Goal: Task Accomplishment & Management: Use online tool/utility

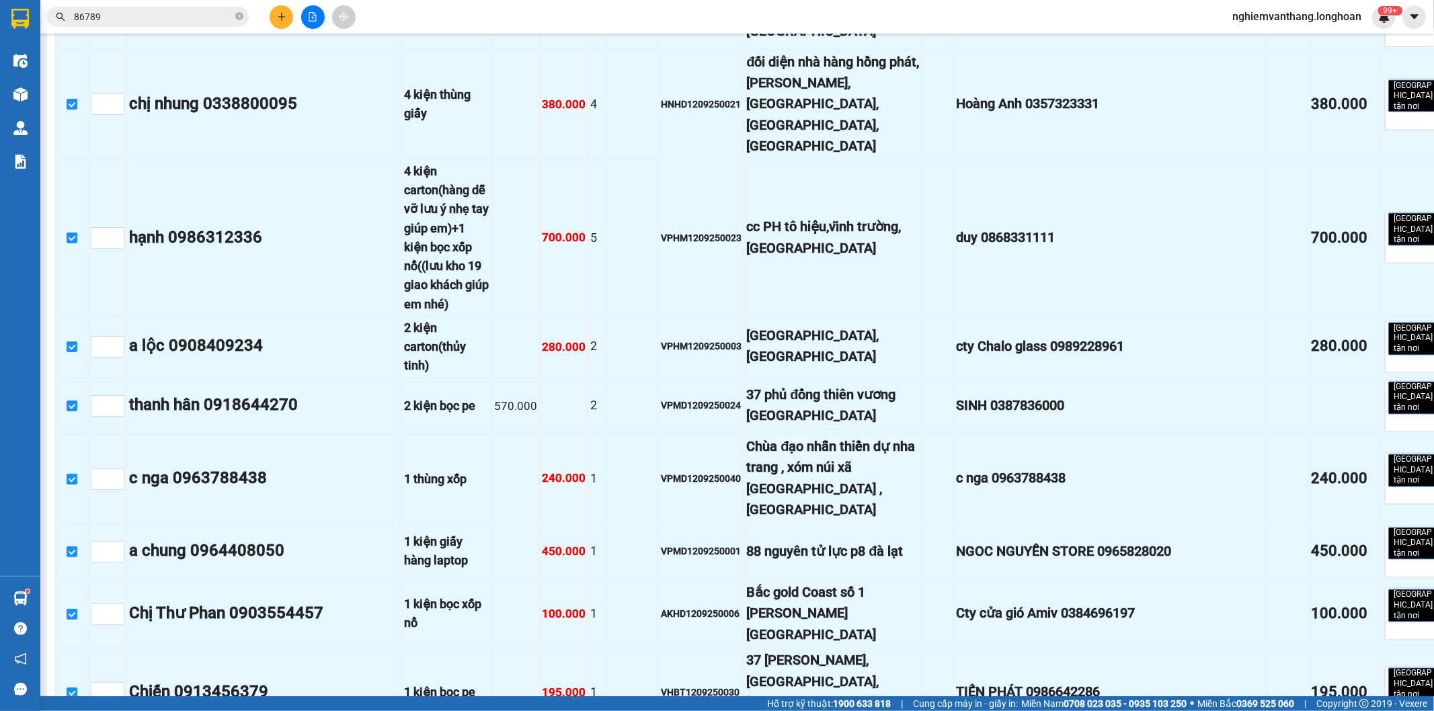
checkbox input "true"
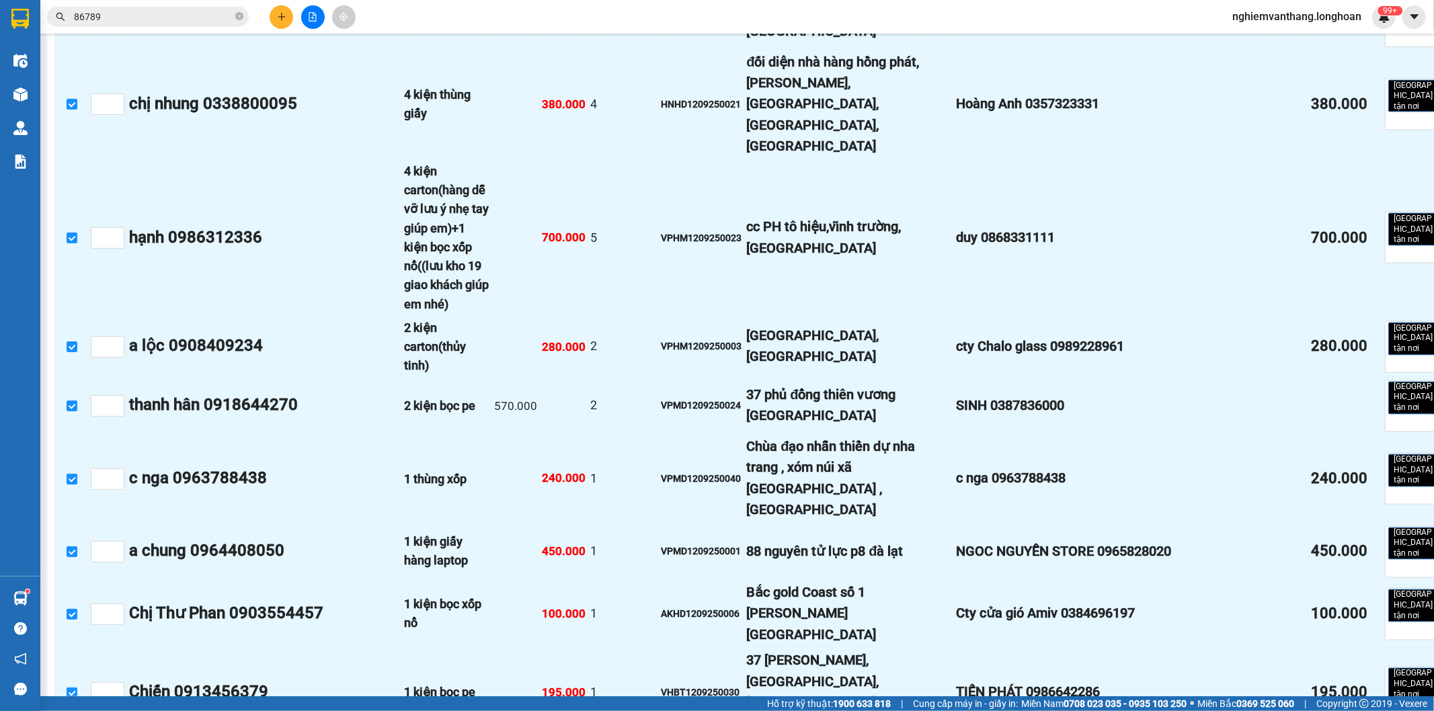
checkbox input "true"
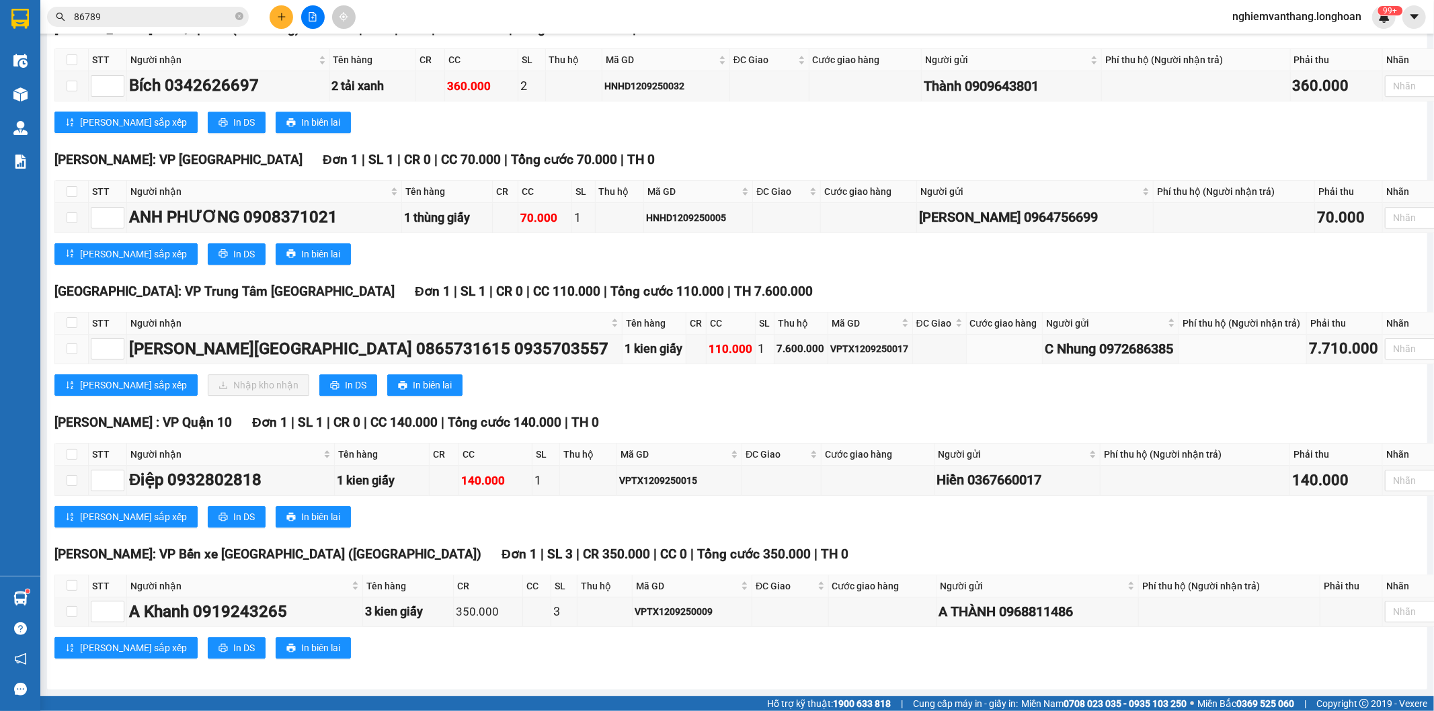
scroll to position [16042, 0]
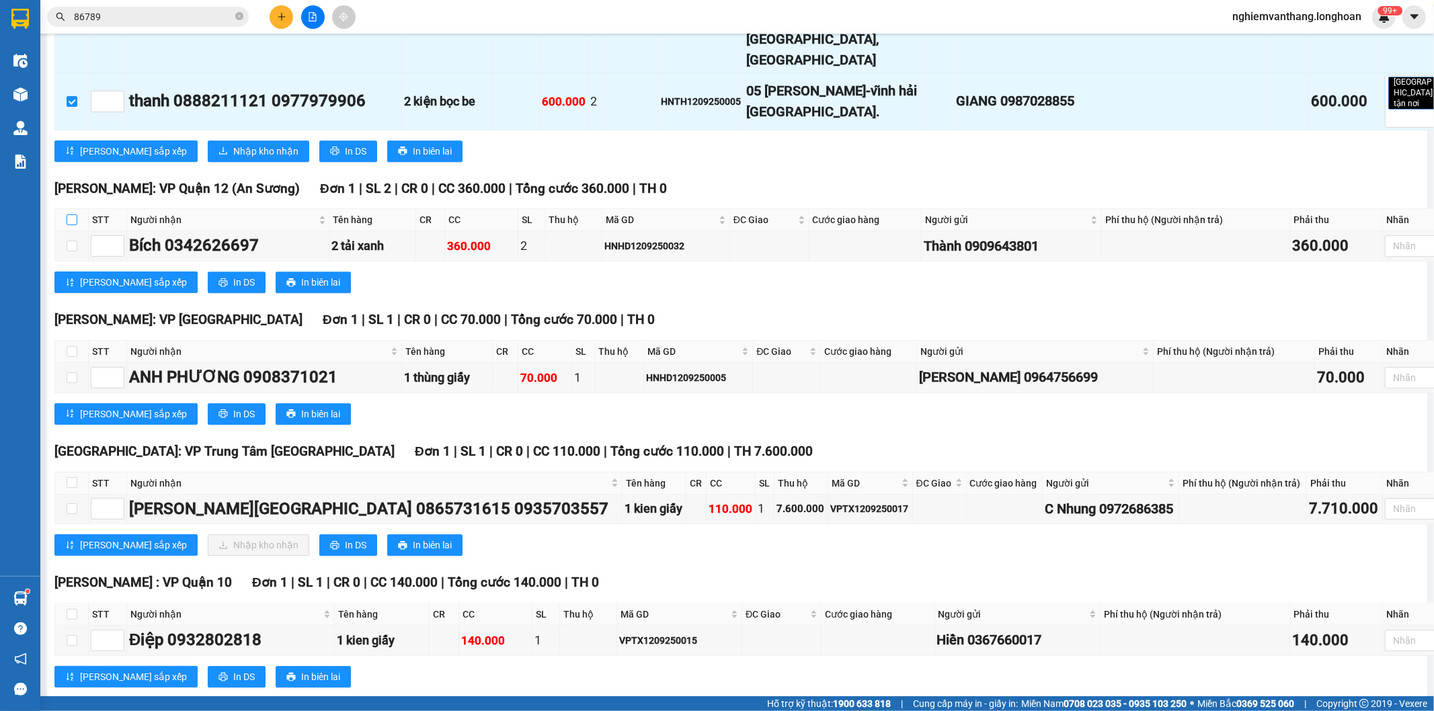
click at [67, 225] on input "checkbox" at bounding box center [72, 219] width 11 height 11
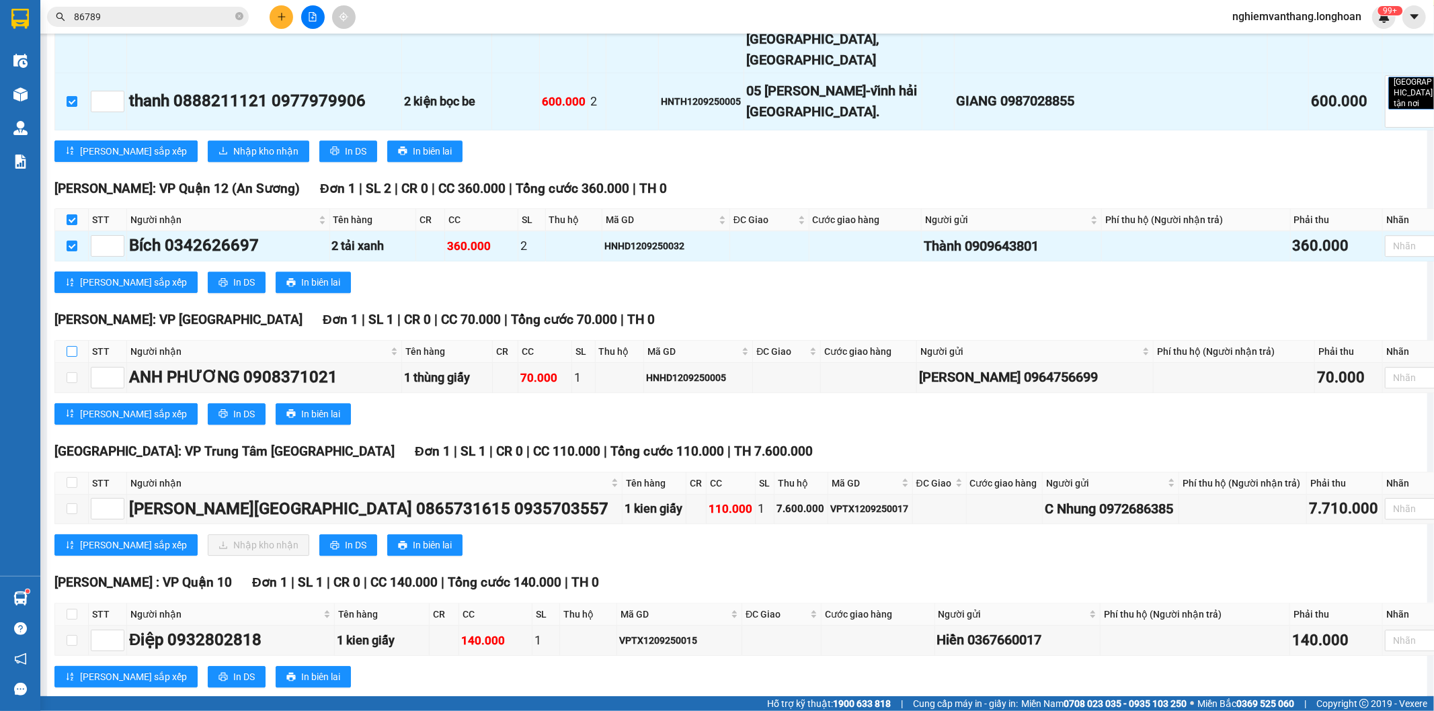
click at [71, 357] on input "checkbox" at bounding box center [72, 351] width 11 height 11
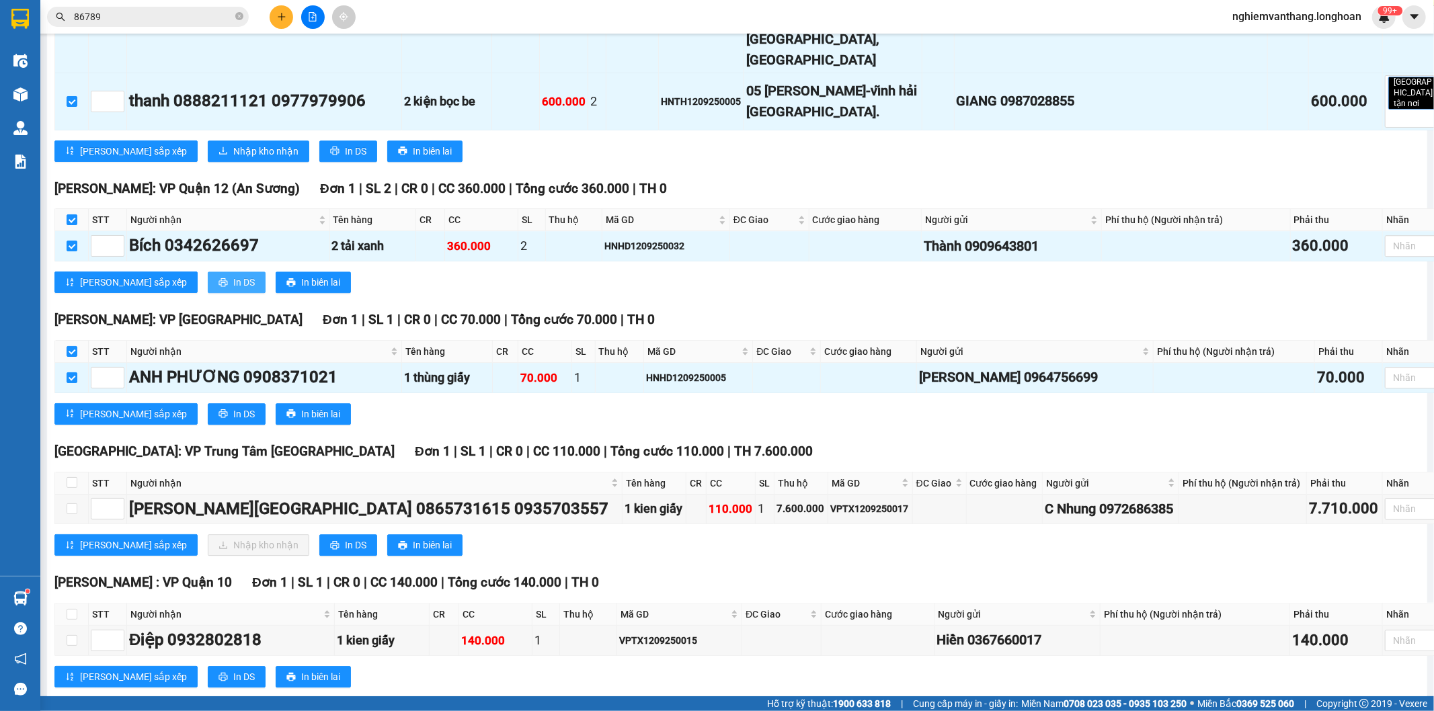
scroll to position [16267, 0]
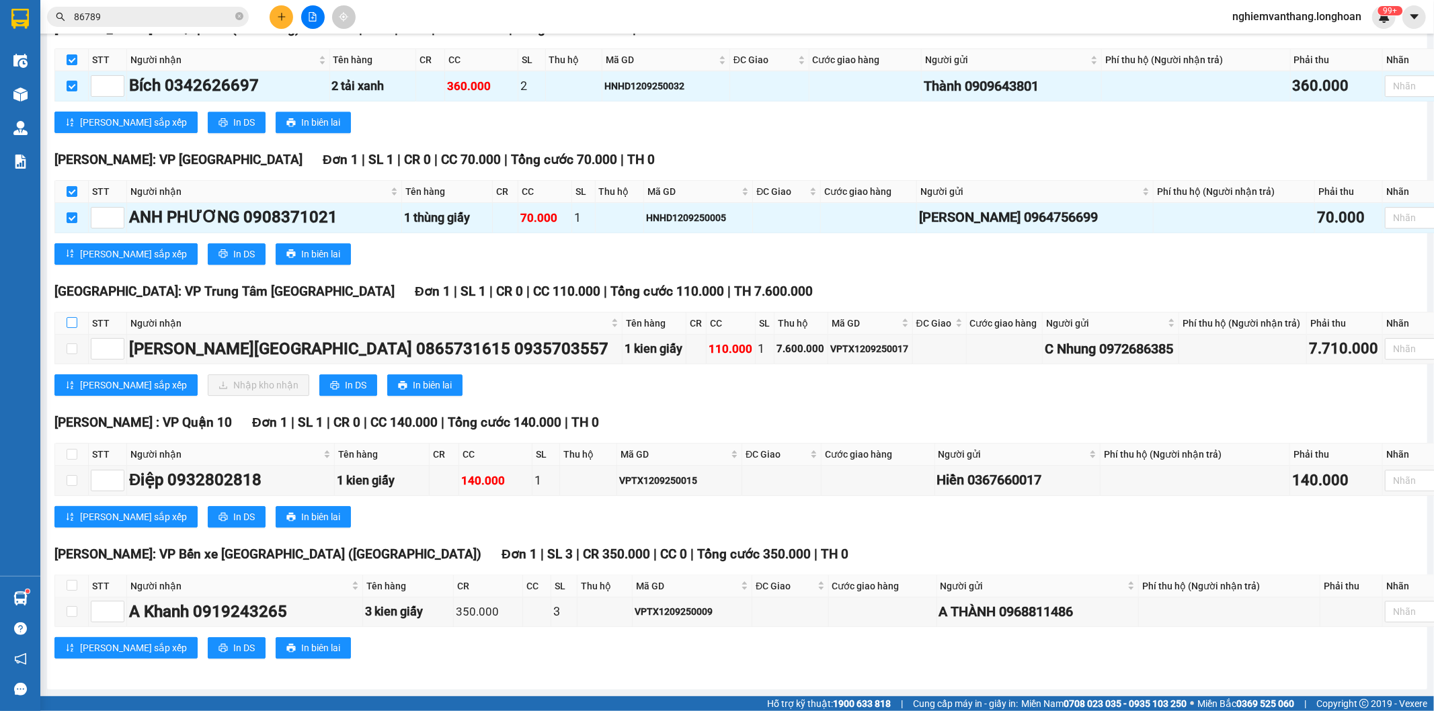
click at [70, 318] on input "checkbox" at bounding box center [72, 322] width 11 height 11
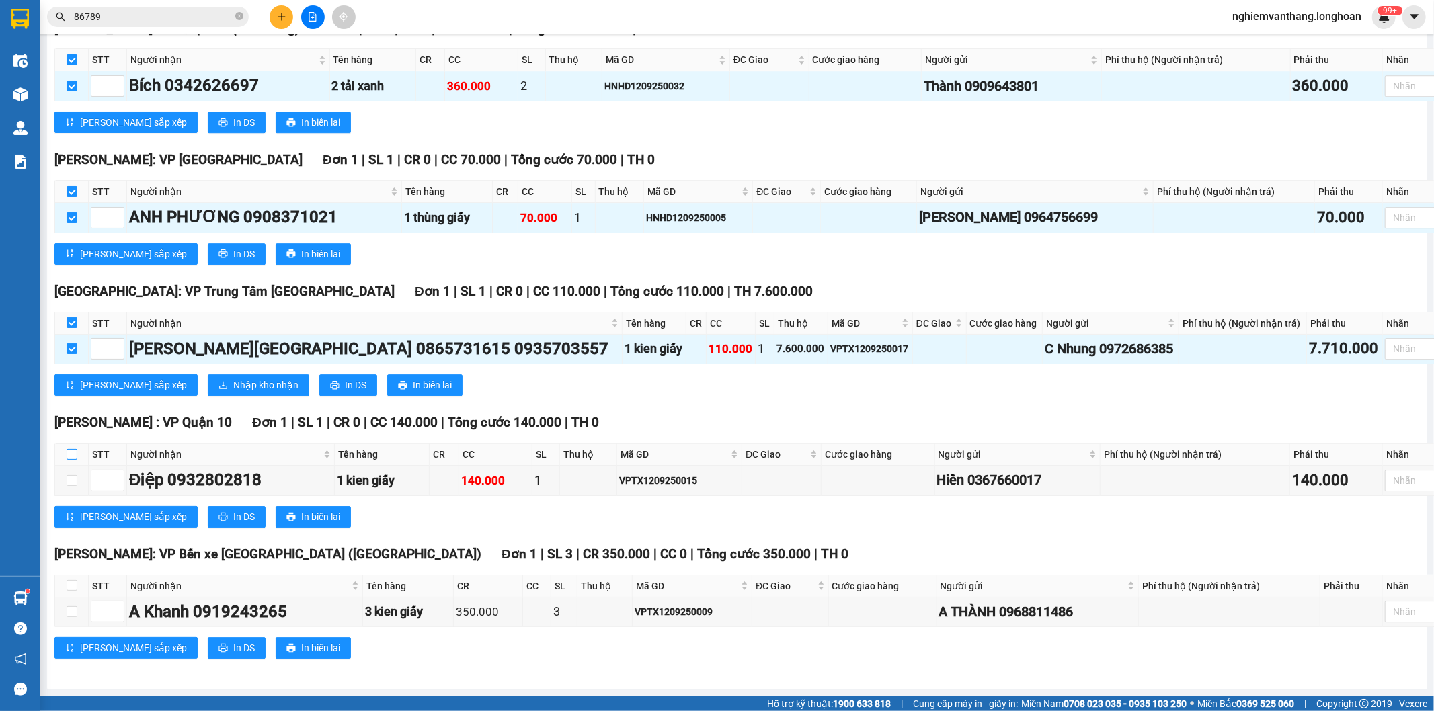
click at [72, 453] on input "checkbox" at bounding box center [72, 454] width 11 height 11
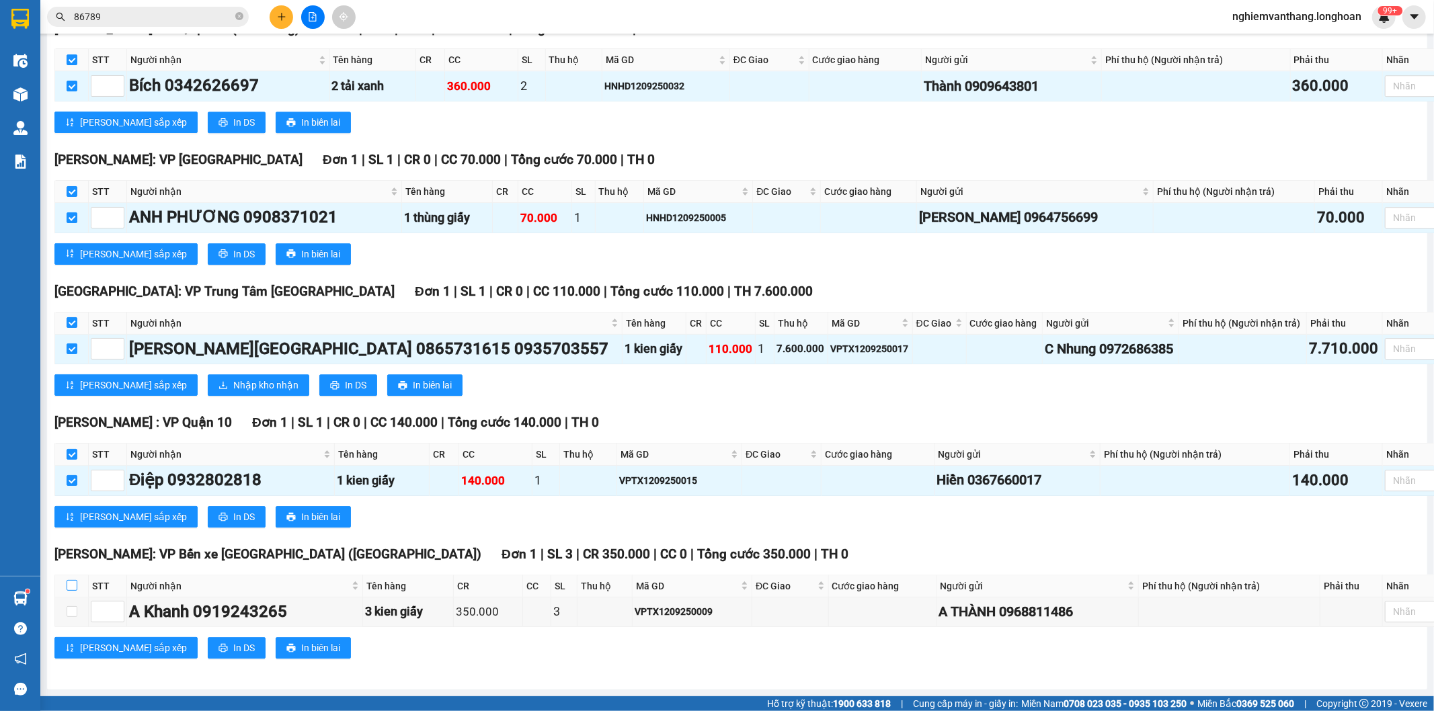
click at [71, 586] on input "checkbox" at bounding box center [72, 585] width 11 height 11
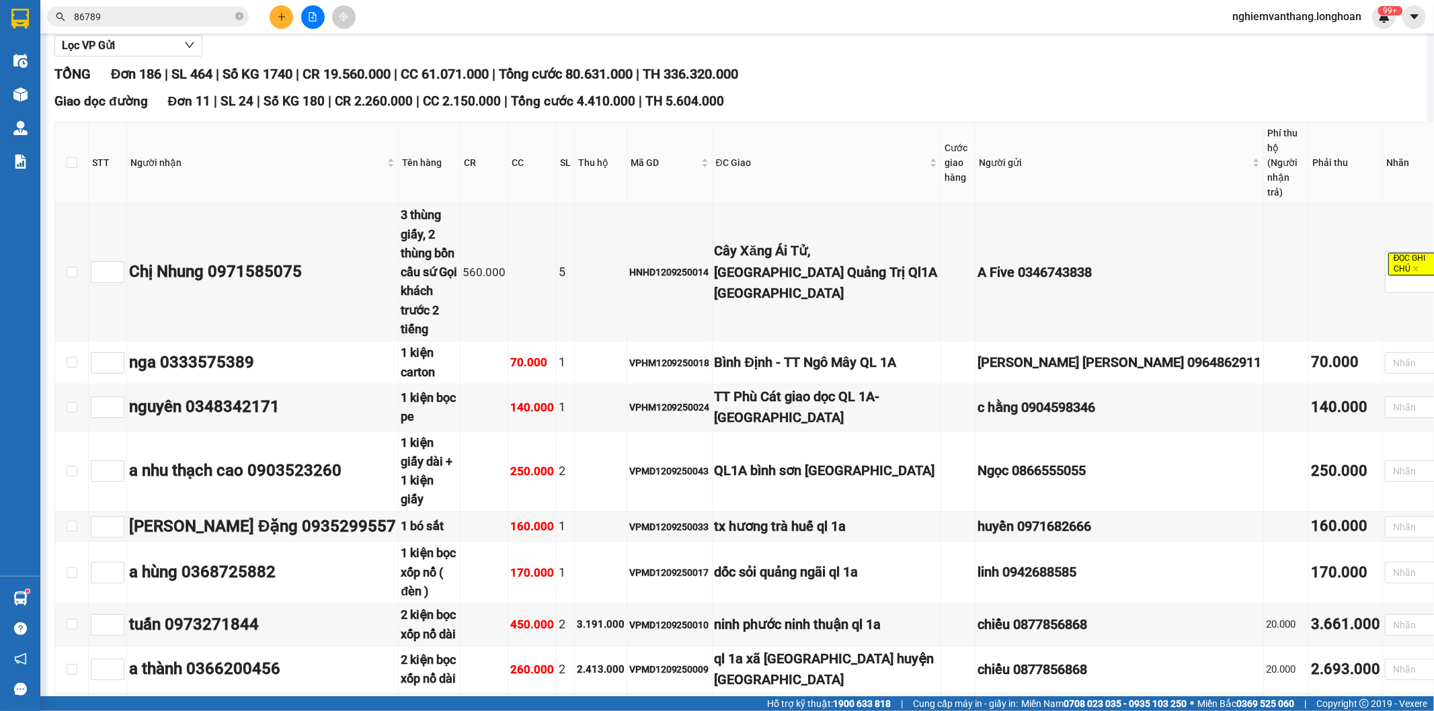
scroll to position [0, 0]
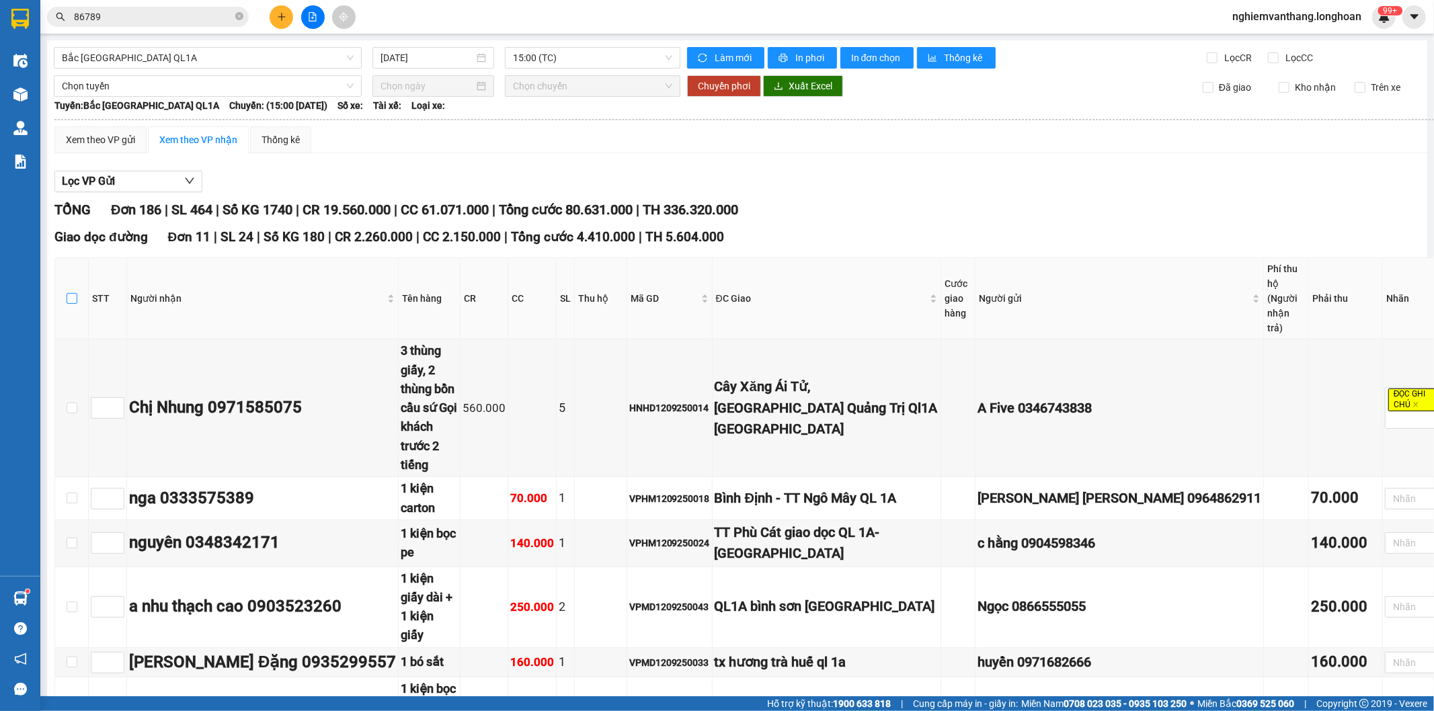
click at [67, 293] on input "checkbox" at bounding box center [72, 298] width 11 height 11
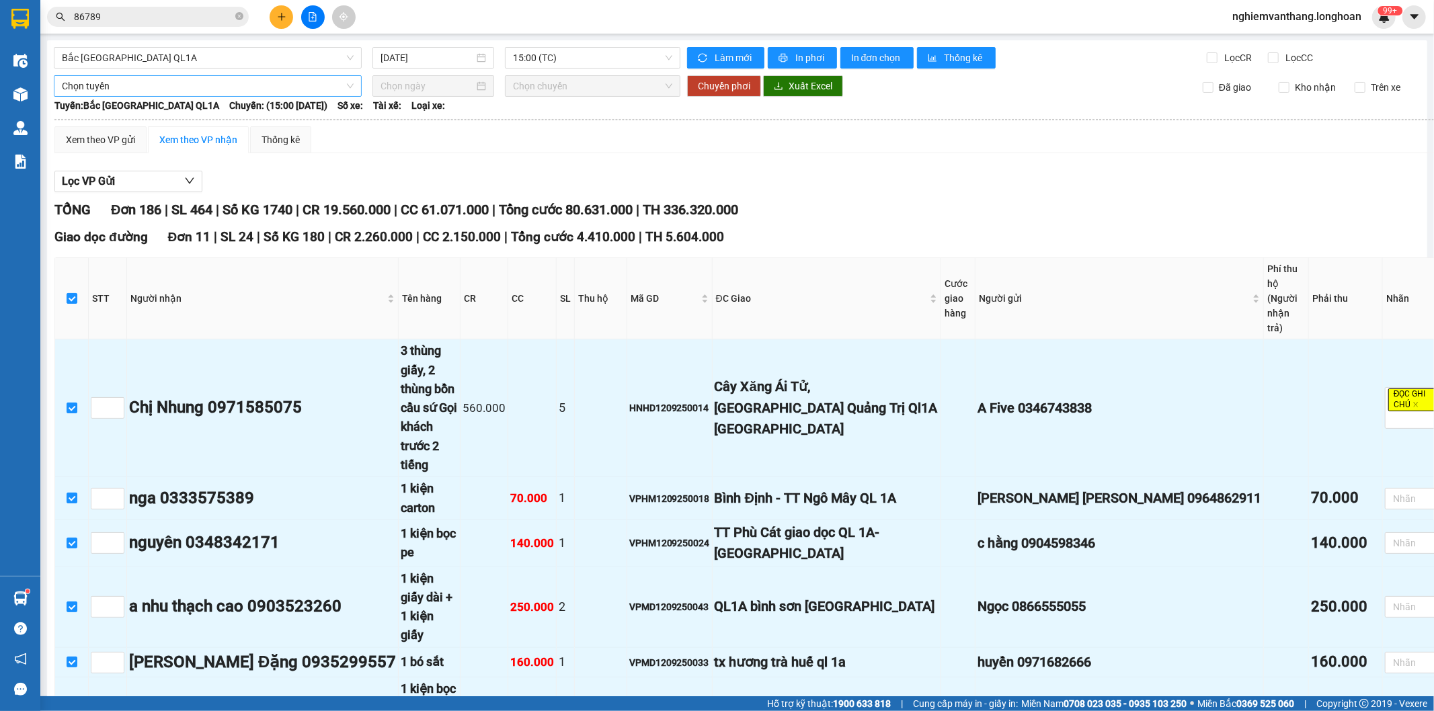
click at [141, 89] on span "Chọn tuyến" at bounding box center [208, 86] width 292 height 20
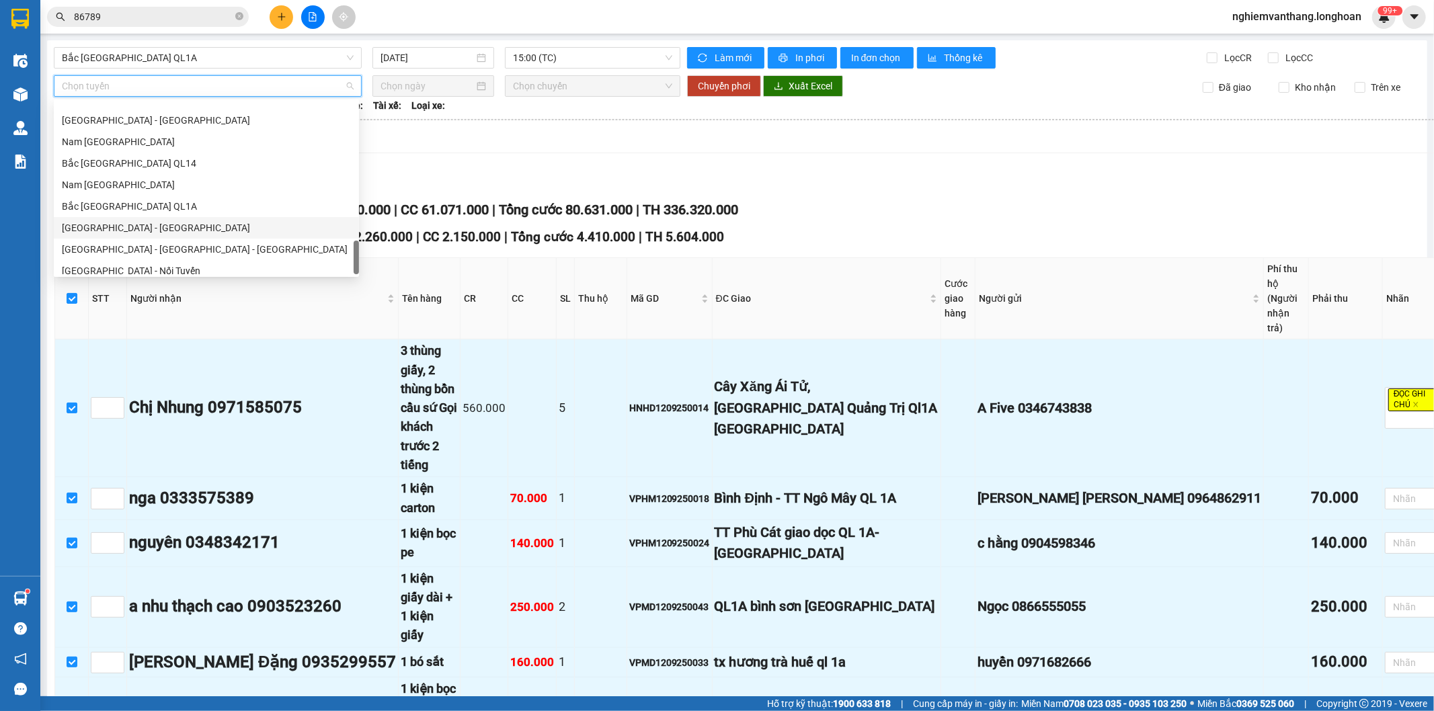
scroll to position [924, 0]
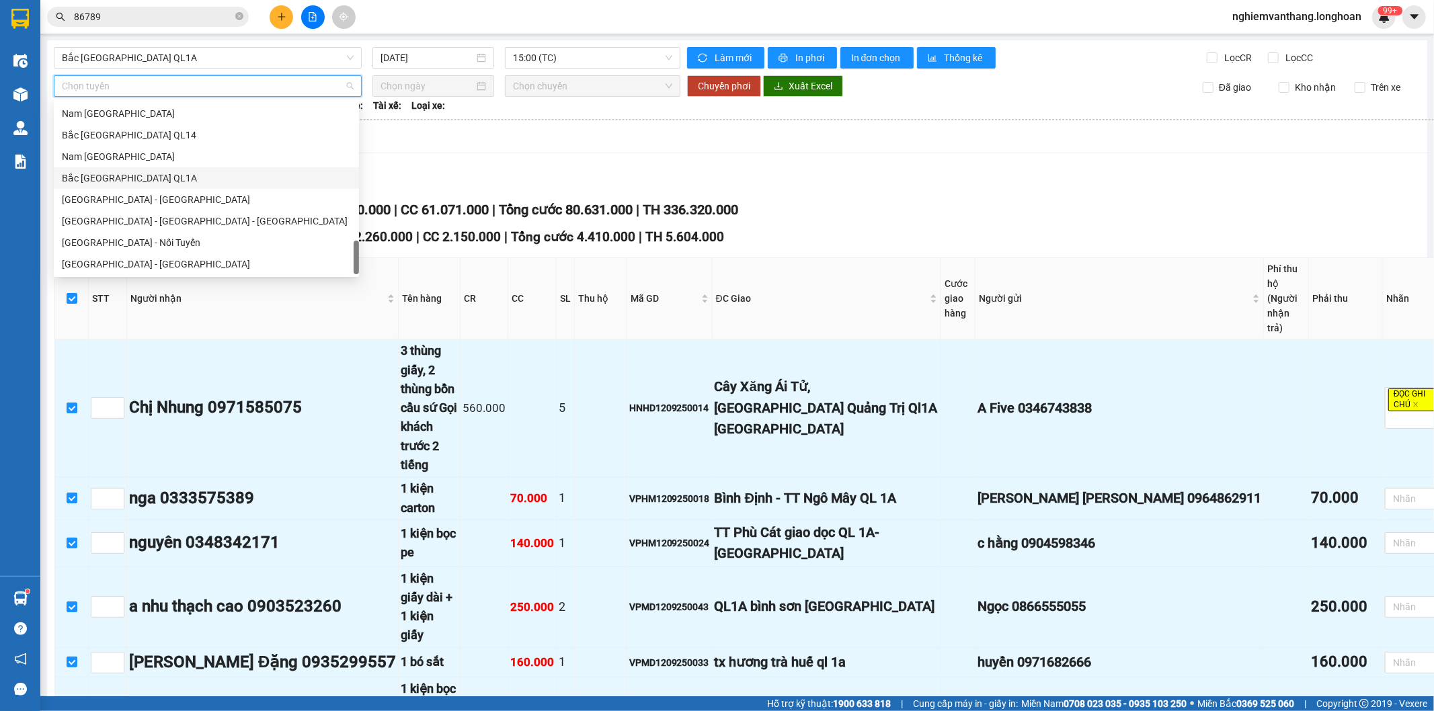
drag, startPoint x: 146, startPoint y: 183, endPoint x: 277, endPoint y: 196, distance: 131.7
click at [147, 182] on div "Bắc [GEOGRAPHIC_DATA] QL1A" at bounding box center [206, 178] width 289 height 15
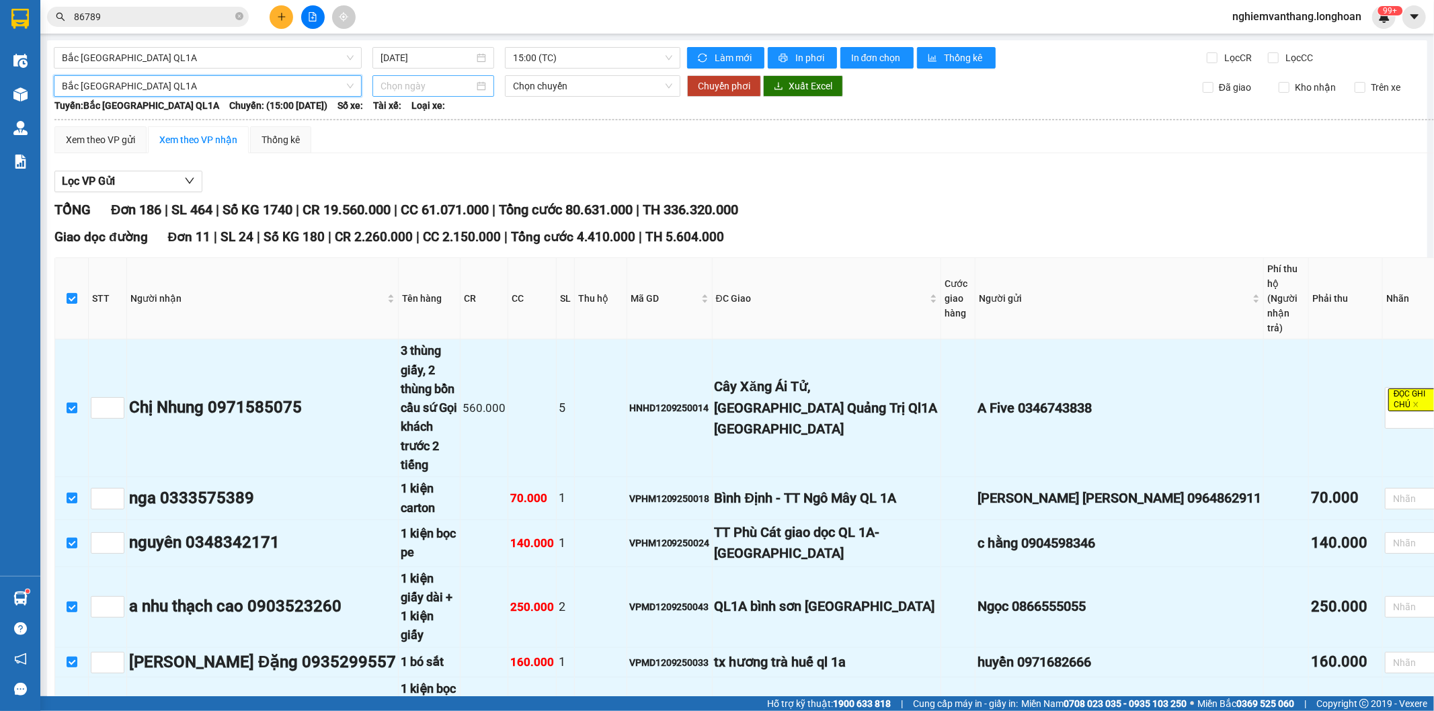
click at [415, 81] on input at bounding box center [426, 86] width 93 height 15
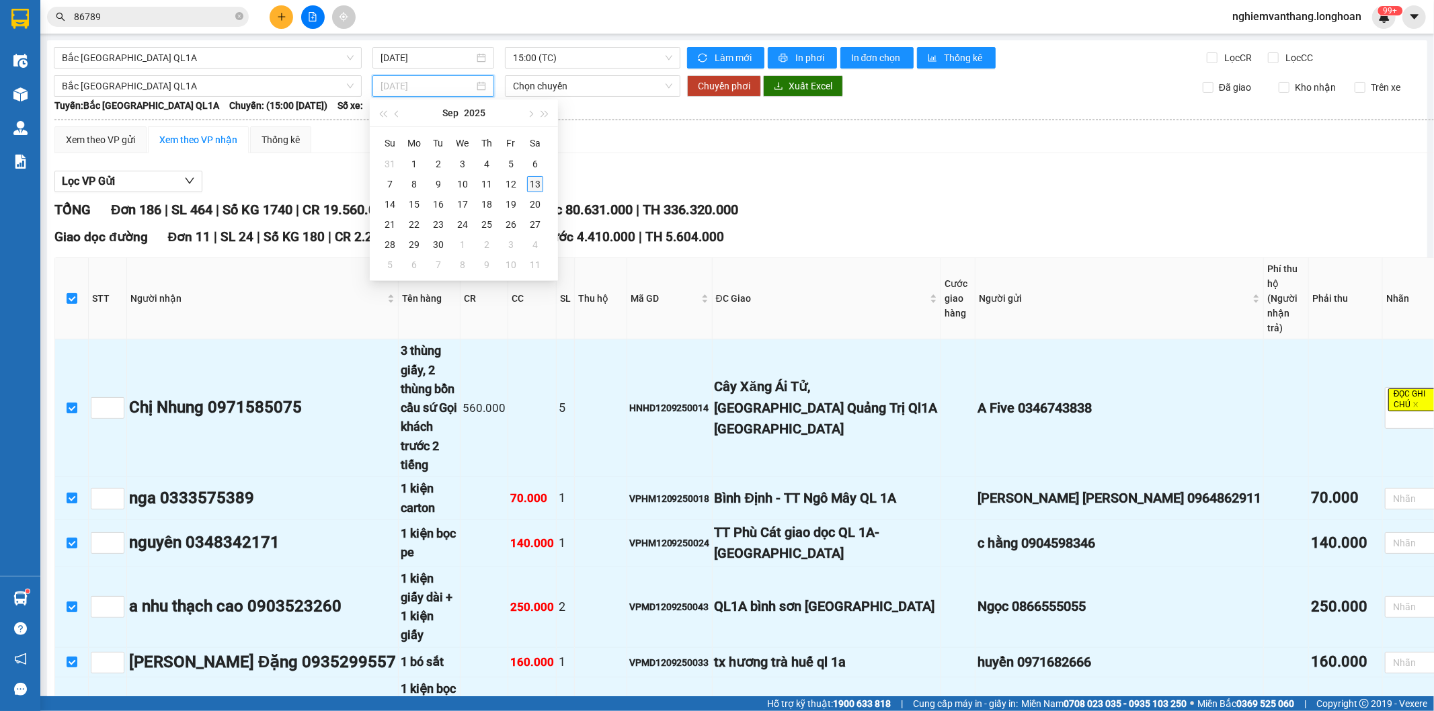
click at [540, 183] on div "13" at bounding box center [535, 184] width 16 height 16
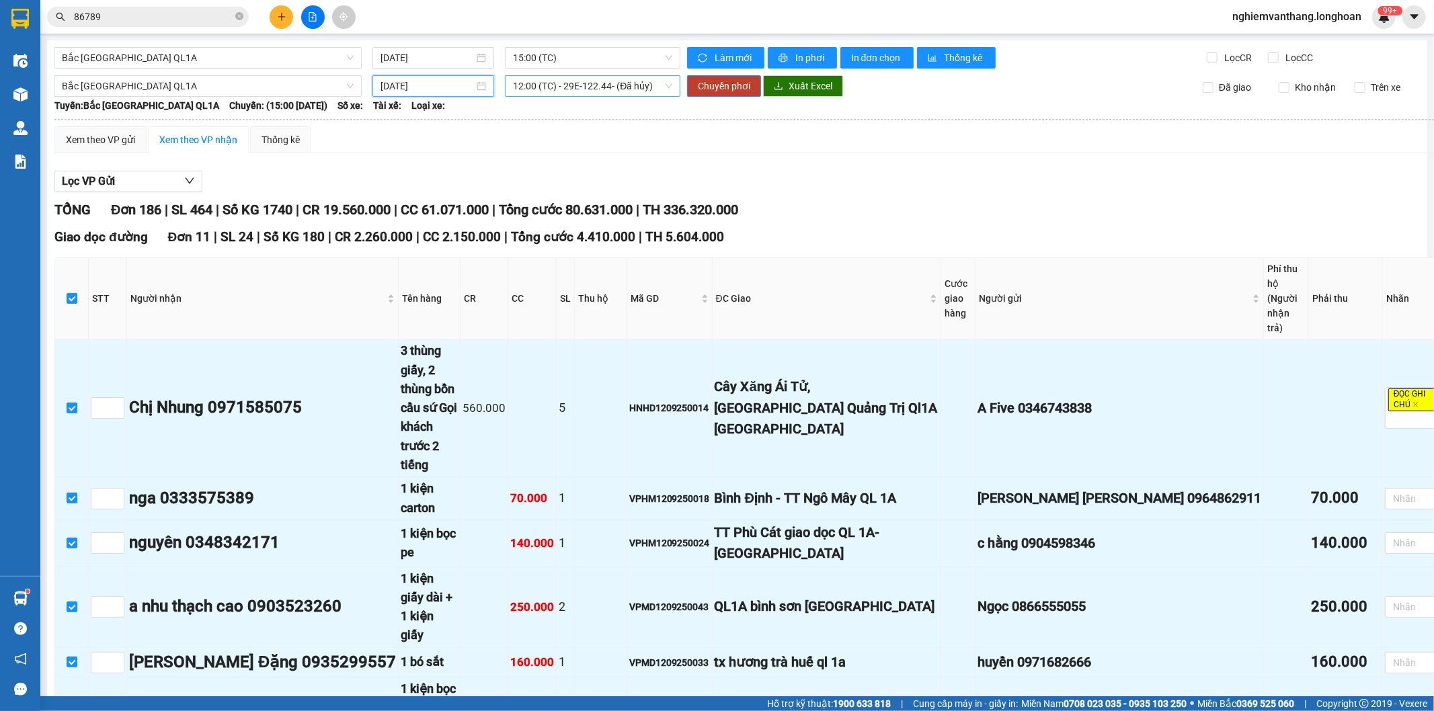
click at [573, 83] on span "12:00 (TC) - 29E-122.44 - (Đã hủy)" at bounding box center [592, 86] width 159 height 20
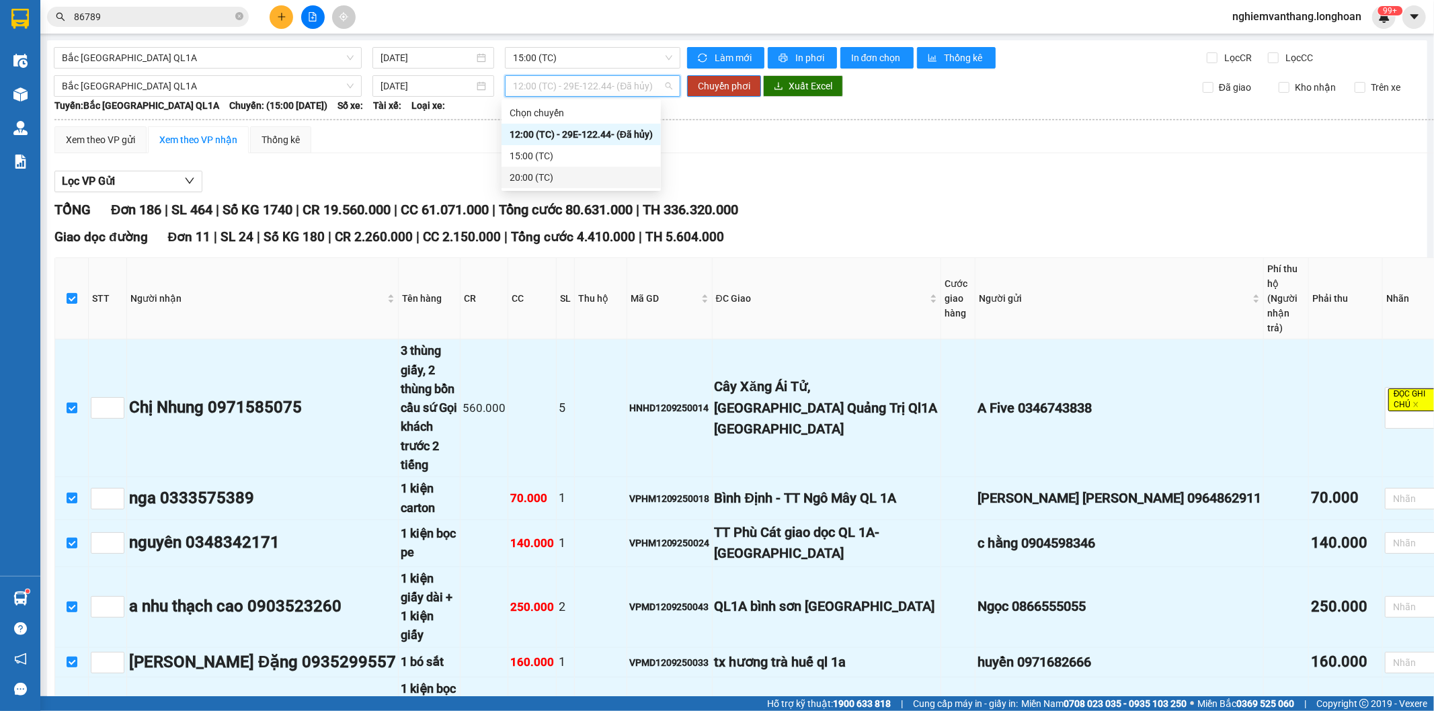
click at [548, 173] on div "20:00 (TC)" at bounding box center [580, 177] width 143 height 15
click at [542, 86] on span "20:00 (TC)" at bounding box center [592, 86] width 159 height 20
click at [534, 175] on div "20:00 (TC)" at bounding box center [579, 177] width 140 height 15
drag, startPoint x: 71, startPoint y: 286, endPoint x: 498, endPoint y: 158, distance: 446.1
click at [71, 293] on input "checkbox" at bounding box center [72, 298] width 11 height 11
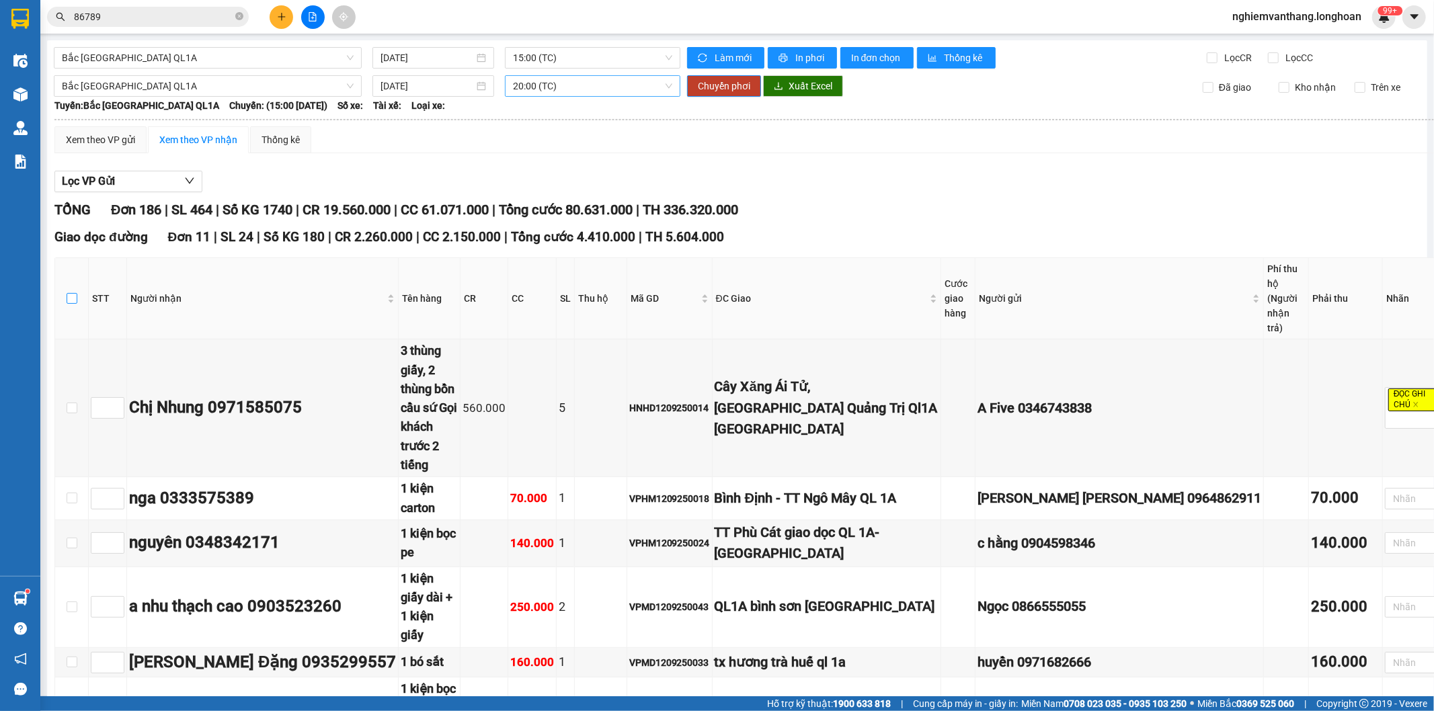
click at [552, 84] on span "20:00 (TC)" at bounding box center [592, 86] width 159 height 20
click at [536, 177] on div "20:00 (TC)" at bounding box center [579, 177] width 140 height 15
click at [702, 85] on span "Chuyển phơi" at bounding box center [724, 86] width 52 height 15
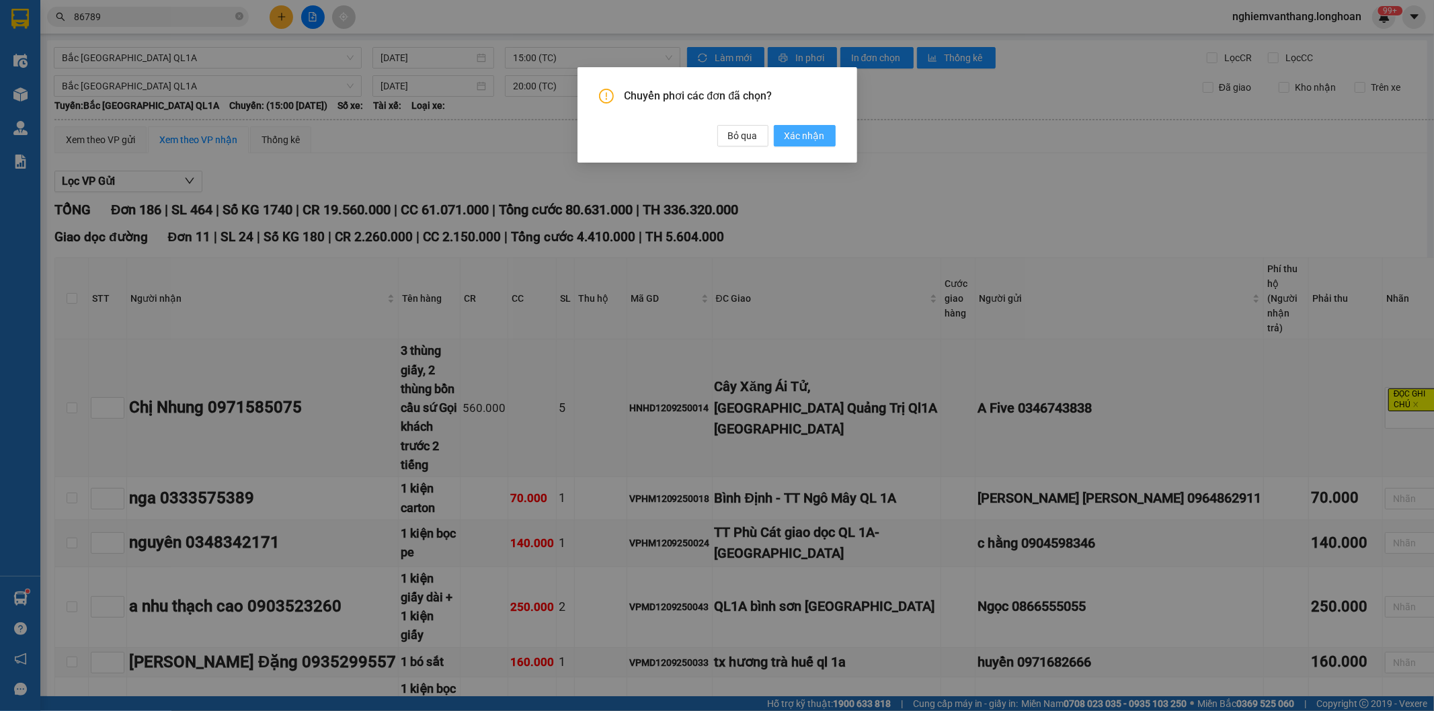
click at [803, 137] on span "Xác nhận" at bounding box center [804, 135] width 40 height 15
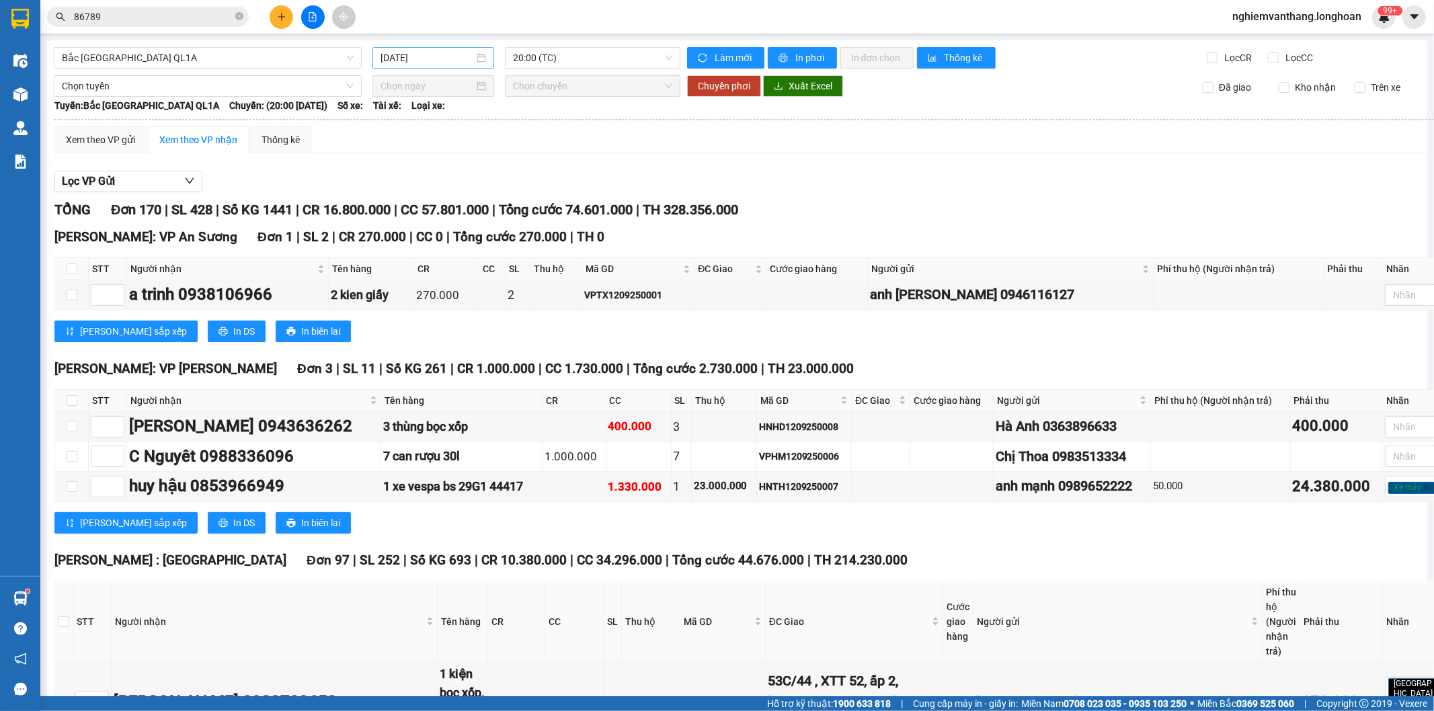
click at [415, 58] on input "[DATE]" at bounding box center [426, 57] width 93 height 15
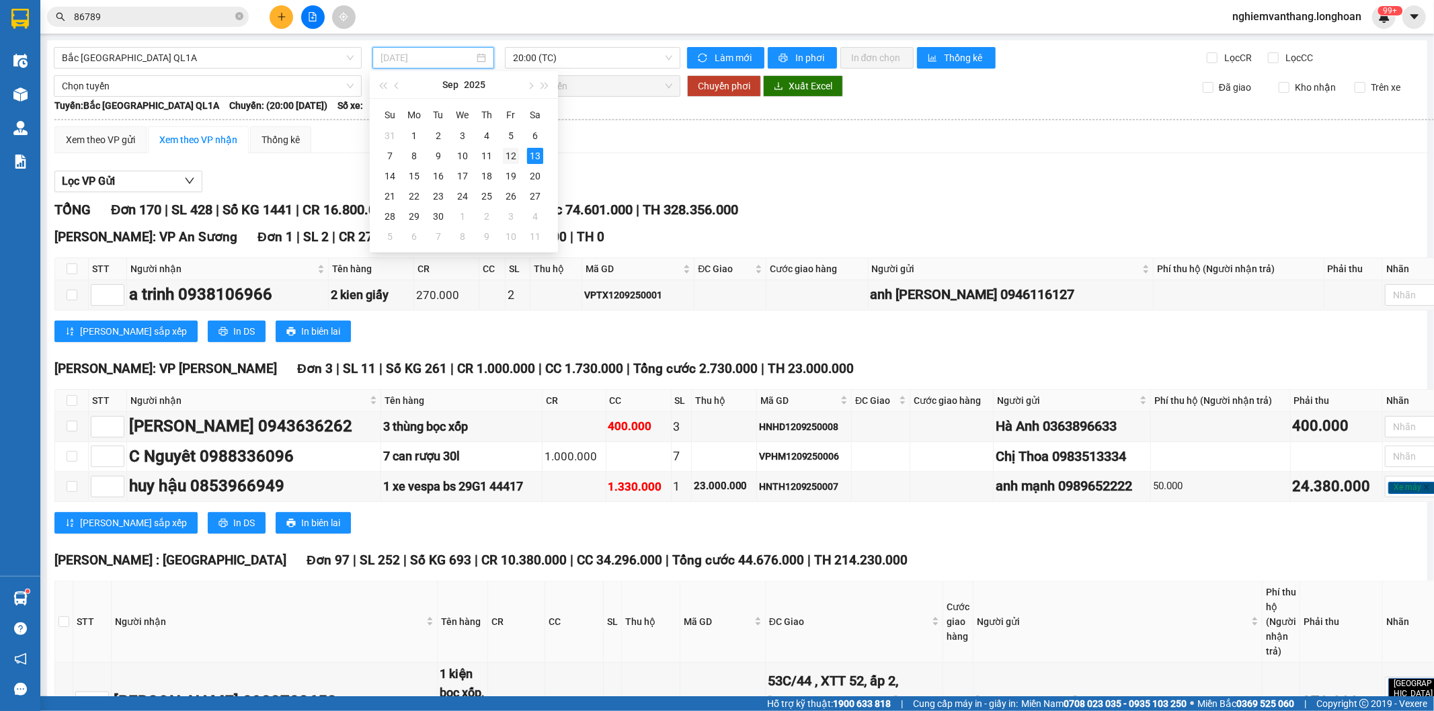
click at [519, 157] on td "12" at bounding box center [511, 156] width 24 height 20
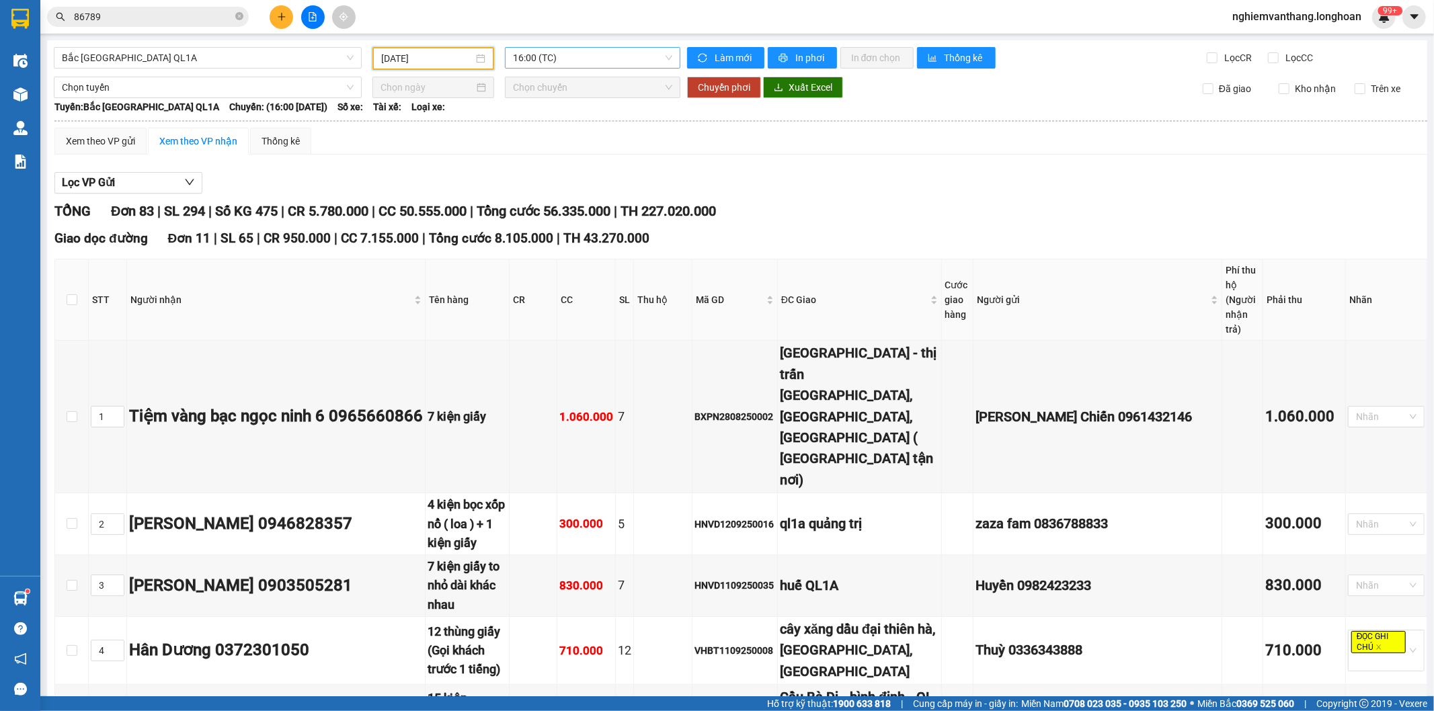
click at [563, 61] on span "16:00 (TC)" at bounding box center [592, 58] width 159 height 20
click at [538, 124] on div "23:00 (TC)" at bounding box center [561, 127] width 105 height 15
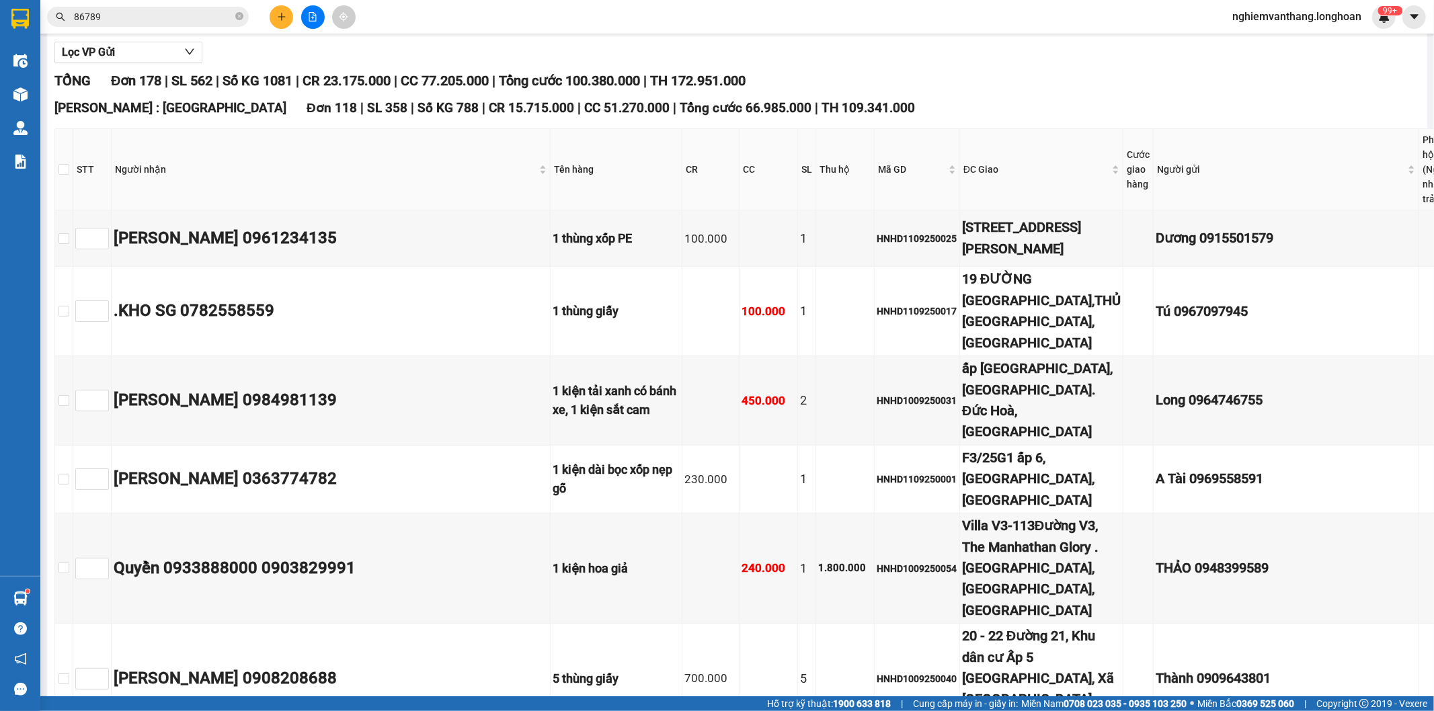
scroll to position [149, 0]
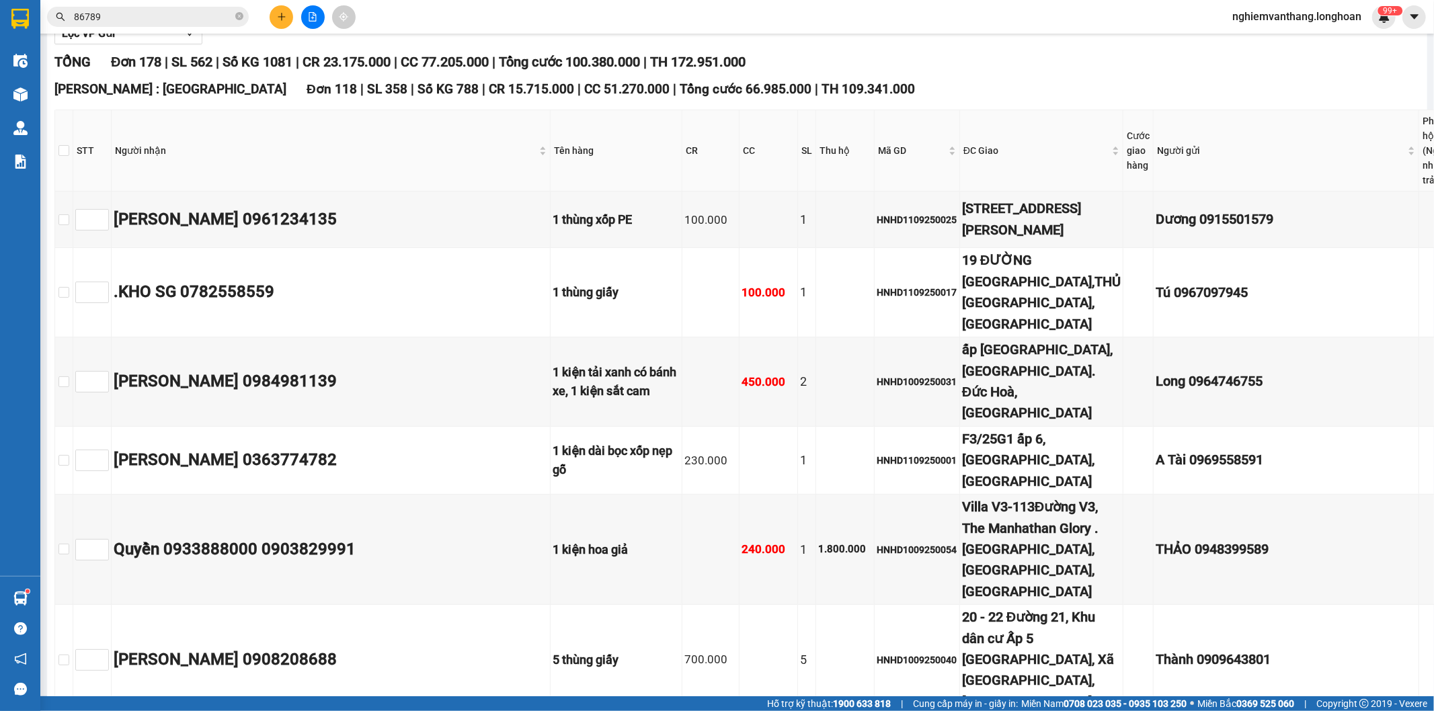
click at [73, 149] on th at bounding box center [64, 150] width 18 height 81
click at [69, 149] on input "checkbox" at bounding box center [63, 150] width 11 height 11
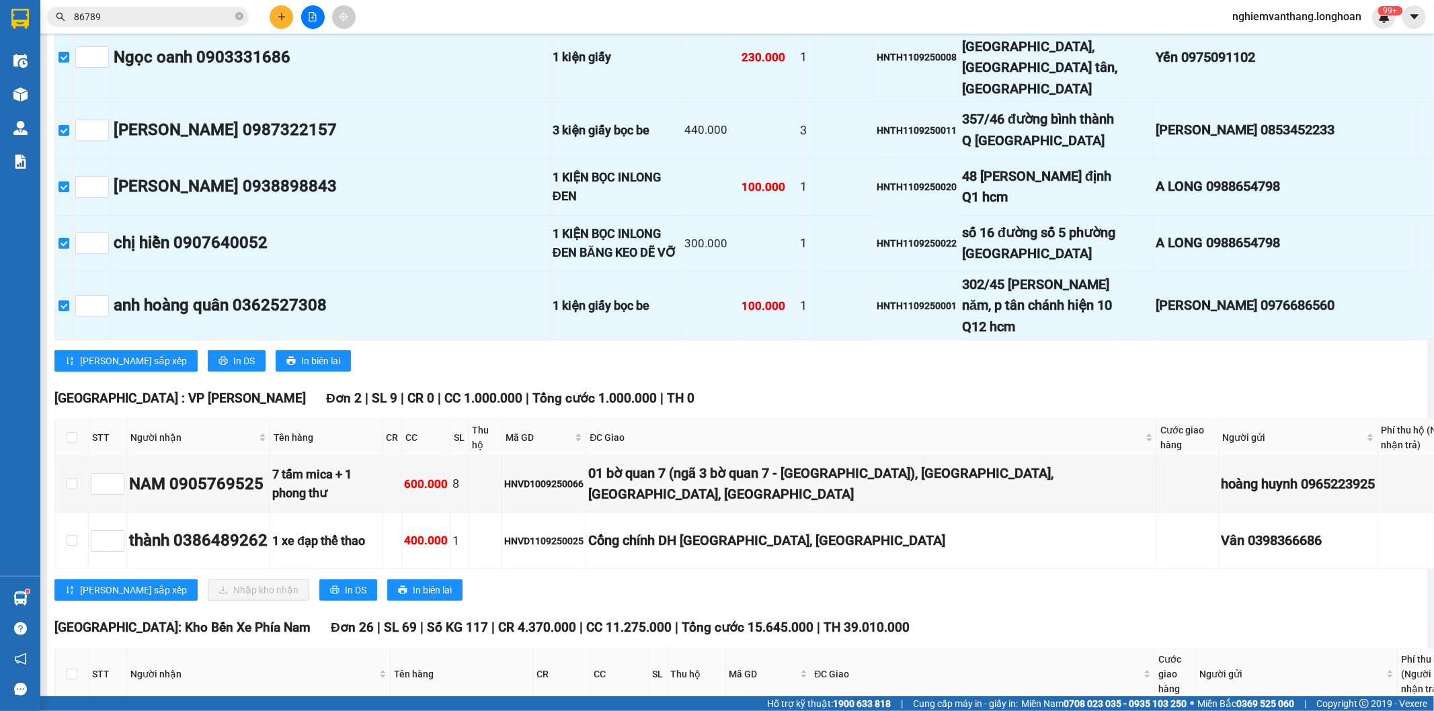
scroll to position [9334, 0]
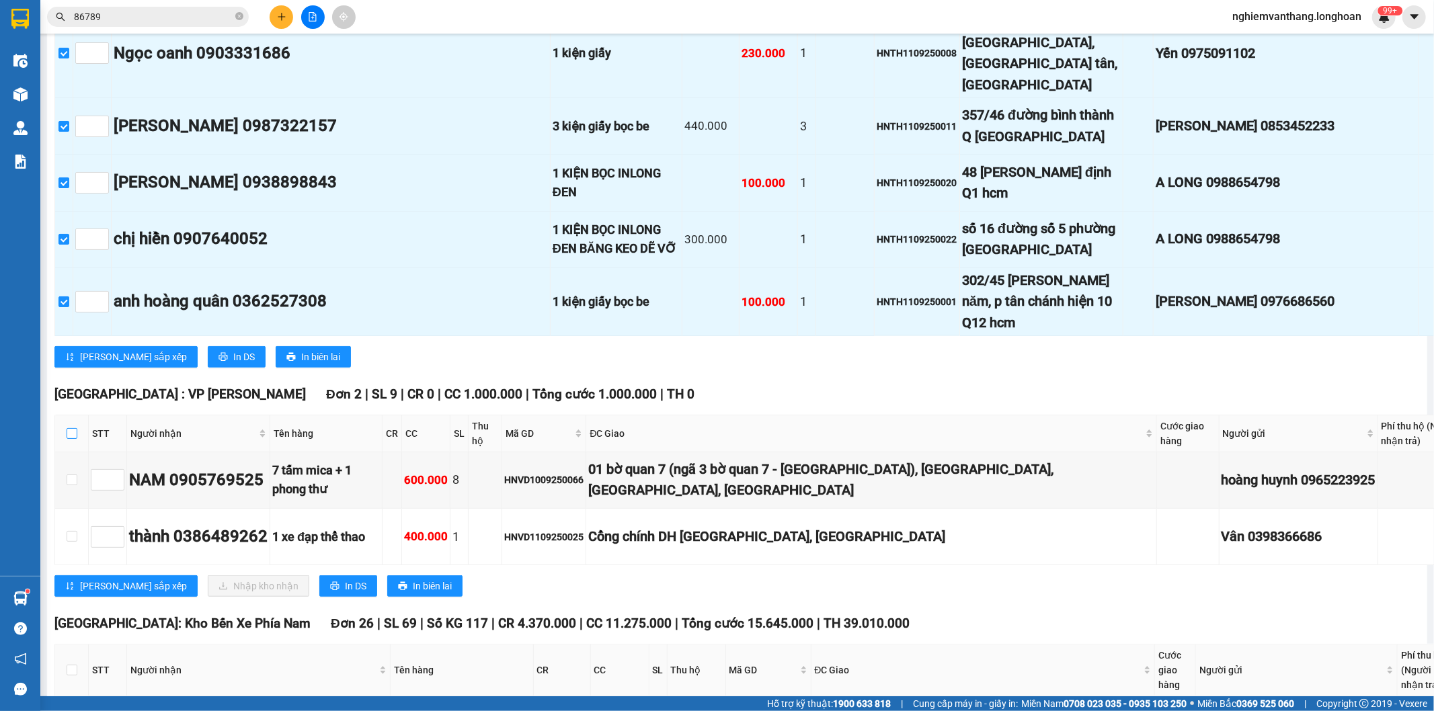
click at [72, 428] on input "checkbox" at bounding box center [72, 433] width 11 height 11
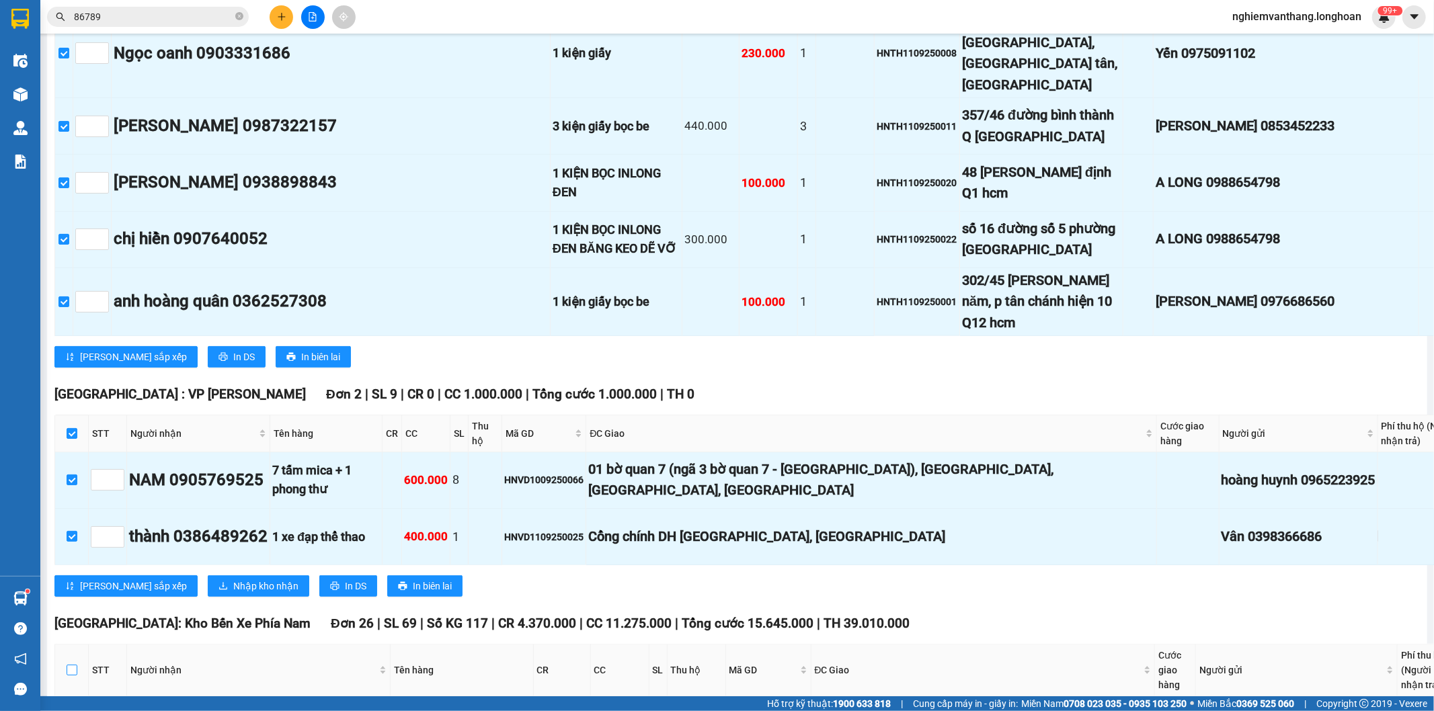
click at [71, 665] on input "checkbox" at bounding box center [72, 670] width 11 height 11
click at [69, 428] on input "checkbox" at bounding box center [72, 433] width 11 height 11
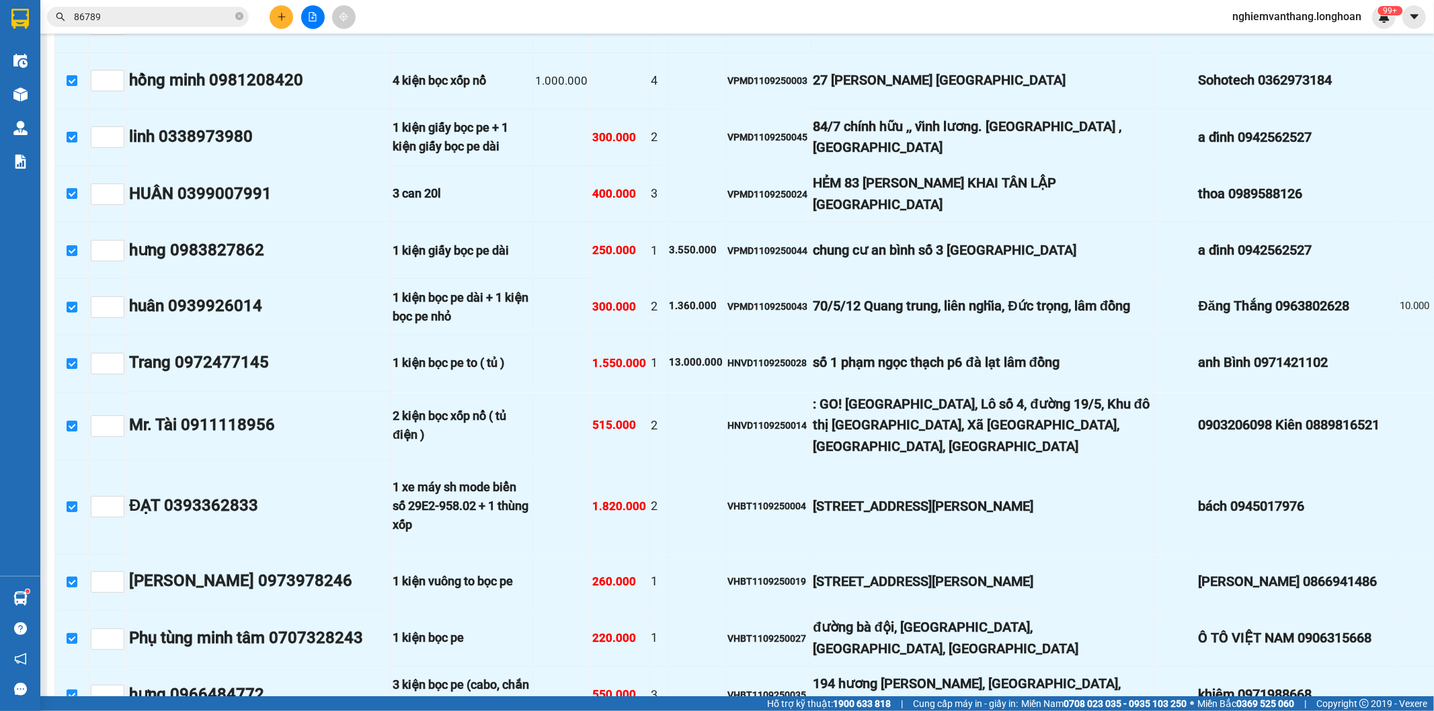
scroll to position [10978, 0]
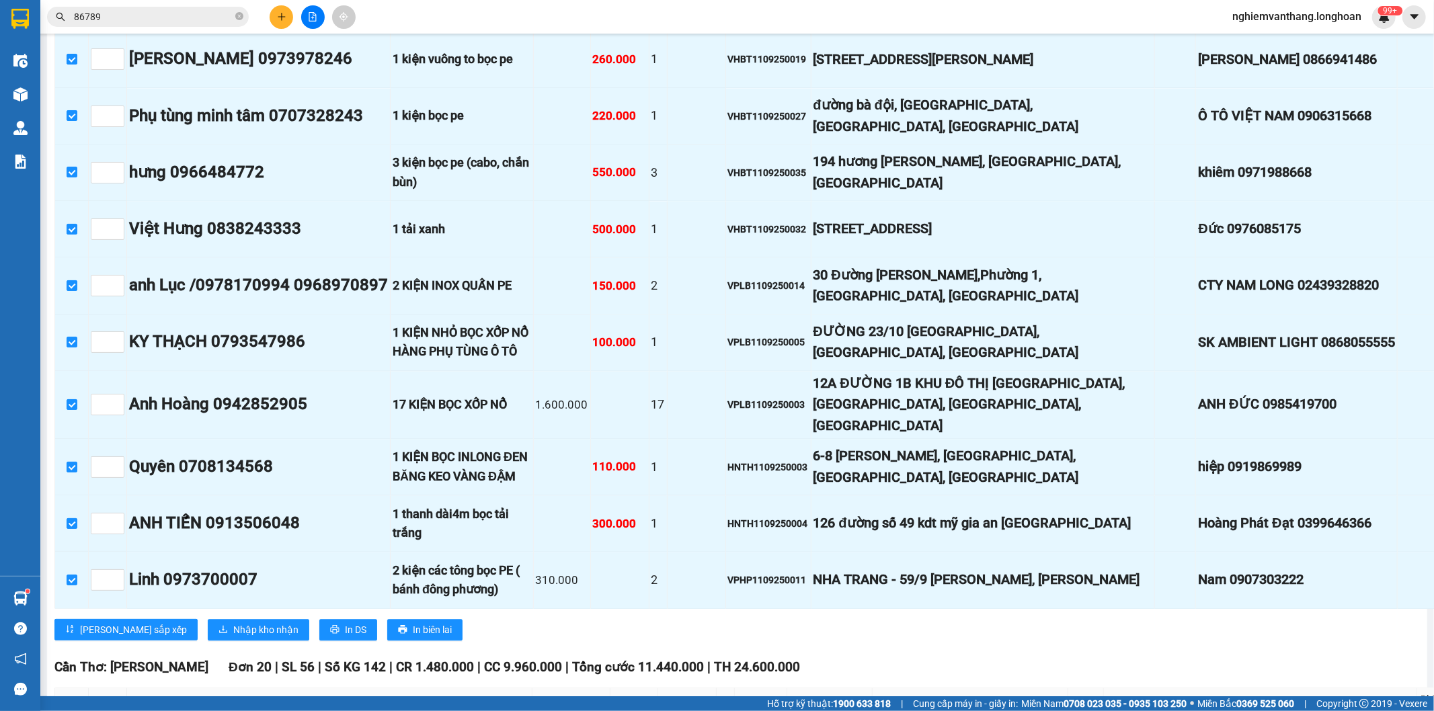
drag, startPoint x: 58, startPoint y: 351, endPoint x: 171, endPoint y: 311, distance: 119.3
click at [67, 710] on input "checkbox" at bounding box center [72, 720] width 11 height 11
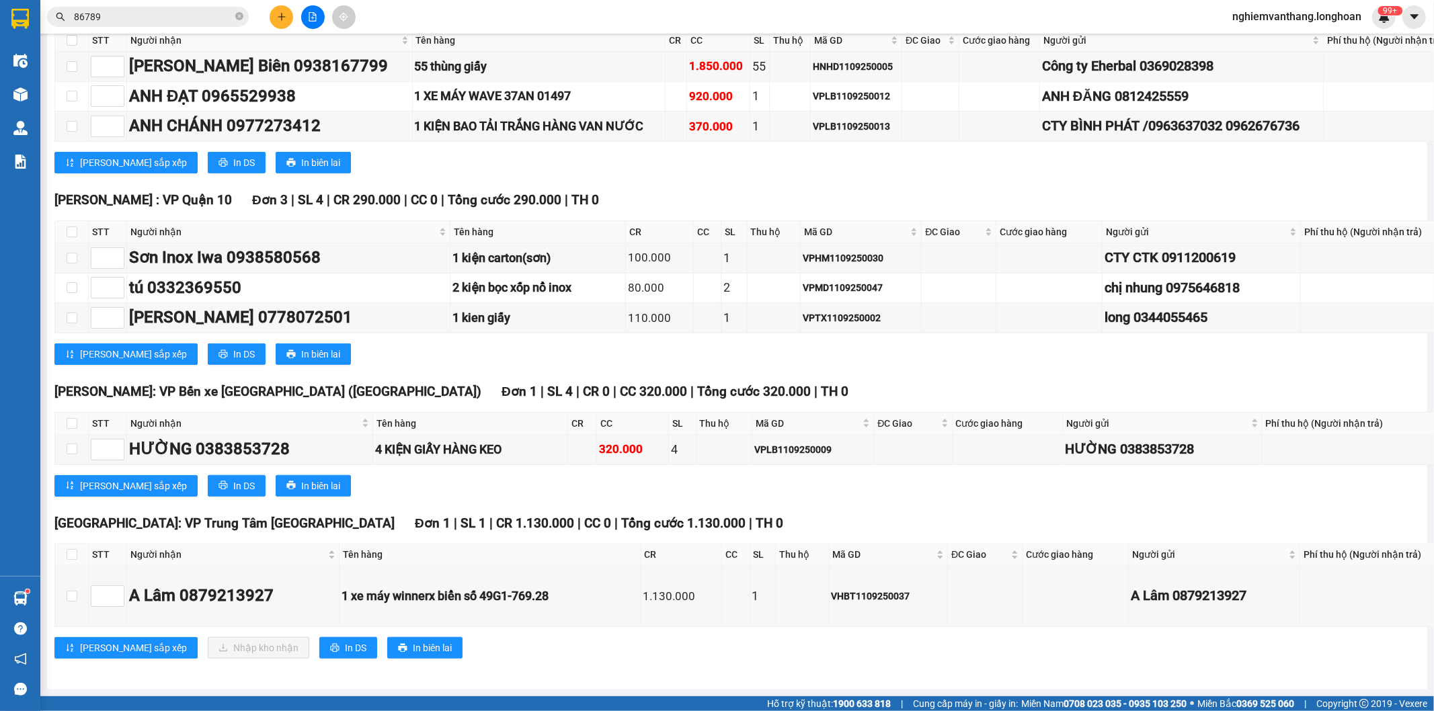
scroll to position [13592, 0]
drag, startPoint x: 74, startPoint y: 317, endPoint x: 77, endPoint y: 483, distance: 166.0
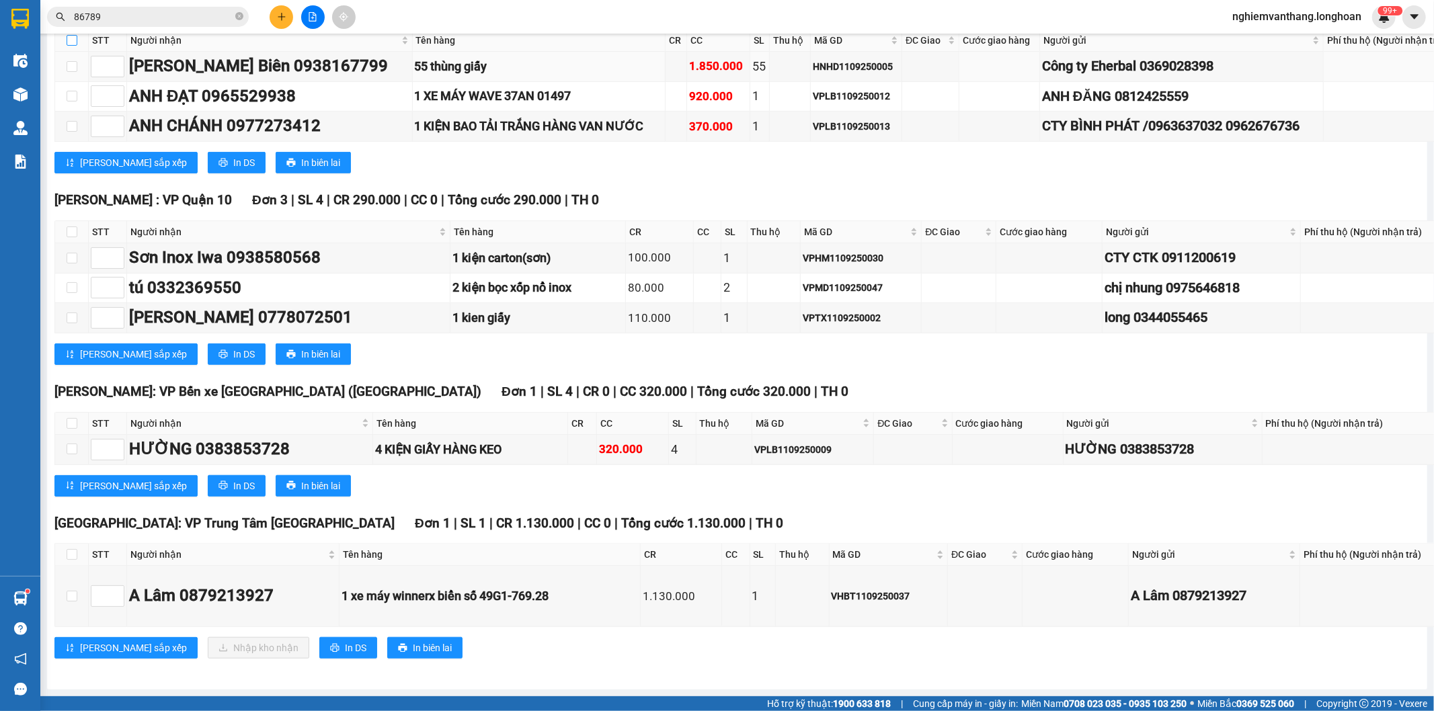
click at [68, 46] on input "checkbox" at bounding box center [72, 40] width 11 height 11
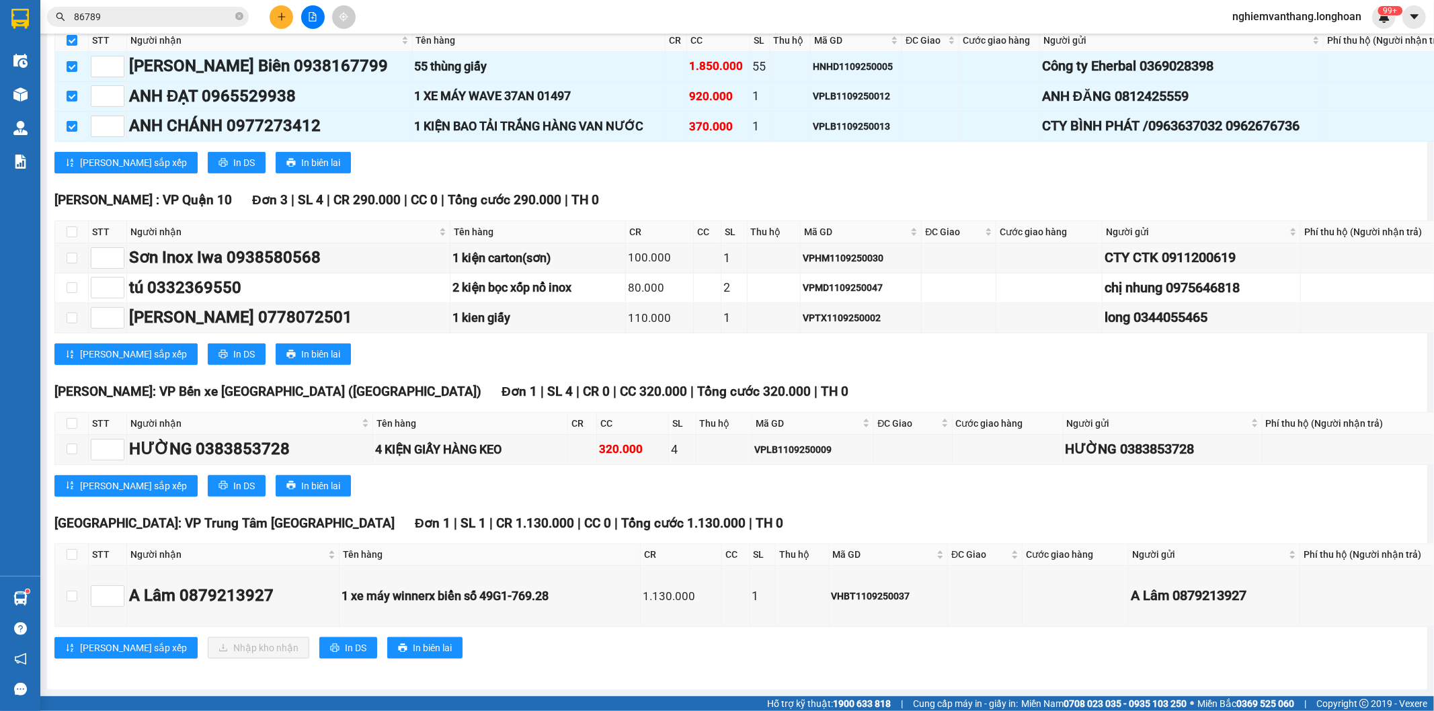
click at [73, 243] on th at bounding box center [72, 232] width 34 height 22
click at [71, 237] on input "checkbox" at bounding box center [72, 232] width 11 height 11
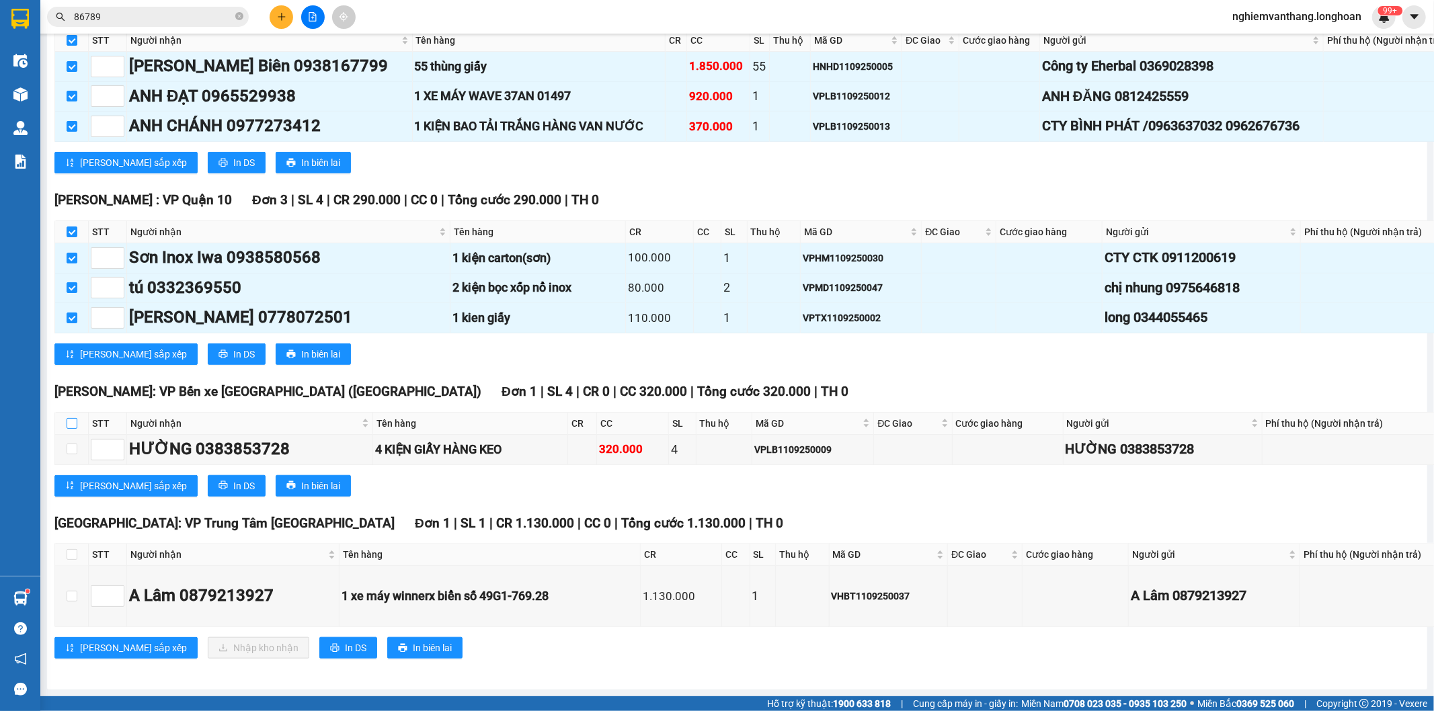
drag, startPoint x: 71, startPoint y: 651, endPoint x: 157, endPoint y: 479, distance: 191.8
click at [71, 429] on input "checkbox" at bounding box center [72, 423] width 11 height 11
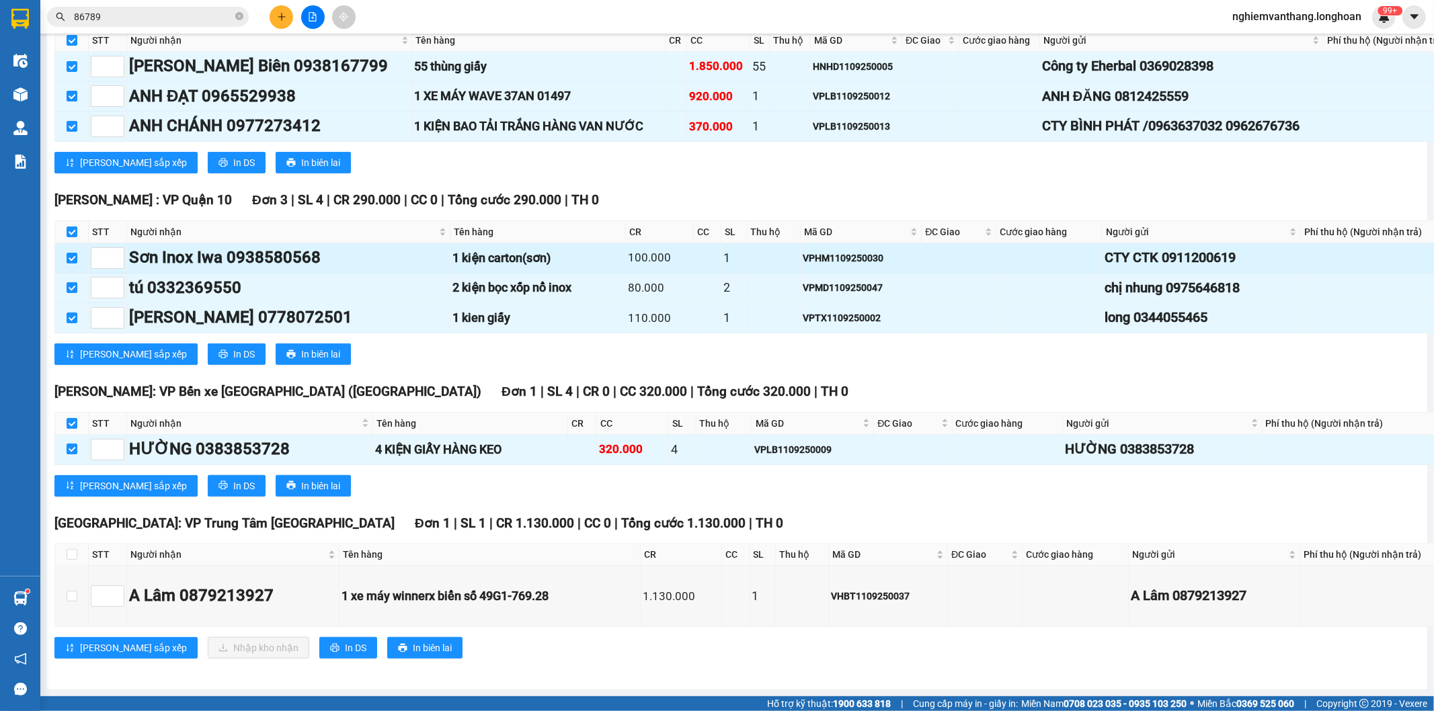
scroll to position [14204, 0]
click at [71, 549] on input "checkbox" at bounding box center [72, 554] width 11 height 11
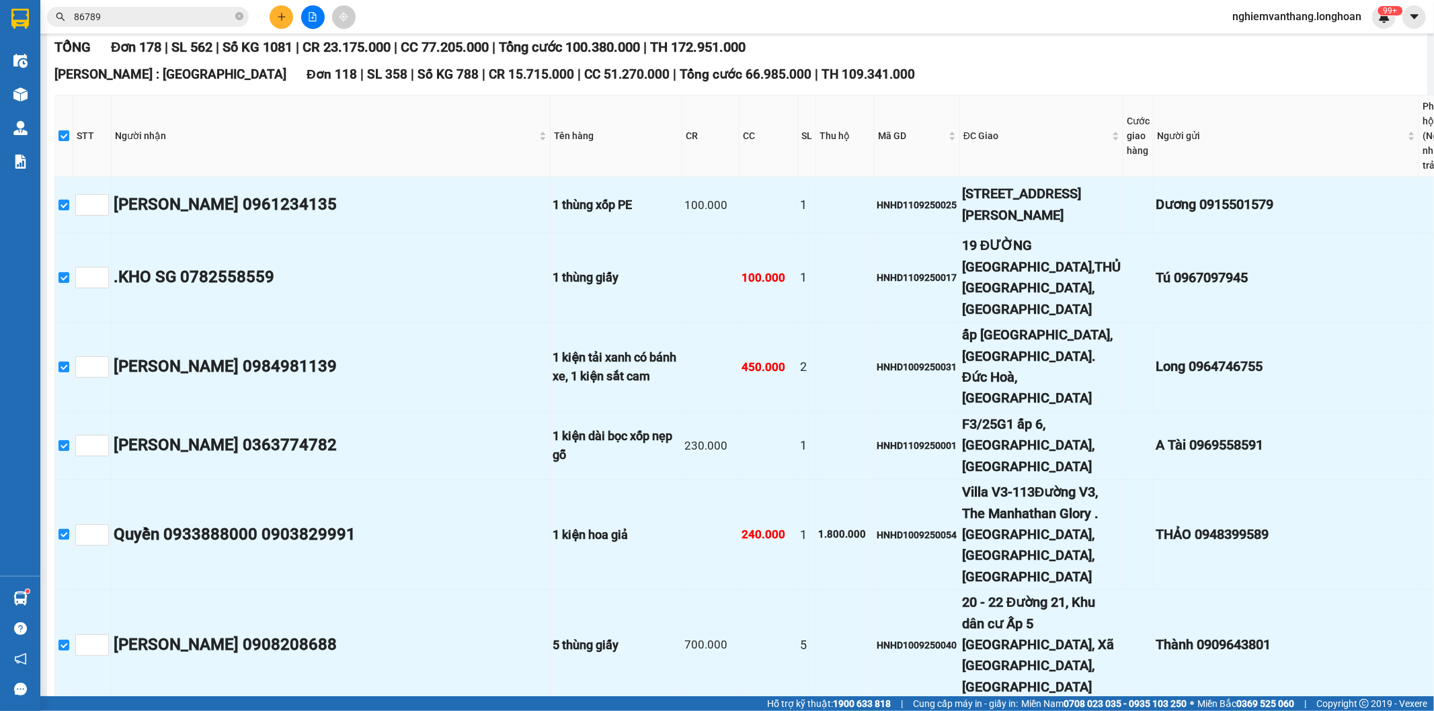
scroll to position [0, 0]
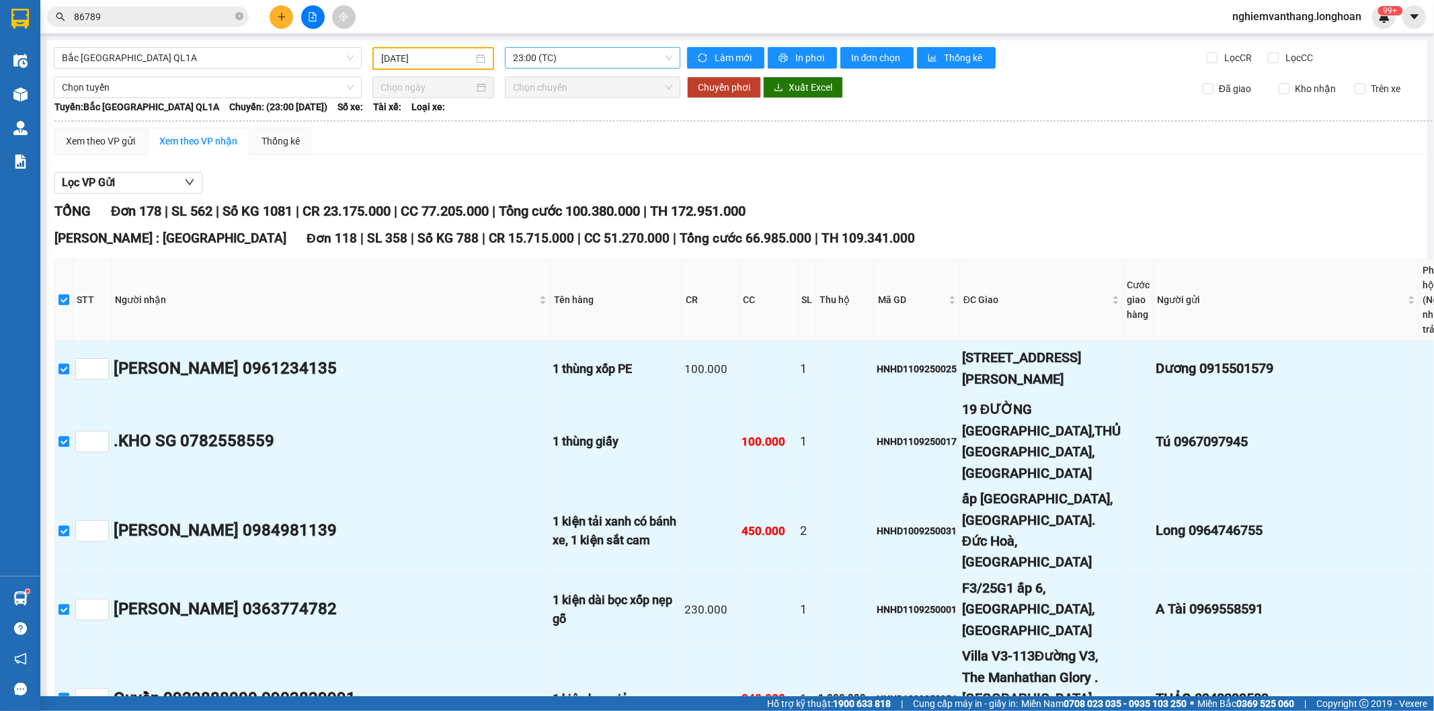
click at [541, 62] on span "23:00 (TC)" at bounding box center [592, 58] width 159 height 20
click at [542, 106] on div "16:00 (TC)" at bounding box center [561, 106] width 105 height 15
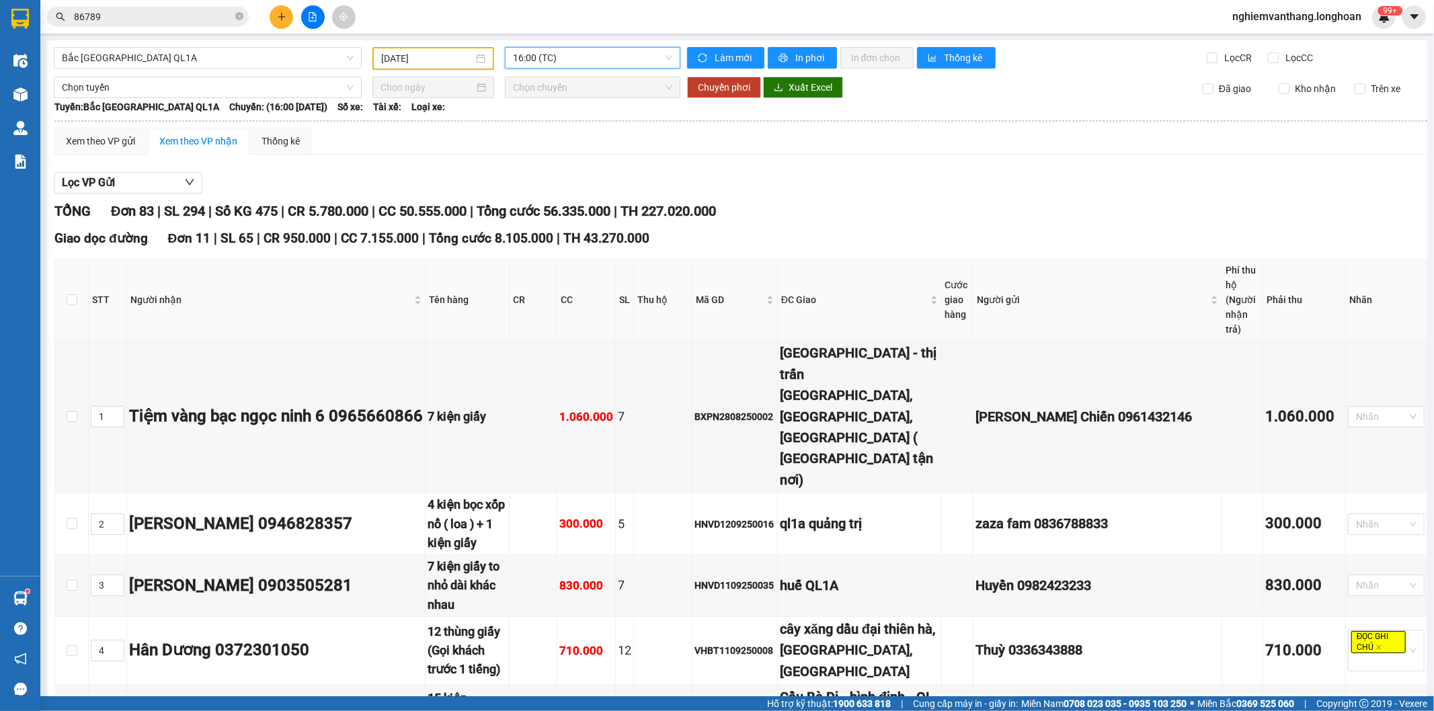
click at [536, 57] on span "16:00 (TC)" at bounding box center [592, 58] width 159 height 20
click at [524, 120] on div "23:00 (TC)" at bounding box center [561, 127] width 105 height 15
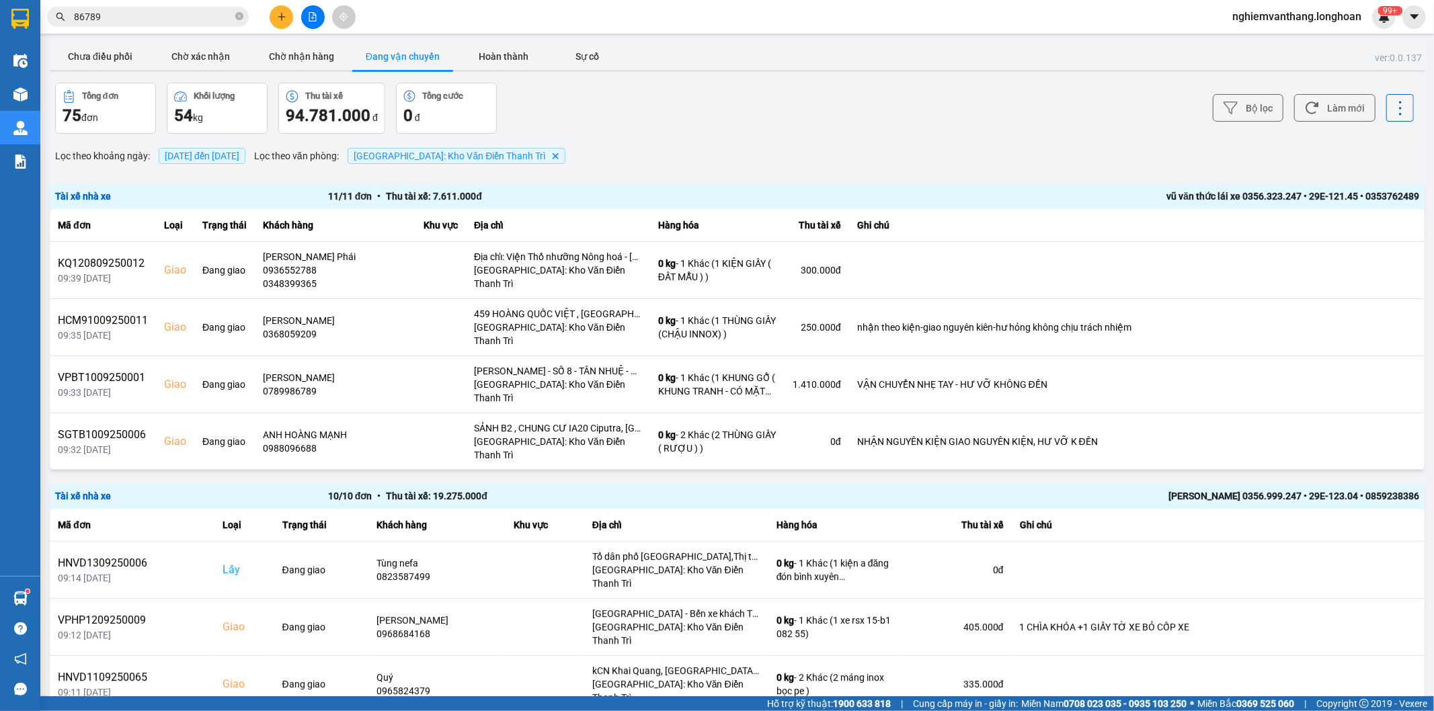
click at [313, 14] on icon "file-add" at bounding box center [312, 16] width 7 height 9
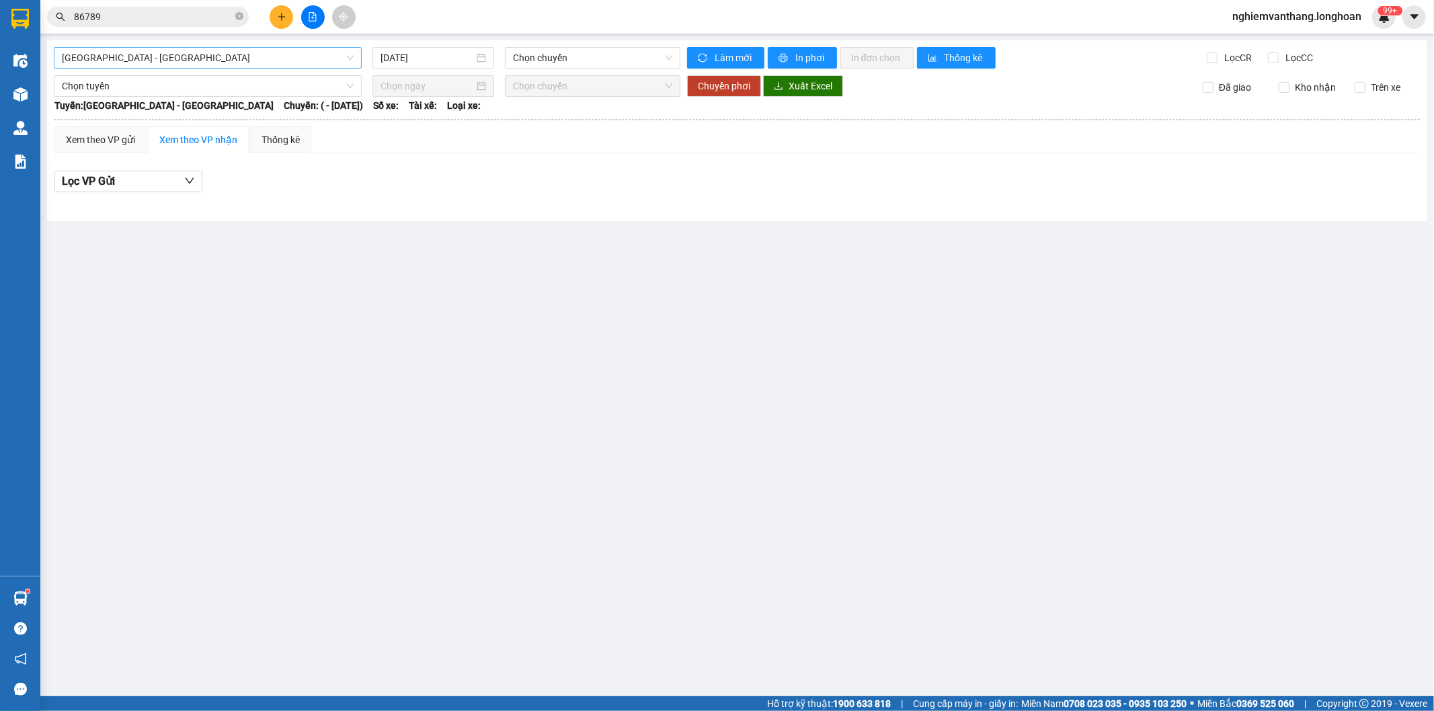
click at [169, 59] on span "[GEOGRAPHIC_DATA] - [GEOGRAPHIC_DATA]" at bounding box center [208, 58] width 292 height 20
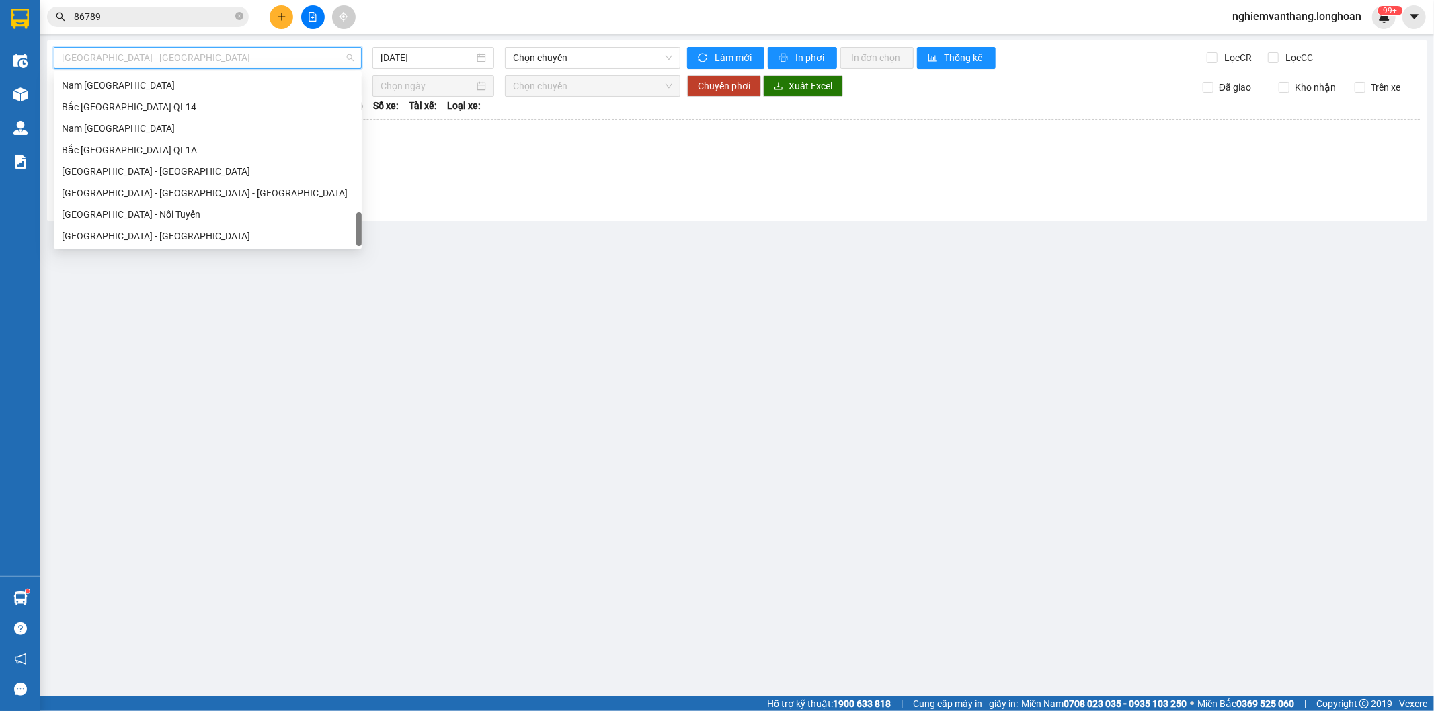
scroll to position [924, 0]
click at [148, 155] on div "Bắc [GEOGRAPHIC_DATA] QL1A" at bounding box center [208, 149] width 292 height 15
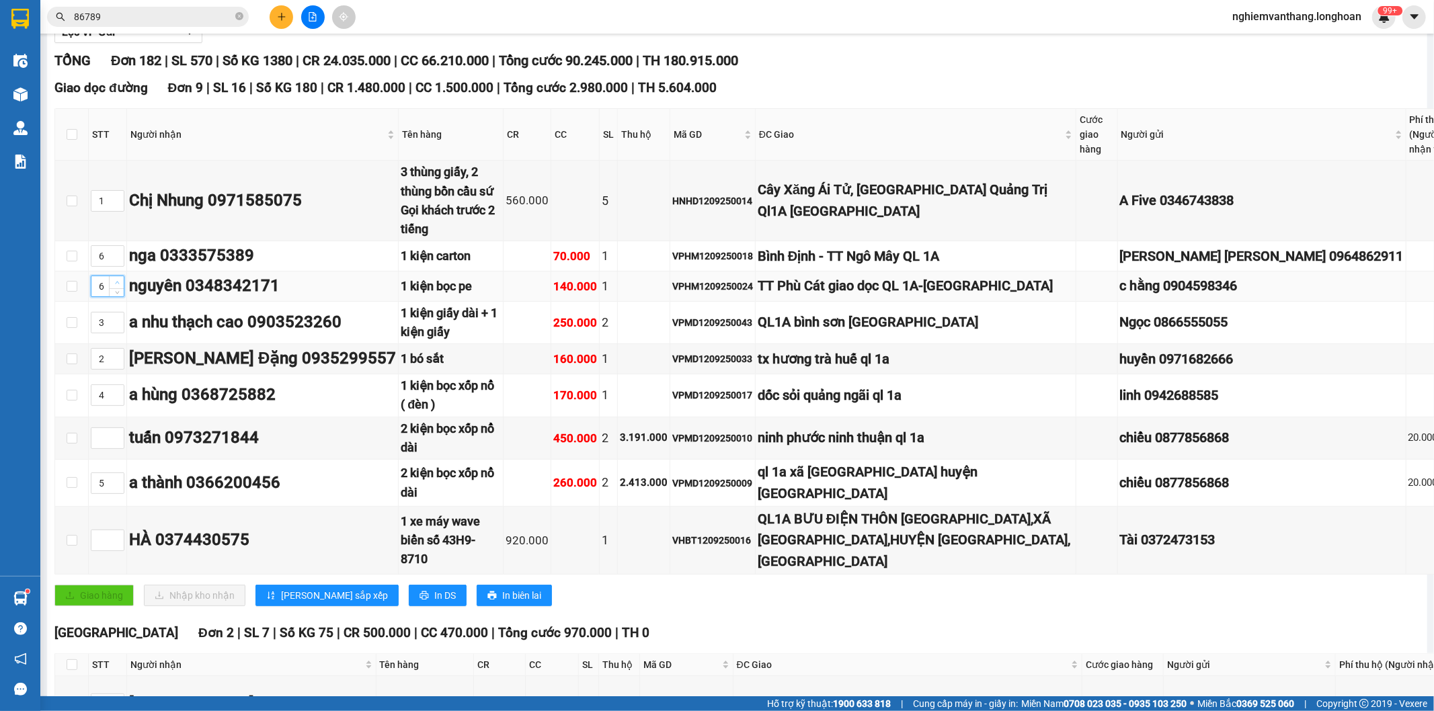
type input "7"
click at [111, 276] on span "Increase Value" at bounding box center [116, 282] width 15 height 12
click at [118, 533] on span "up" at bounding box center [117, 537] width 8 height 8
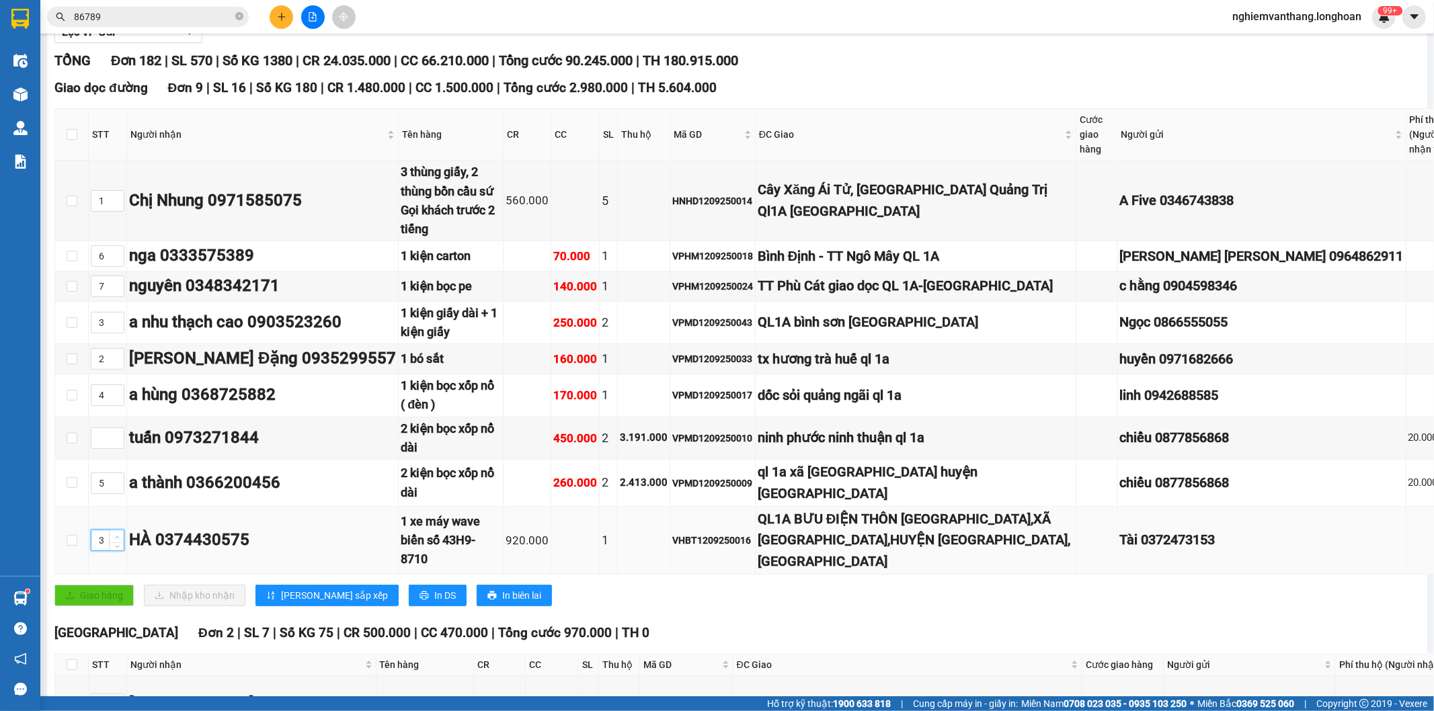
click at [118, 533] on span "up" at bounding box center [117, 537] width 8 height 8
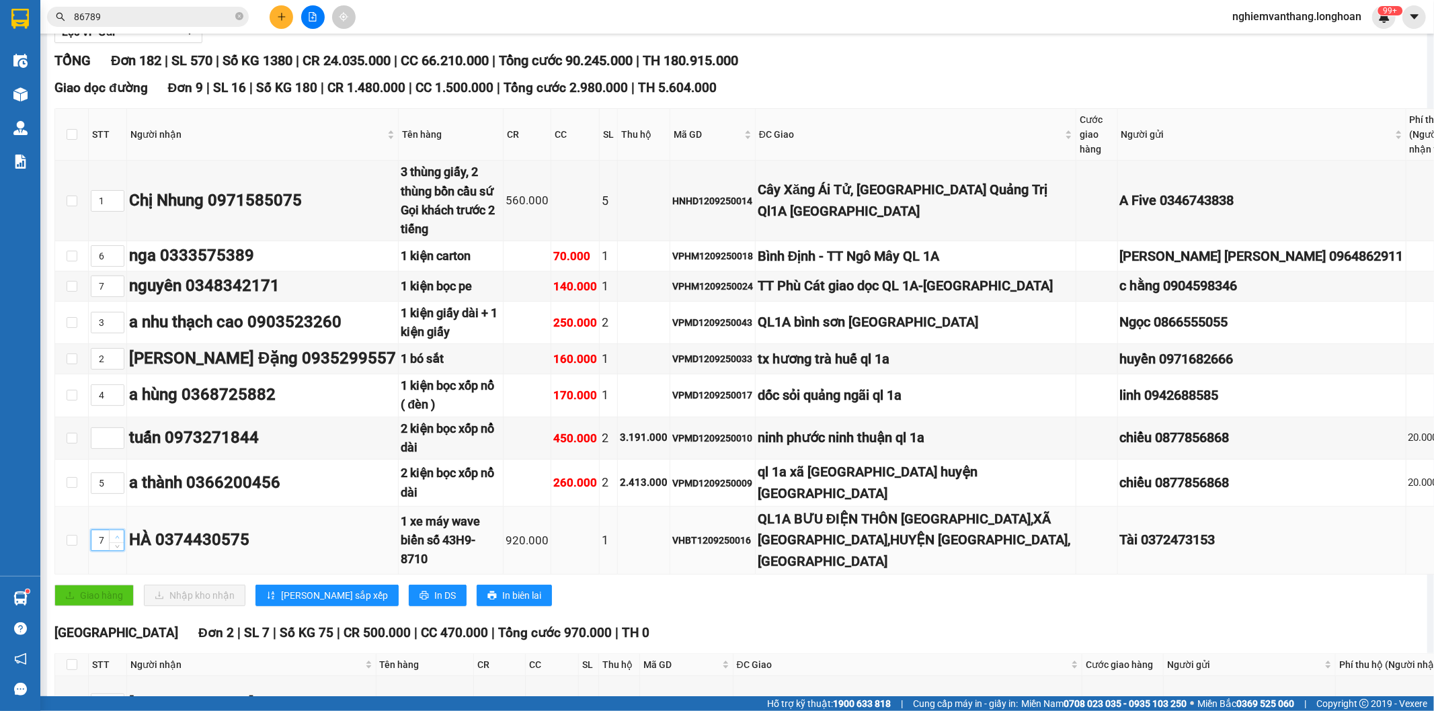
type input "8"
click at [116, 431] on span "up" at bounding box center [117, 435] width 8 height 8
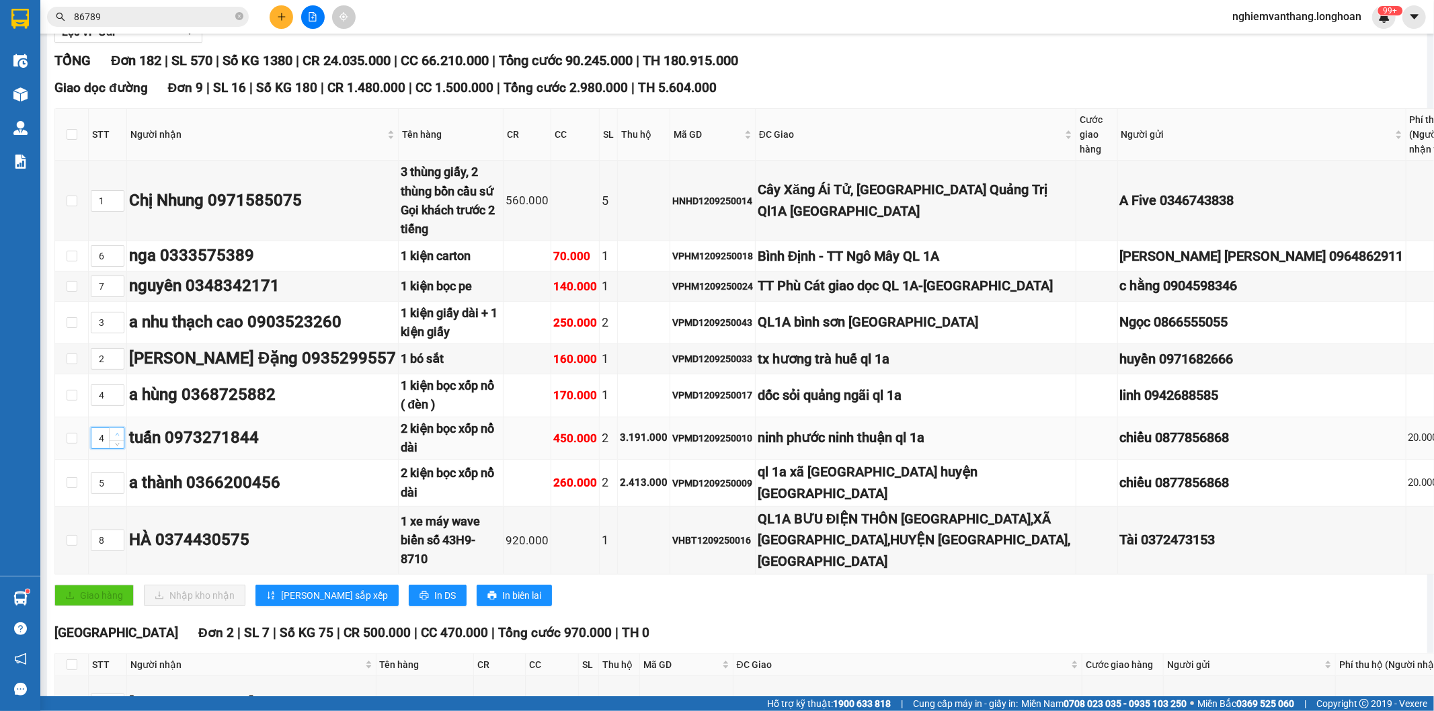
click at [116, 431] on span "up" at bounding box center [117, 435] width 8 height 8
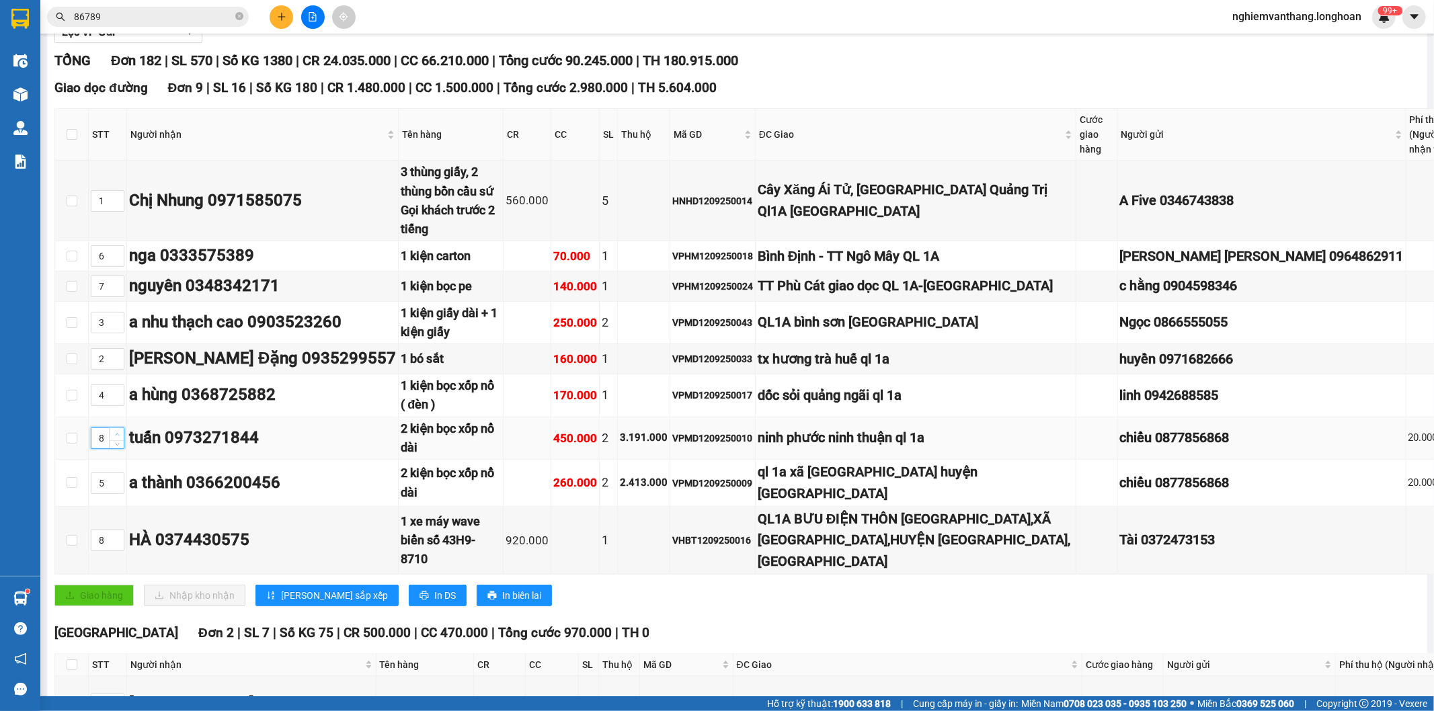
type input "9"
click at [290, 588] on span "[PERSON_NAME] sắp xếp" at bounding box center [334, 595] width 107 height 15
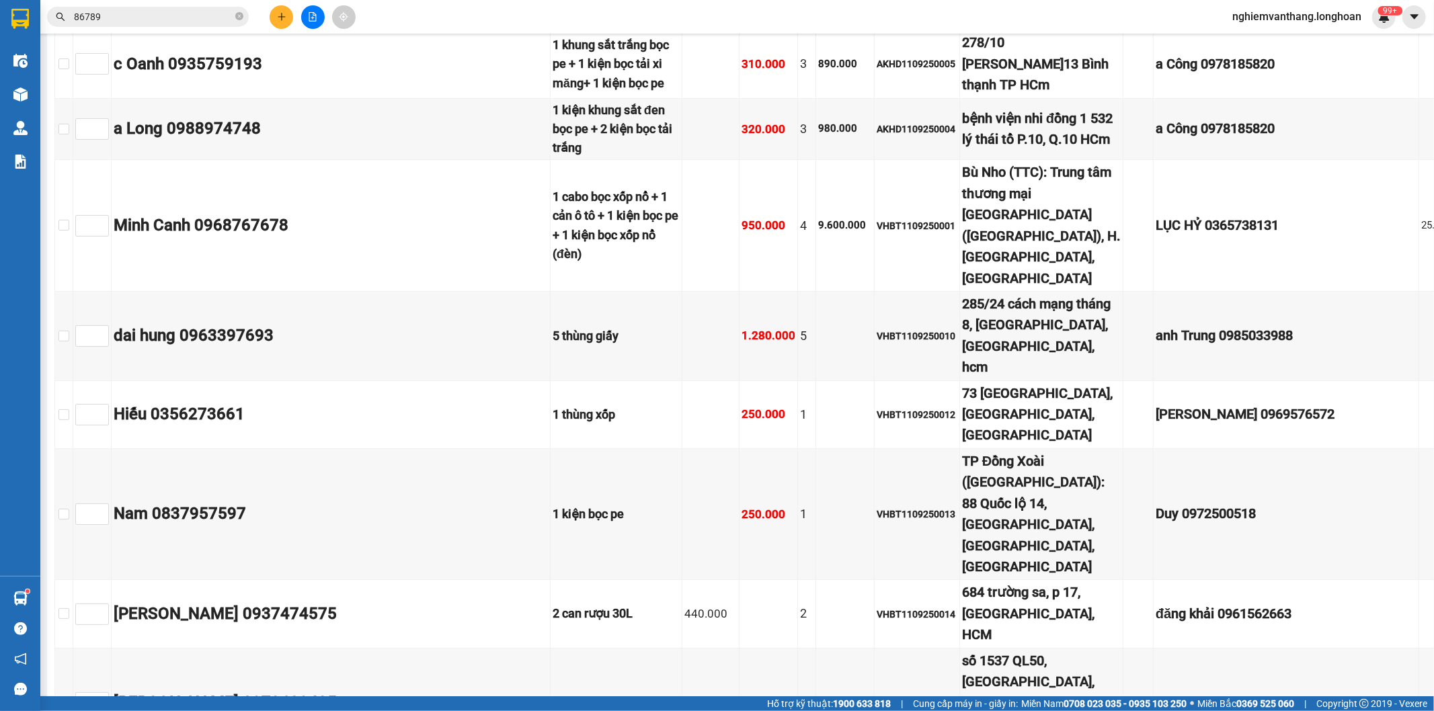
scroll to position [8607, 0]
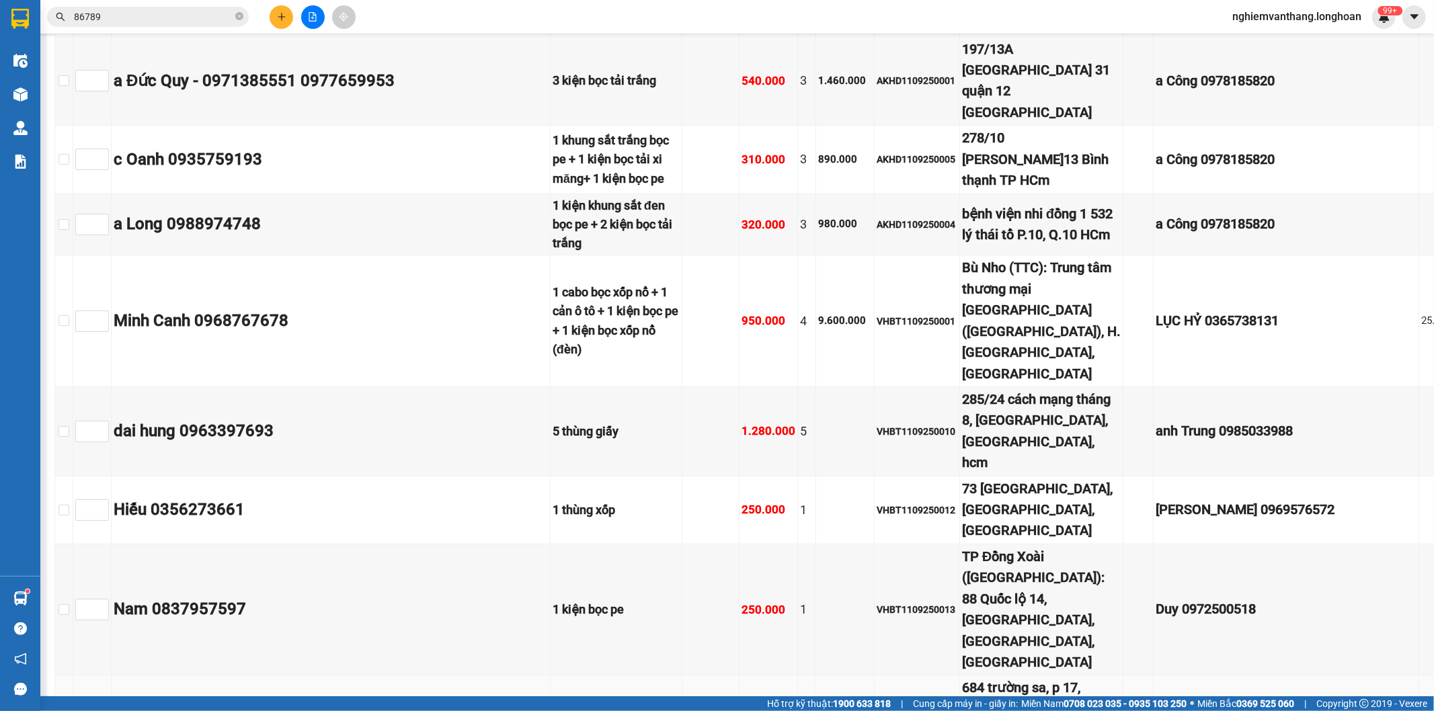
drag, startPoint x: 67, startPoint y: 386, endPoint x: 479, endPoint y: 388, distance: 411.3
click at [69, 704] on input "checkbox" at bounding box center [63, 709] width 11 height 11
checkbox input "true"
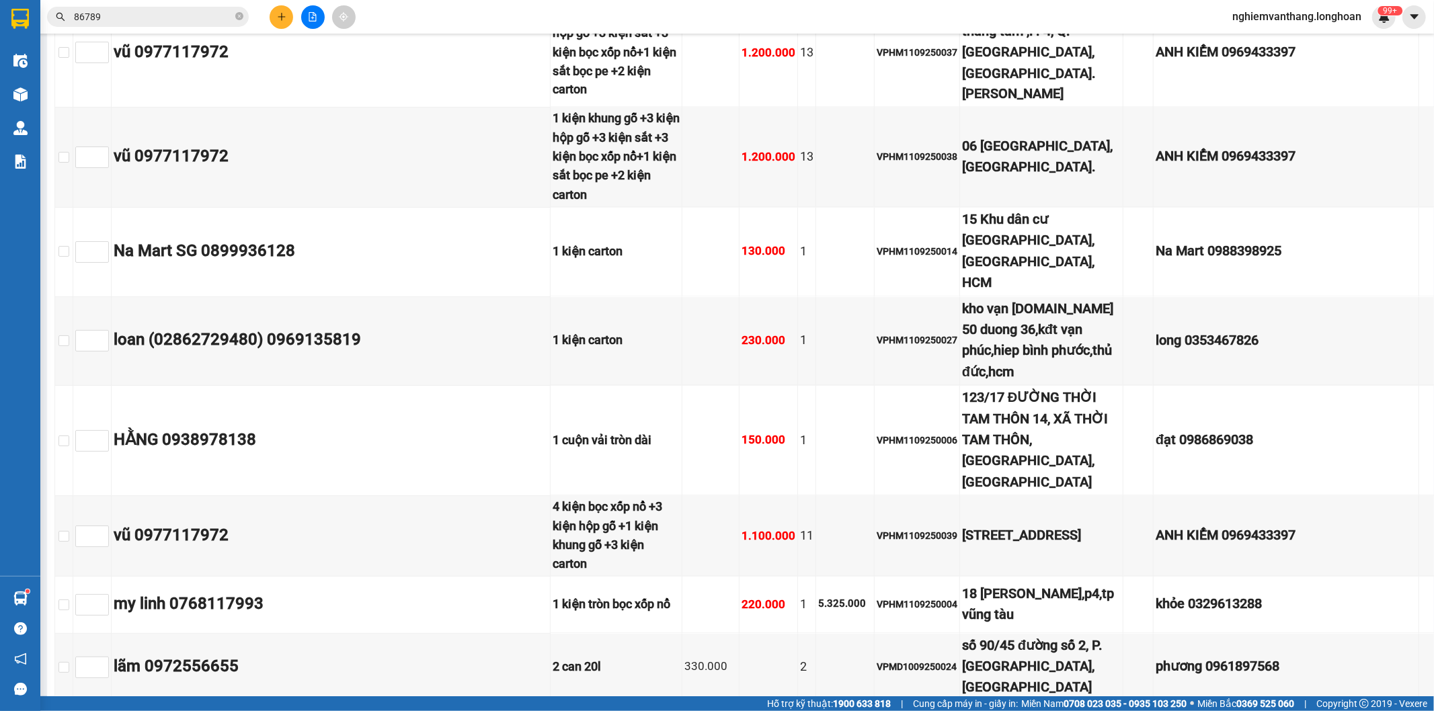
scroll to position [6292, 0]
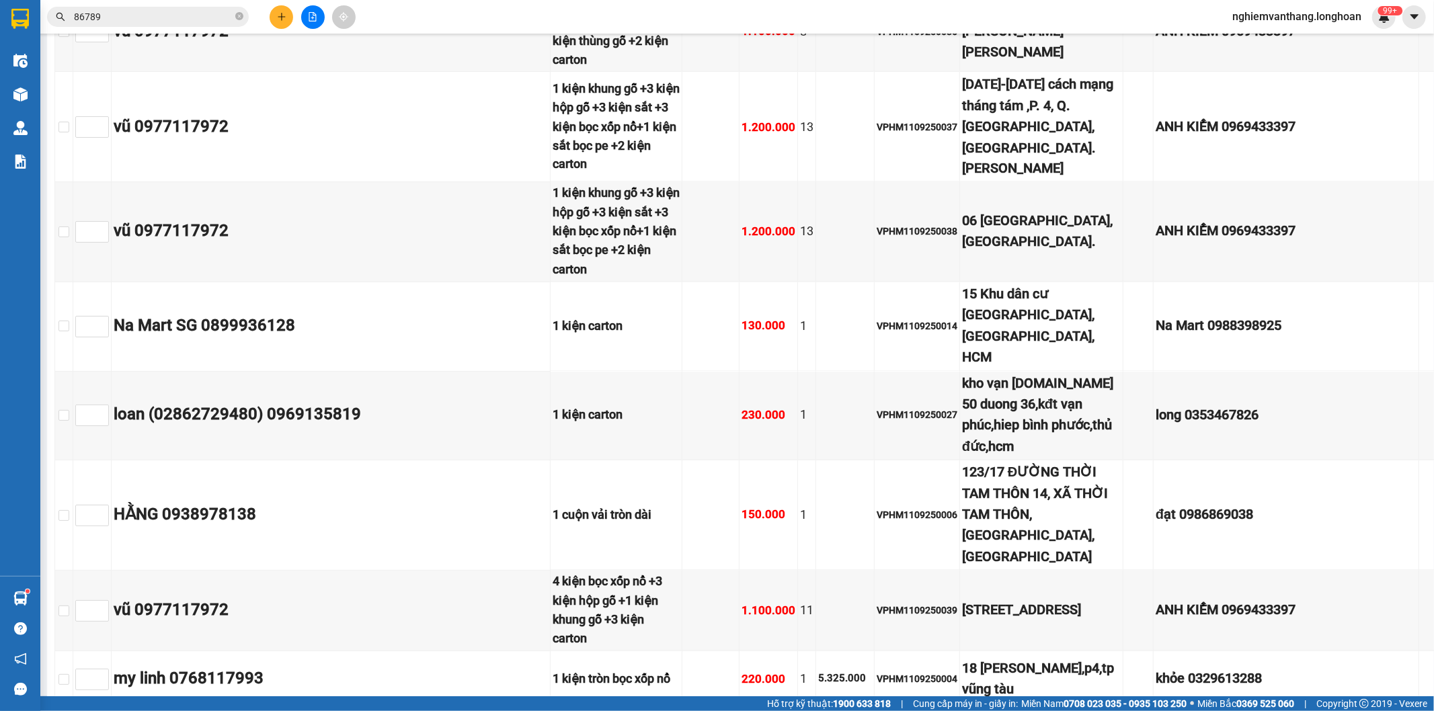
drag, startPoint x: 75, startPoint y: 347, endPoint x: 465, endPoint y: 345, distance: 390.5
checkbox input "true"
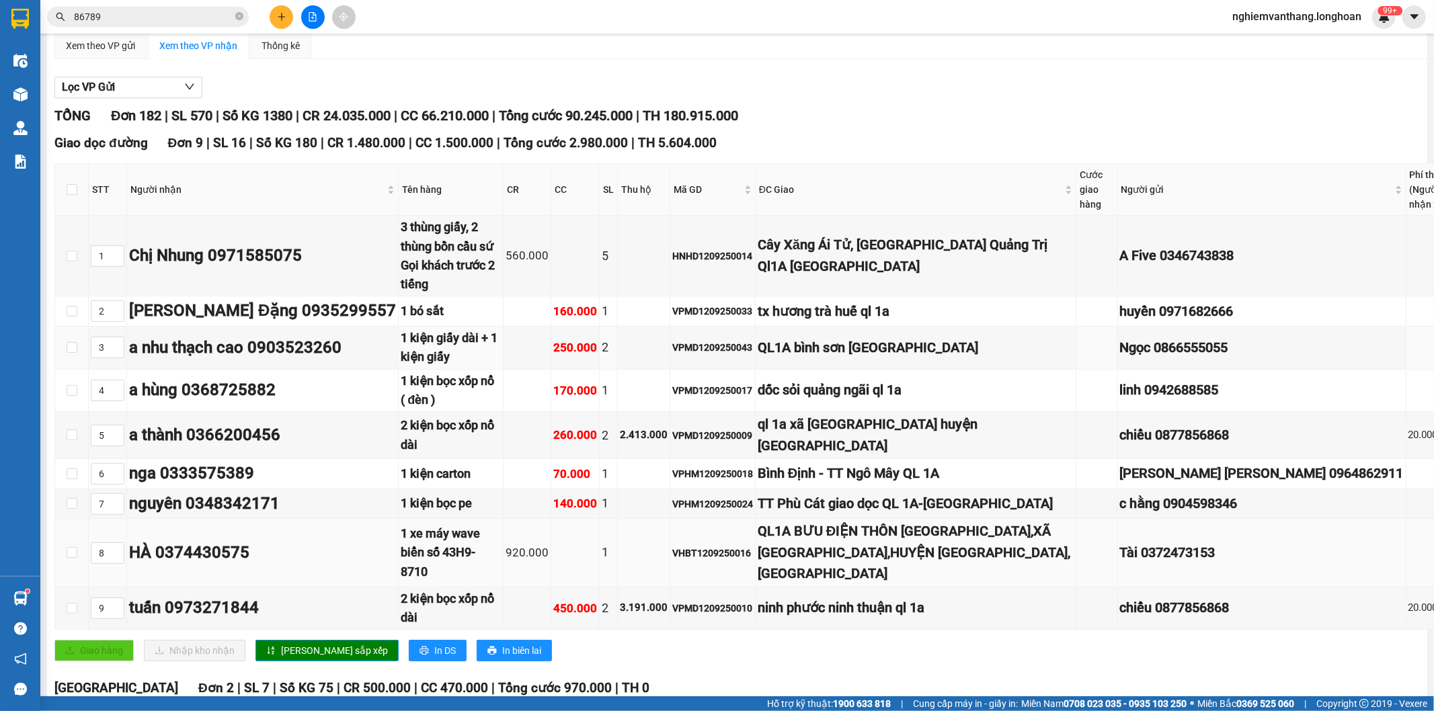
scroll to position [0, 0]
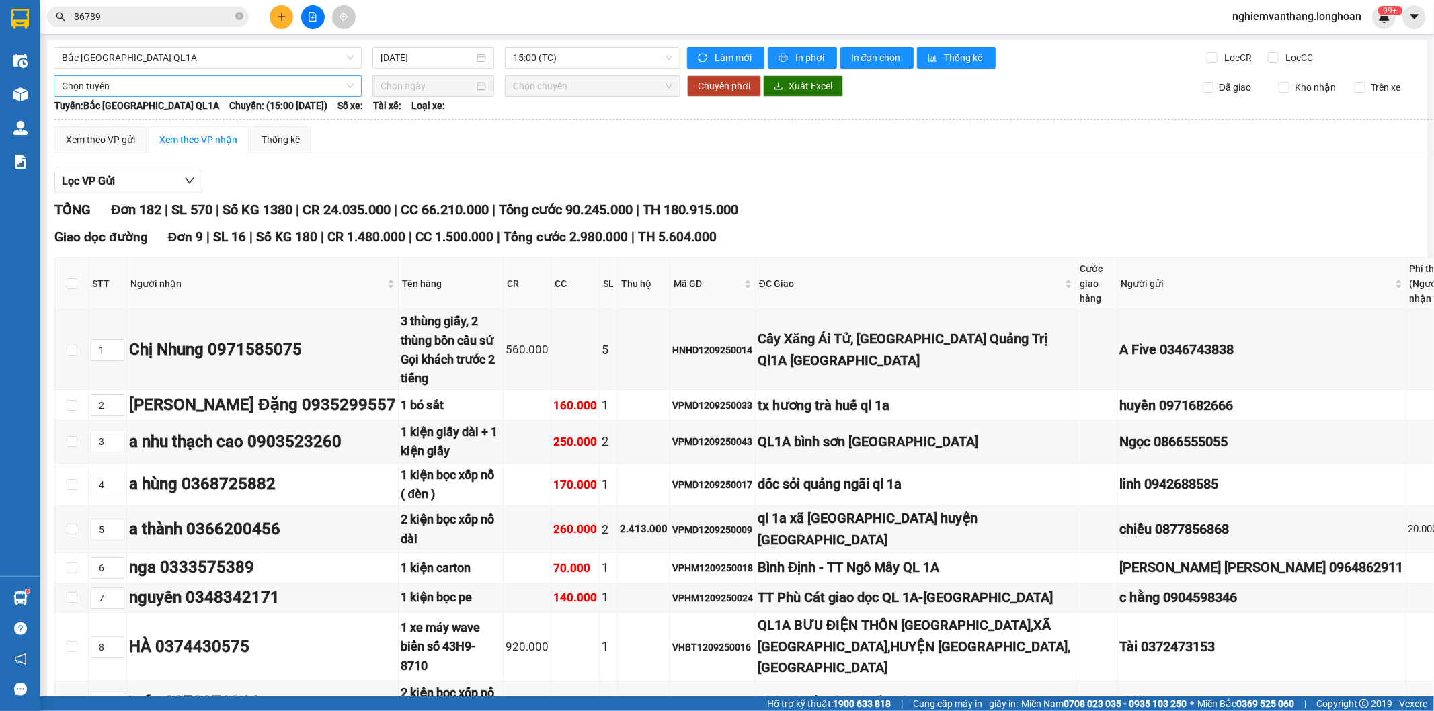
click at [144, 86] on span "Chọn tuyến" at bounding box center [208, 86] width 292 height 20
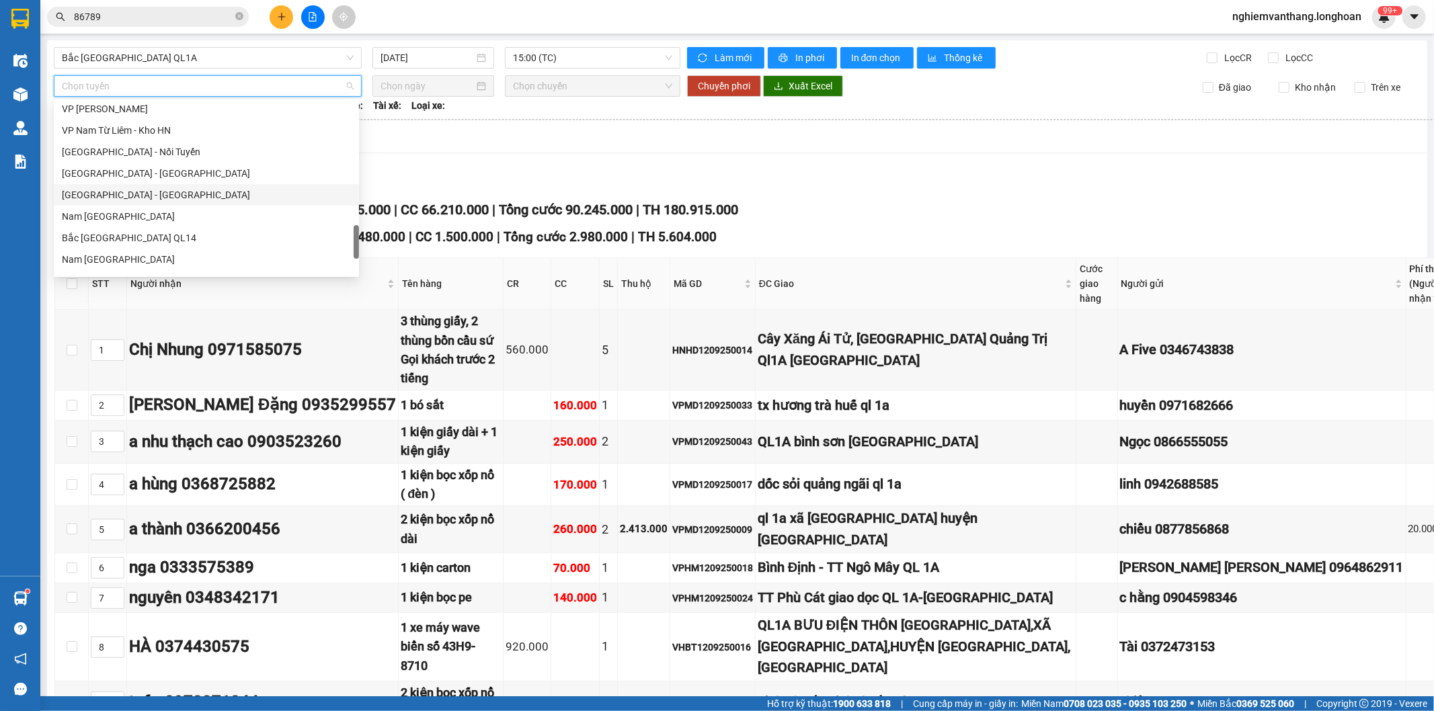
scroll to position [924, 0]
click at [151, 173] on div "Bắc [GEOGRAPHIC_DATA] QL1A" at bounding box center [206, 178] width 289 height 15
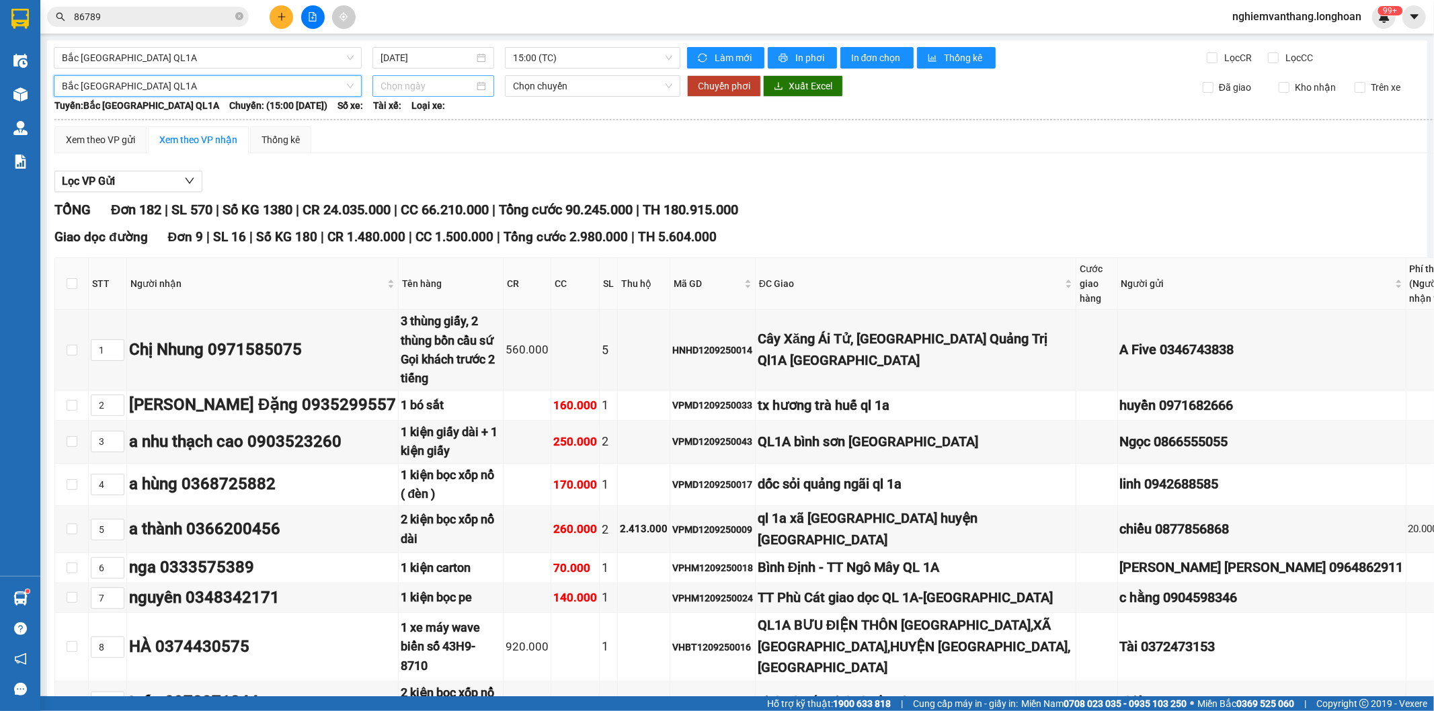
click at [397, 82] on input at bounding box center [426, 86] width 93 height 15
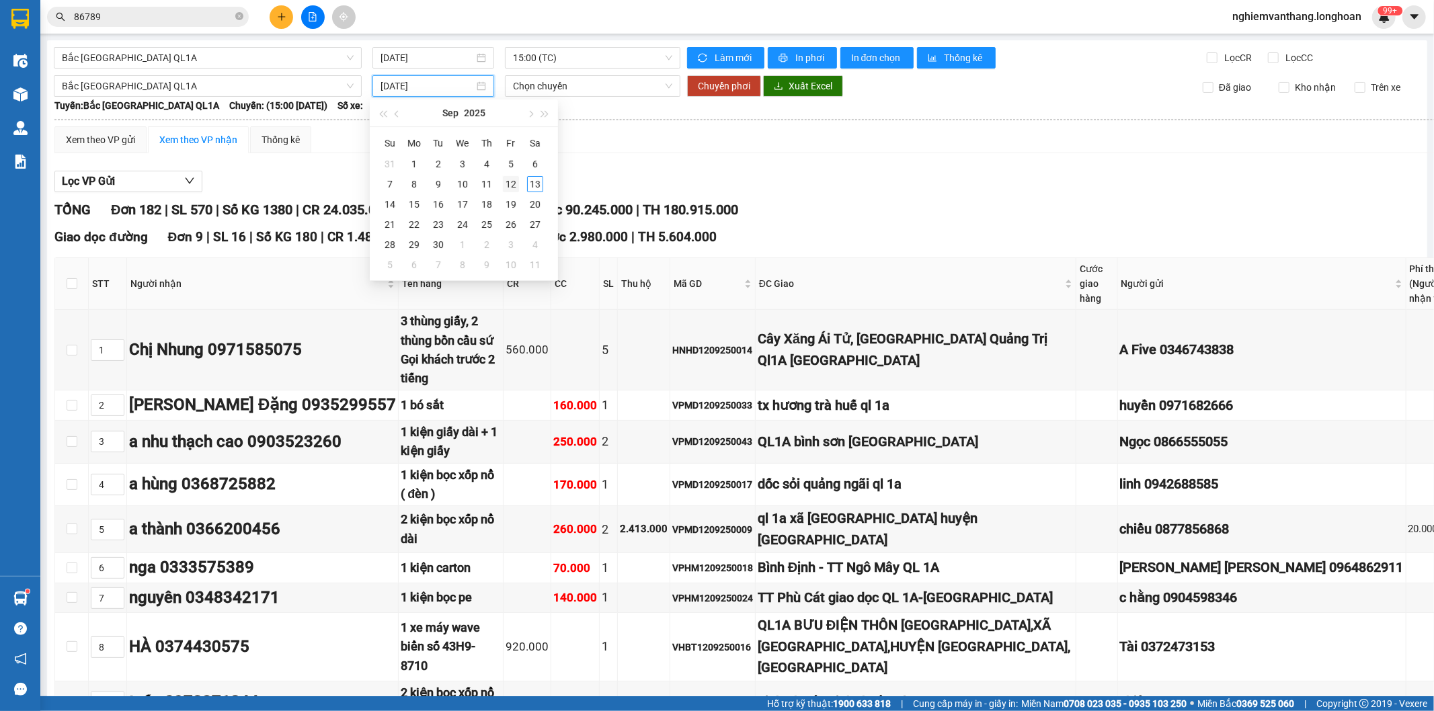
type input "[DATE]"
click at [507, 184] on div "12" at bounding box center [511, 184] width 16 height 16
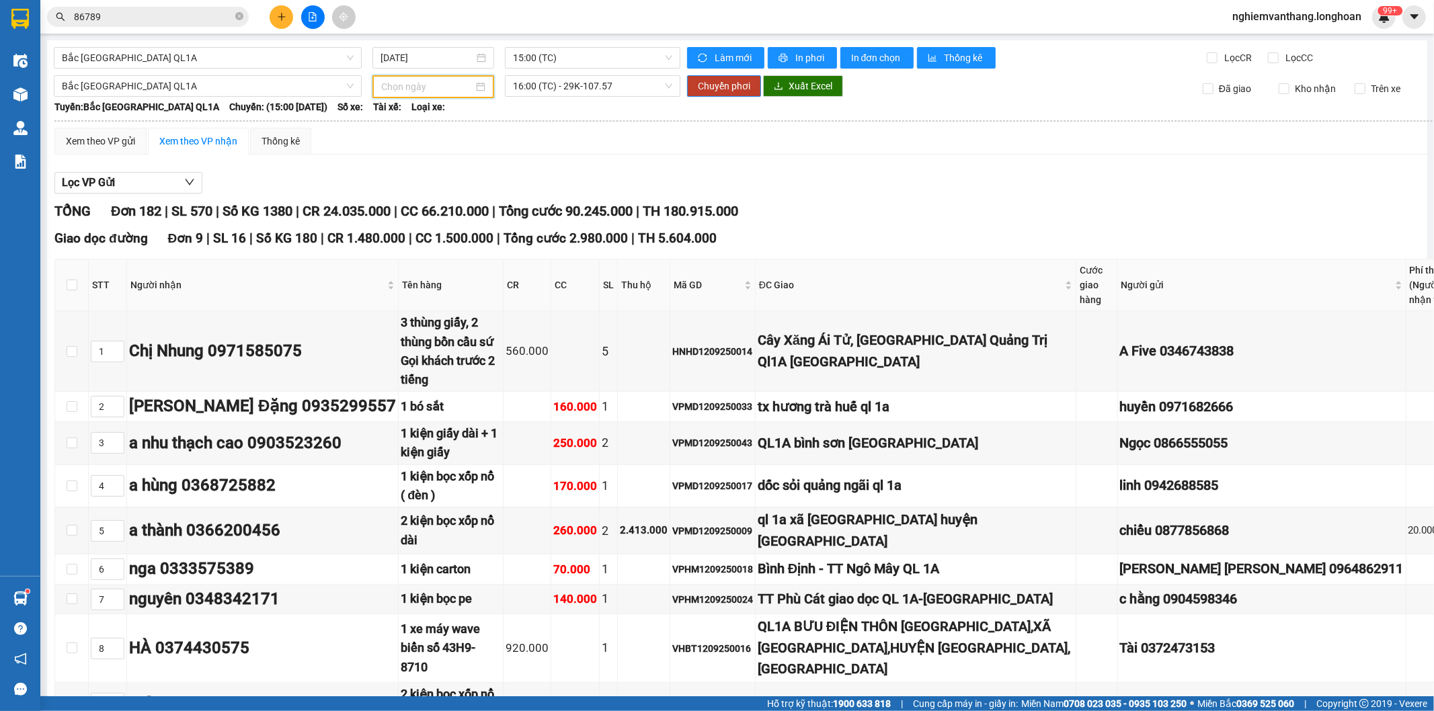
type input "[DATE]"
click at [549, 82] on span "16:00 (TC) - 29K-107.57" at bounding box center [592, 86] width 159 height 20
click at [546, 152] on div "23:00 (TC)" at bounding box center [561, 156] width 105 height 15
click at [566, 89] on span "23:00 (TC)" at bounding box center [592, 86] width 159 height 20
click at [556, 140] on div "16:00 (TC) - 29K-107.57" at bounding box center [561, 134] width 105 height 15
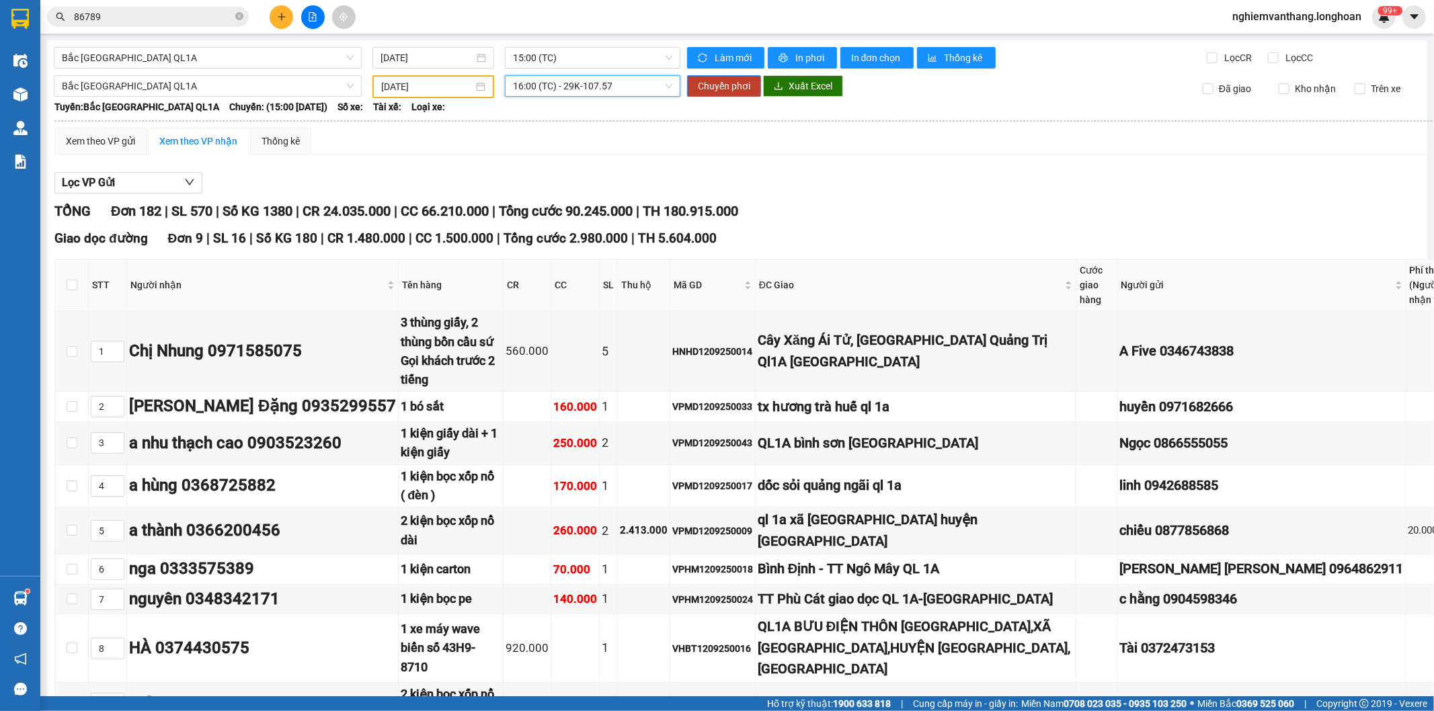
click at [568, 91] on span "16:00 (TC) - 29K-107.57" at bounding box center [592, 86] width 159 height 20
click at [567, 138] on div "16:00 (TC) - 29K-107.57" at bounding box center [561, 134] width 105 height 15
click at [731, 77] on button "Chuyển phơi" at bounding box center [724, 86] width 74 height 22
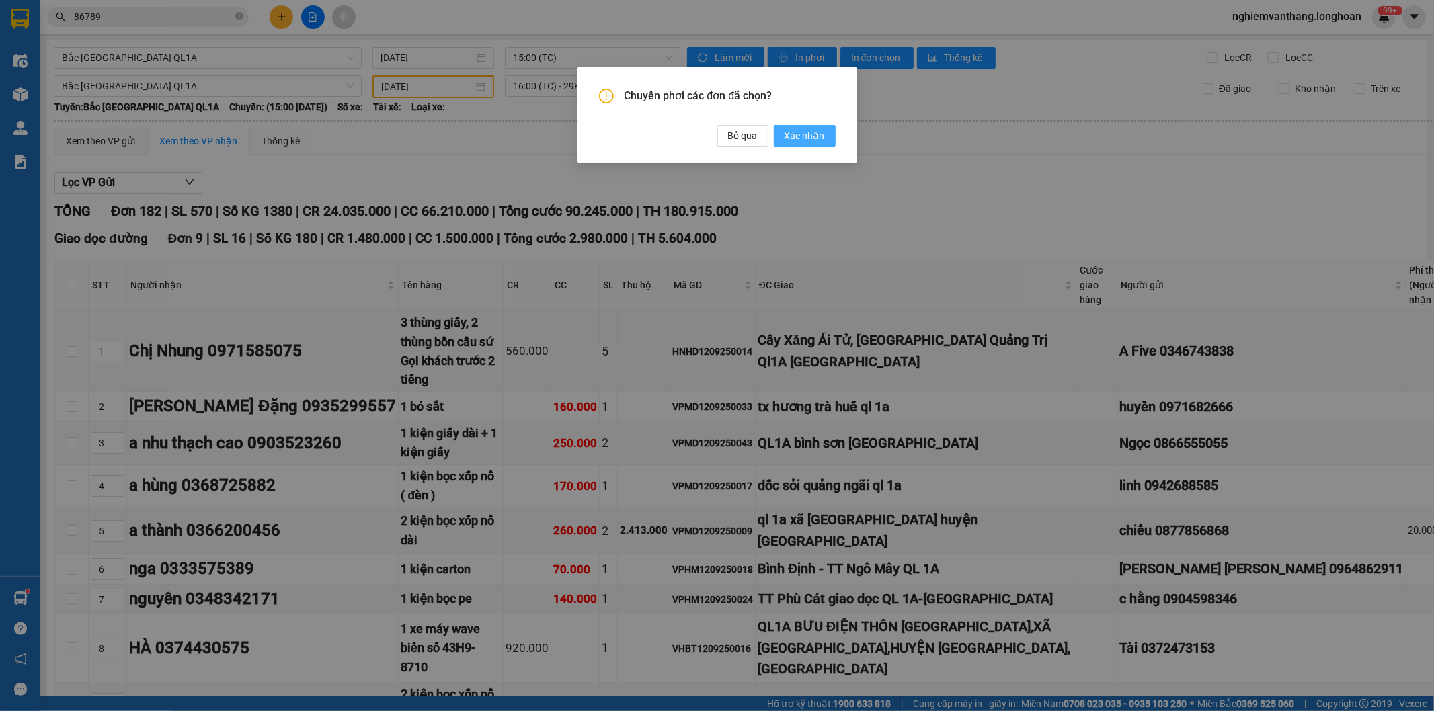
click at [816, 135] on span "Xác nhận" at bounding box center [804, 135] width 40 height 15
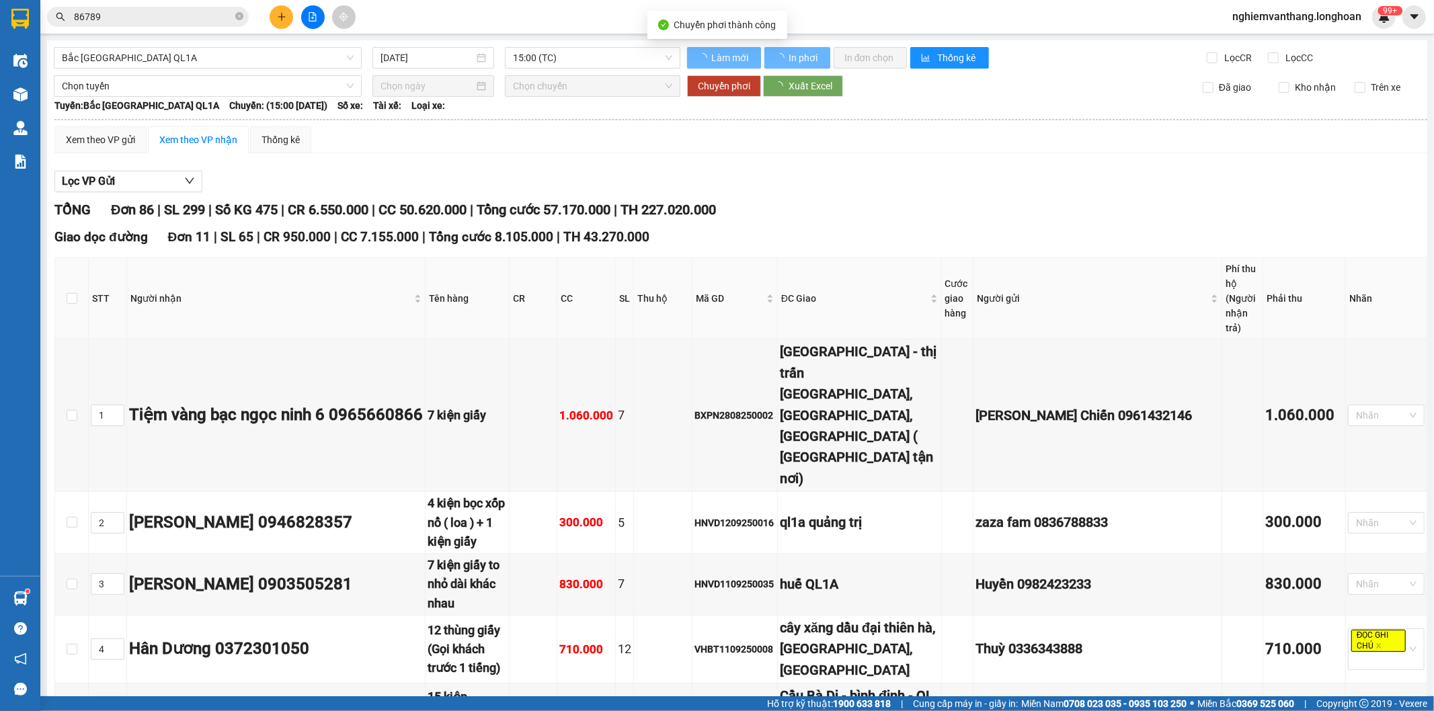
type input "[DATE]"
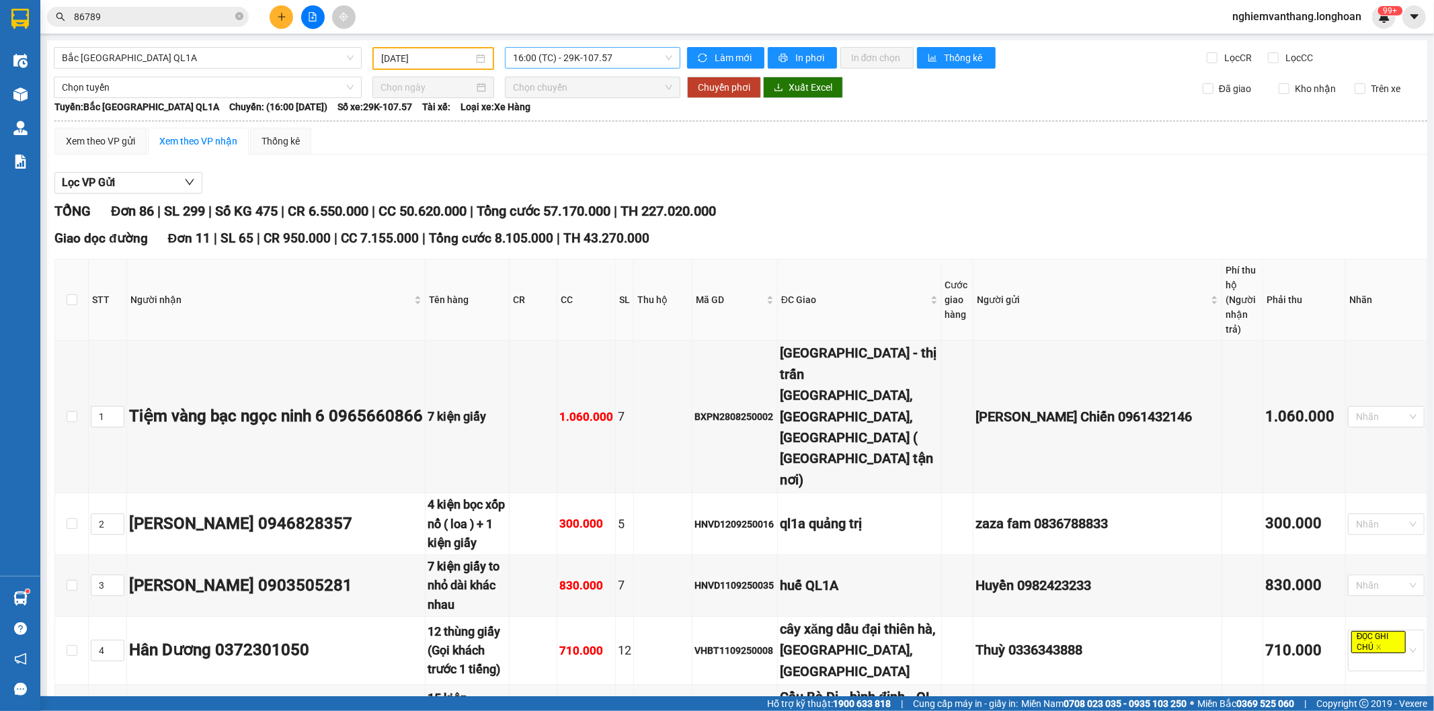
click at [591, 67] on div "16:00 (TC) - 29K-107.57" at bounding box center [592, 58] width 175 height 22
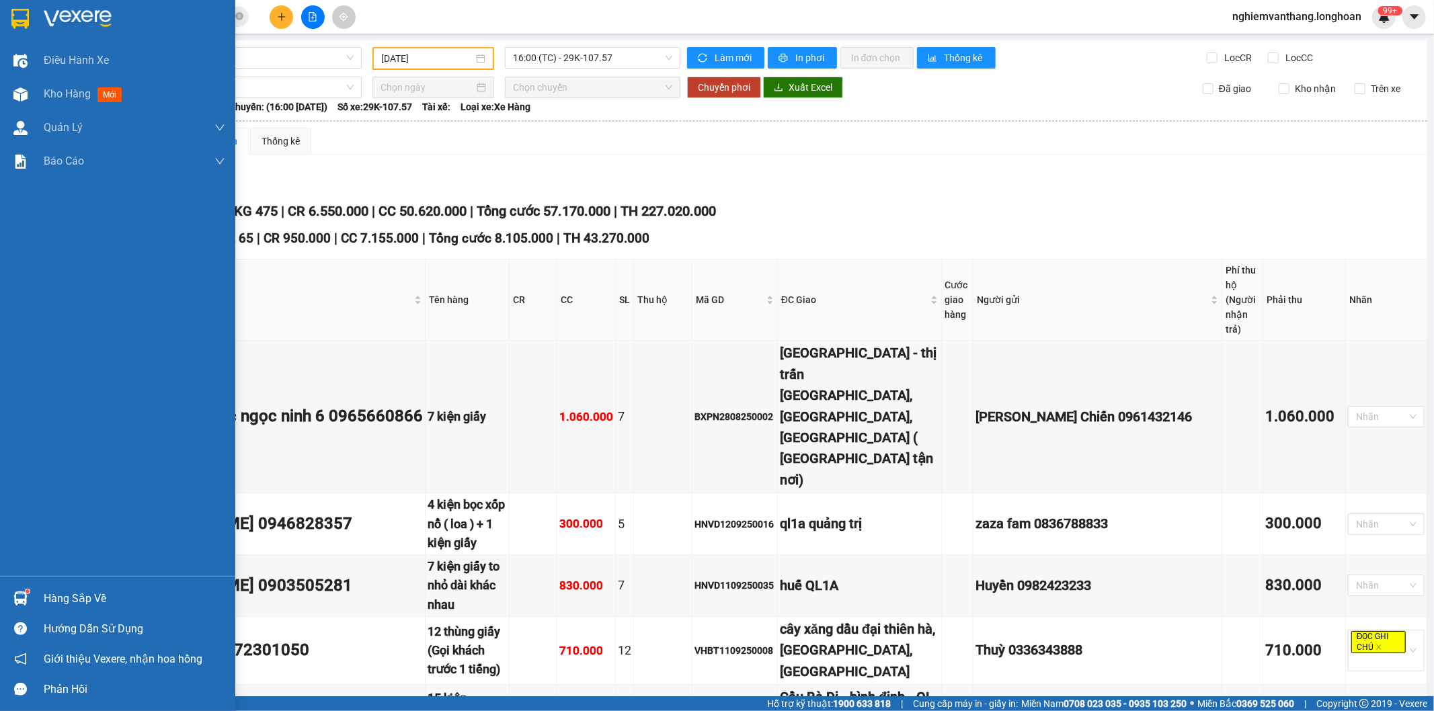
click at [13, 3] on div at bounding box center [117, 22] width 235 height 44
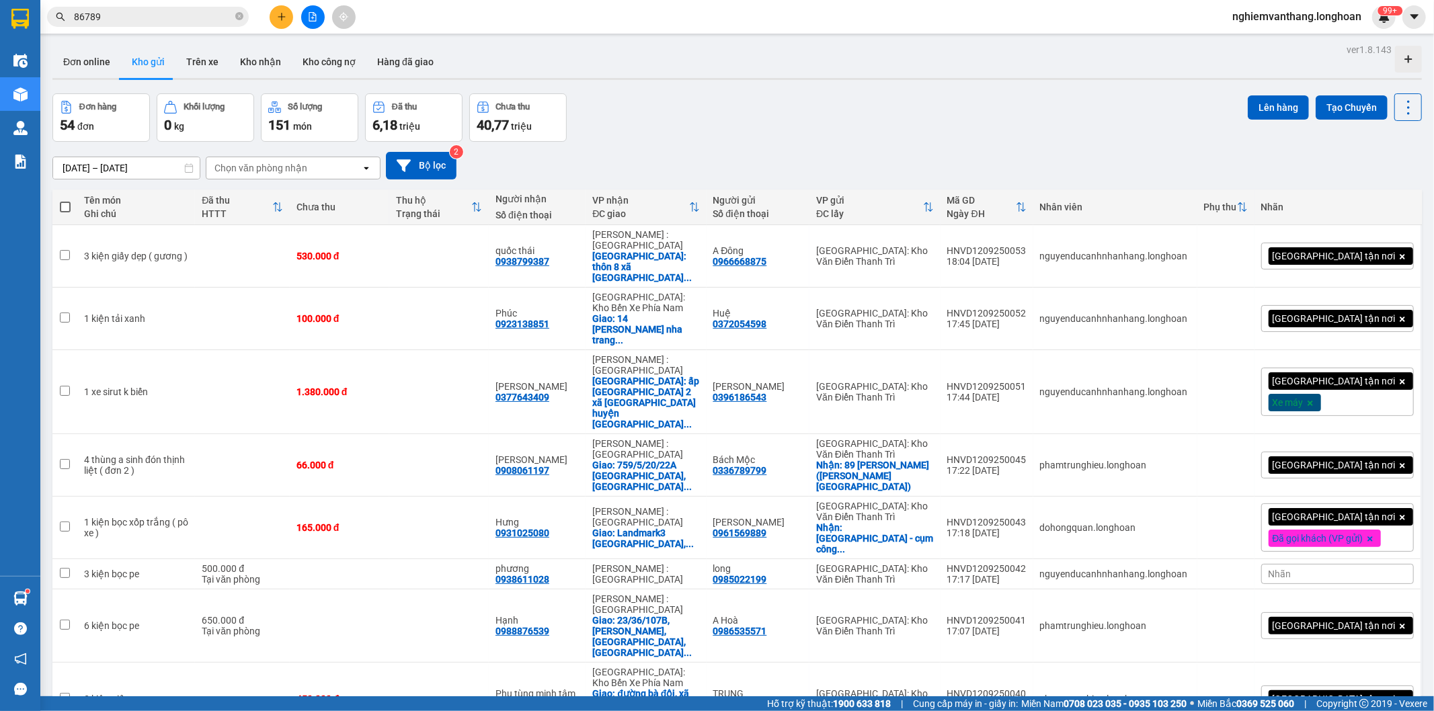
click at [310, 8] on button at bounding box center [313, 17] width 24 height 24
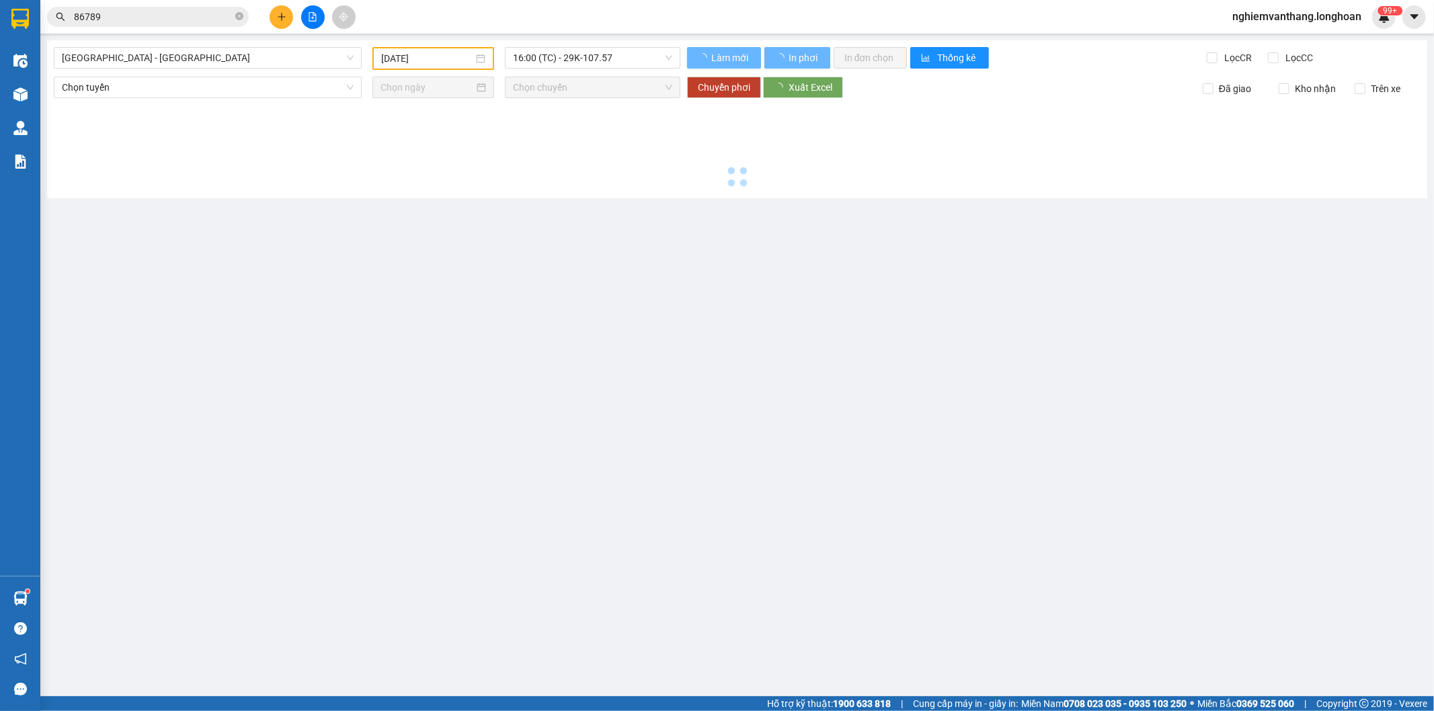
type input "[DATE]"
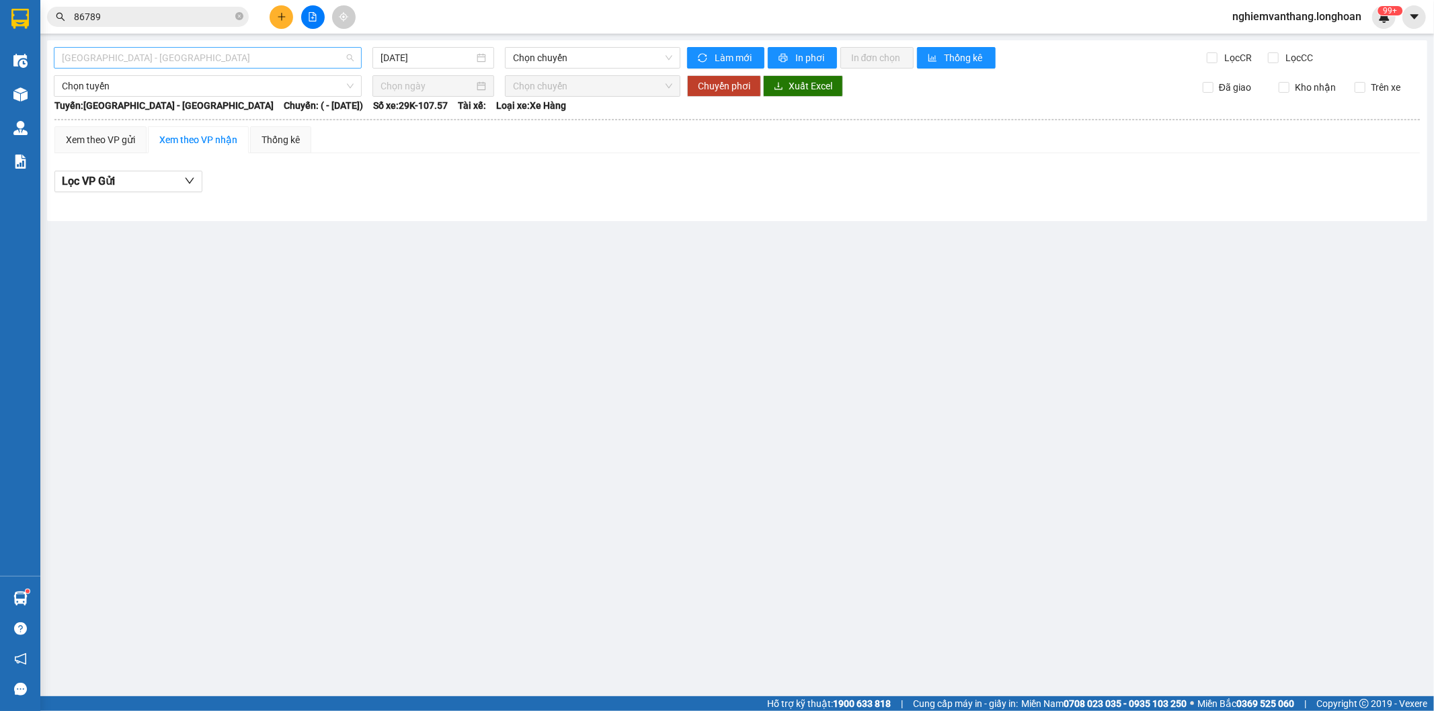
click at [206, 59] on span "[GEOGRAPHIC_DATA] - [GEOGRAPHIC_DATA]" at bounding box center [208, 58] width 292 height 20
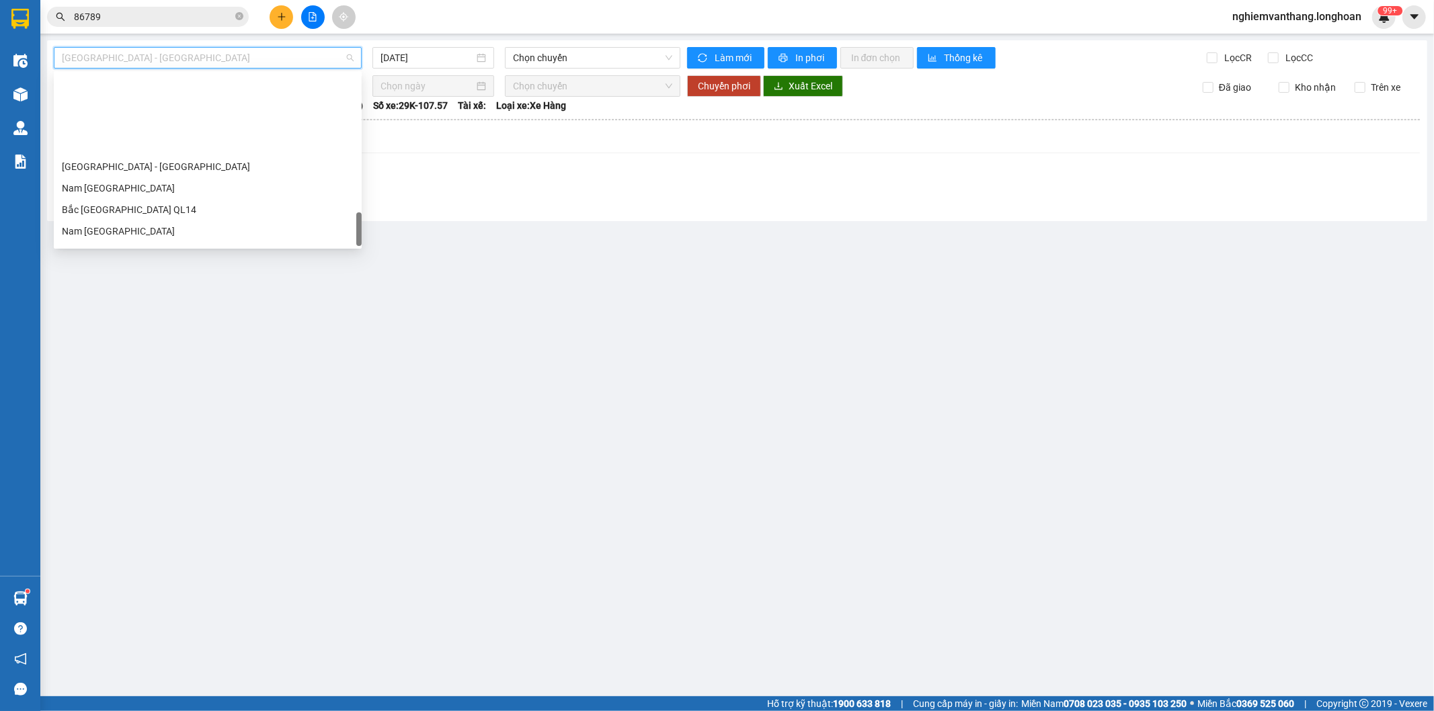
scroll to position [924, 0]
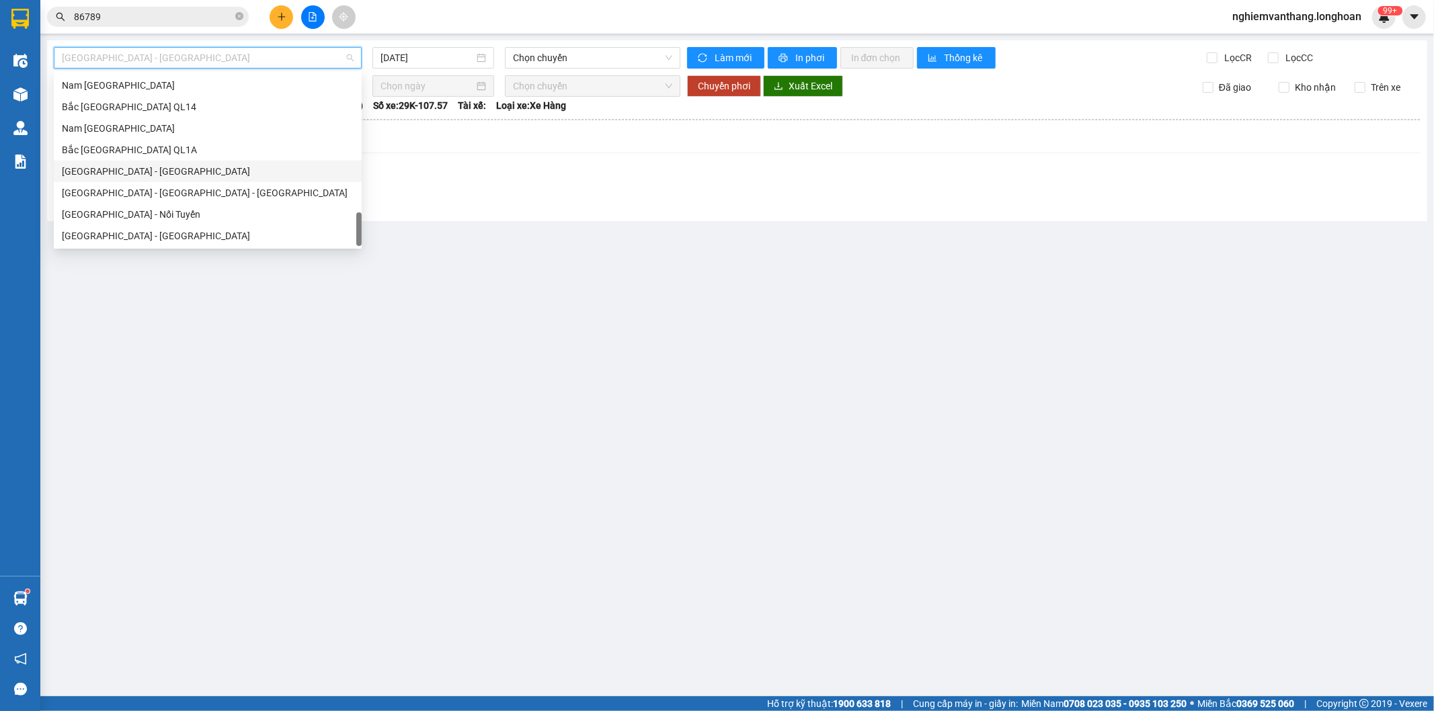
click at [158, 159] on div "[GEOGRAPHIC_DATA] - [GEOGRAPHIC_DATA] [GEOGRAPHIC_DATA] [GEOGRAPHIC_DATA] [GEOG…" at bounding box center [208, 150] width 308 height 194
click at [163, 151] on div "Bắc [GEOGRAPHIC_DATA] QL1A" at bounding box center [208, 149] width 292 height 15
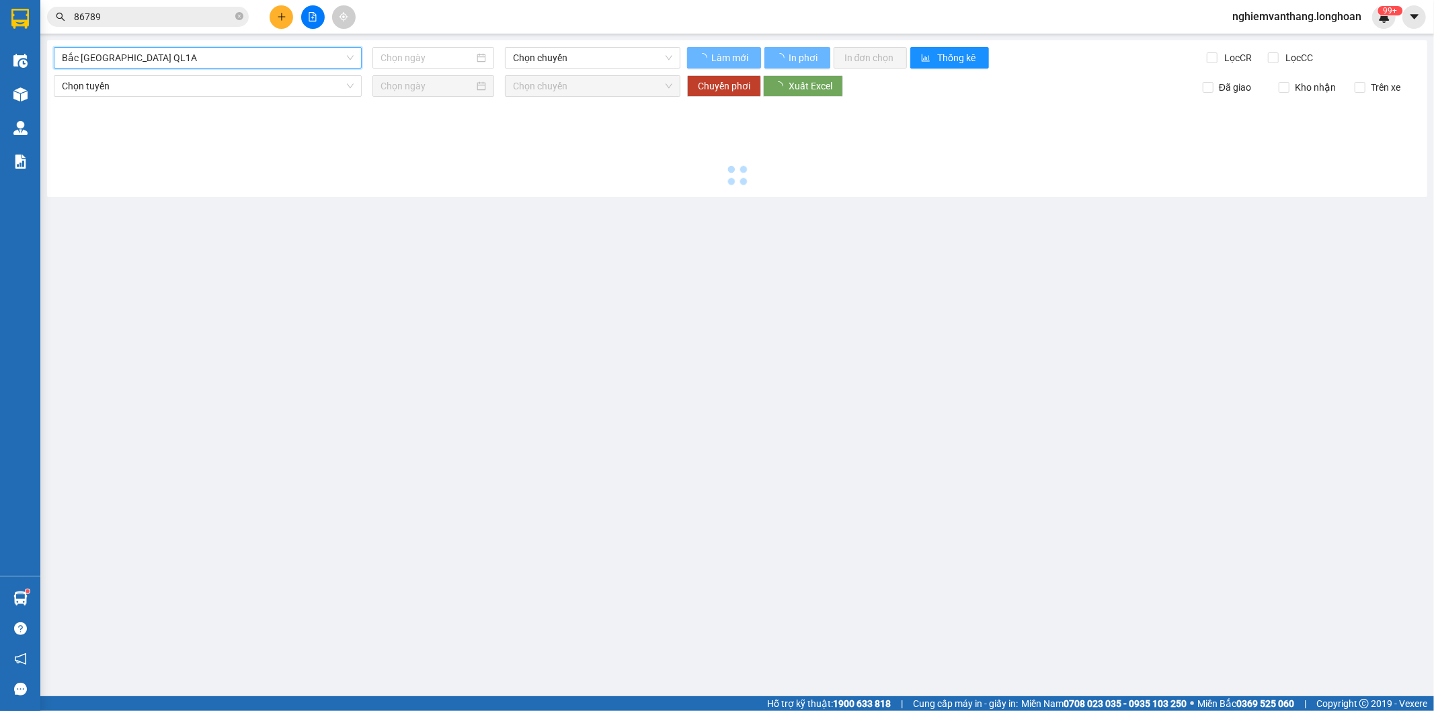
type input "[DATE]"
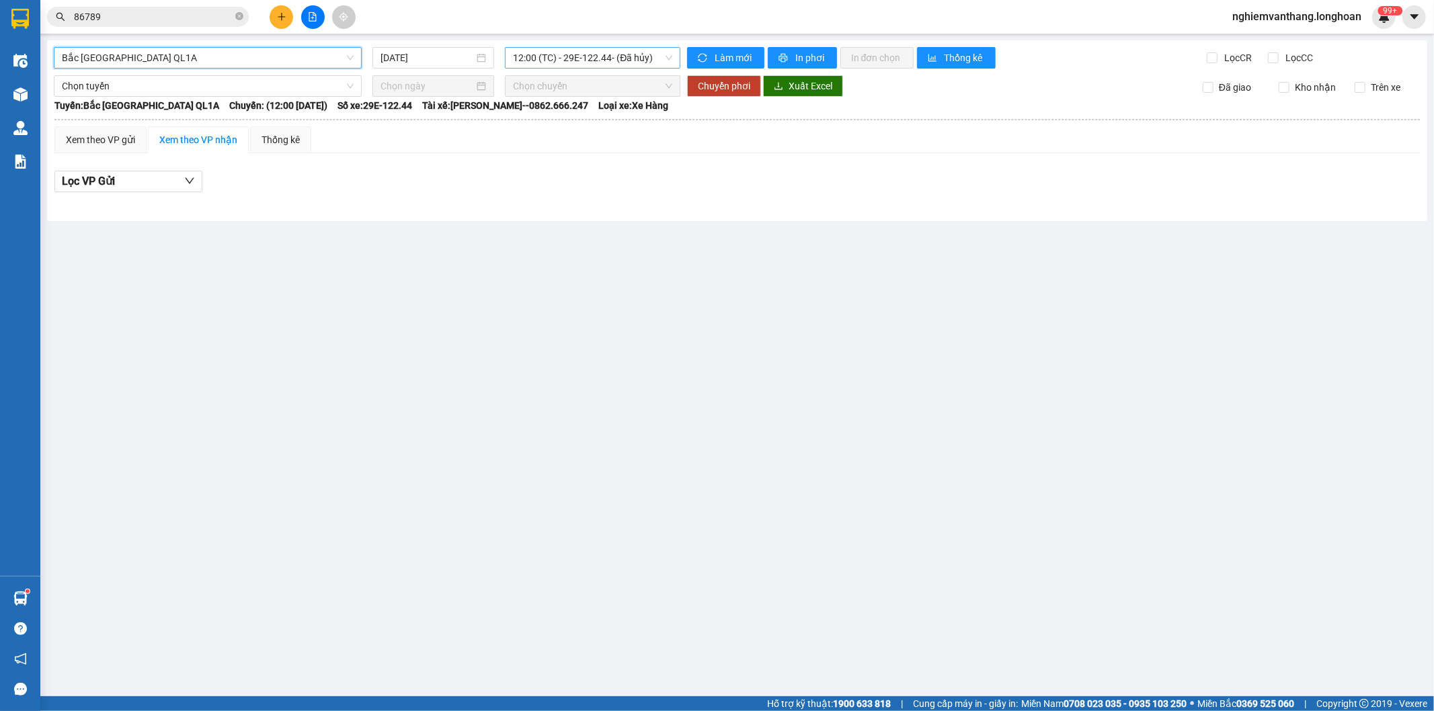
click at [526, 58] on span "12:00 (TC) - 29E-122.44 - (Đã hủy)" at bounding box center [592, 58] width 159 height 20
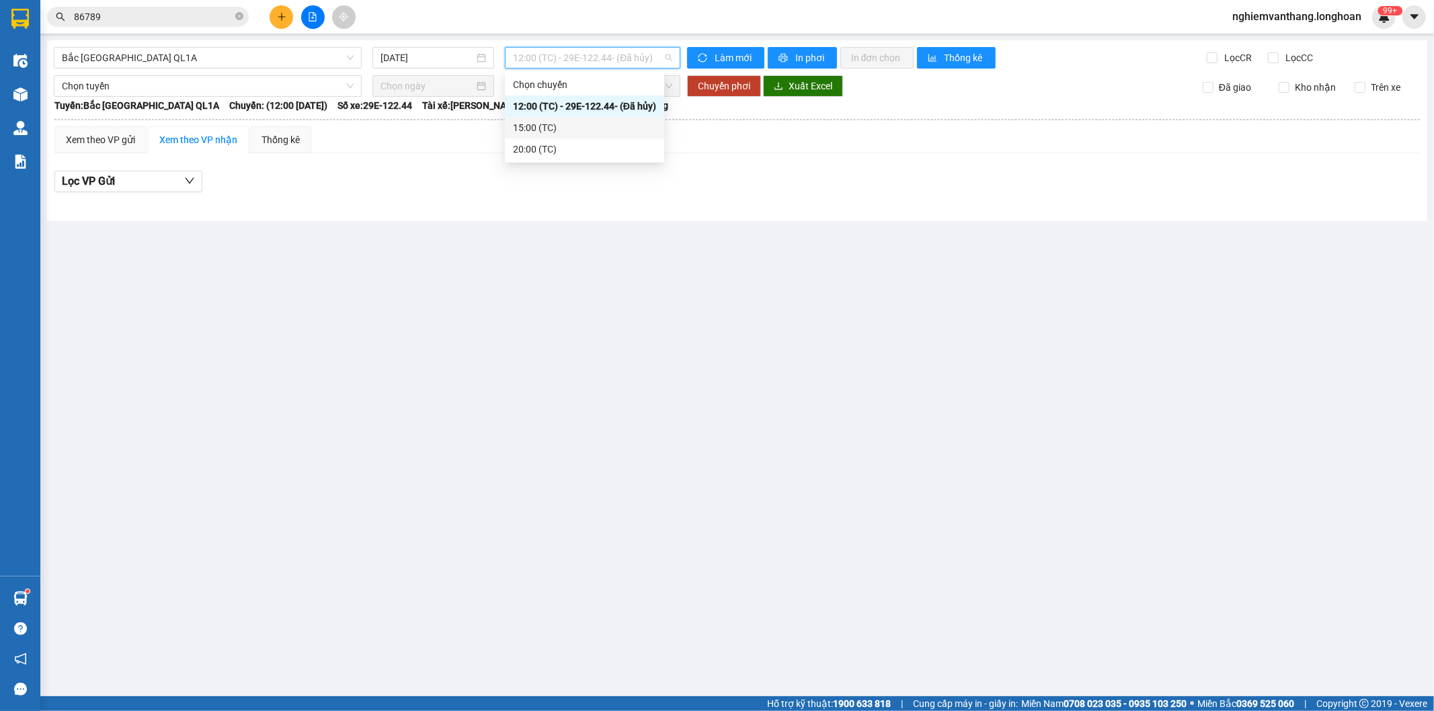
click at [538, 124] on div "15:00 (TC)" at bounding box center [584, 127] width 143 height 15
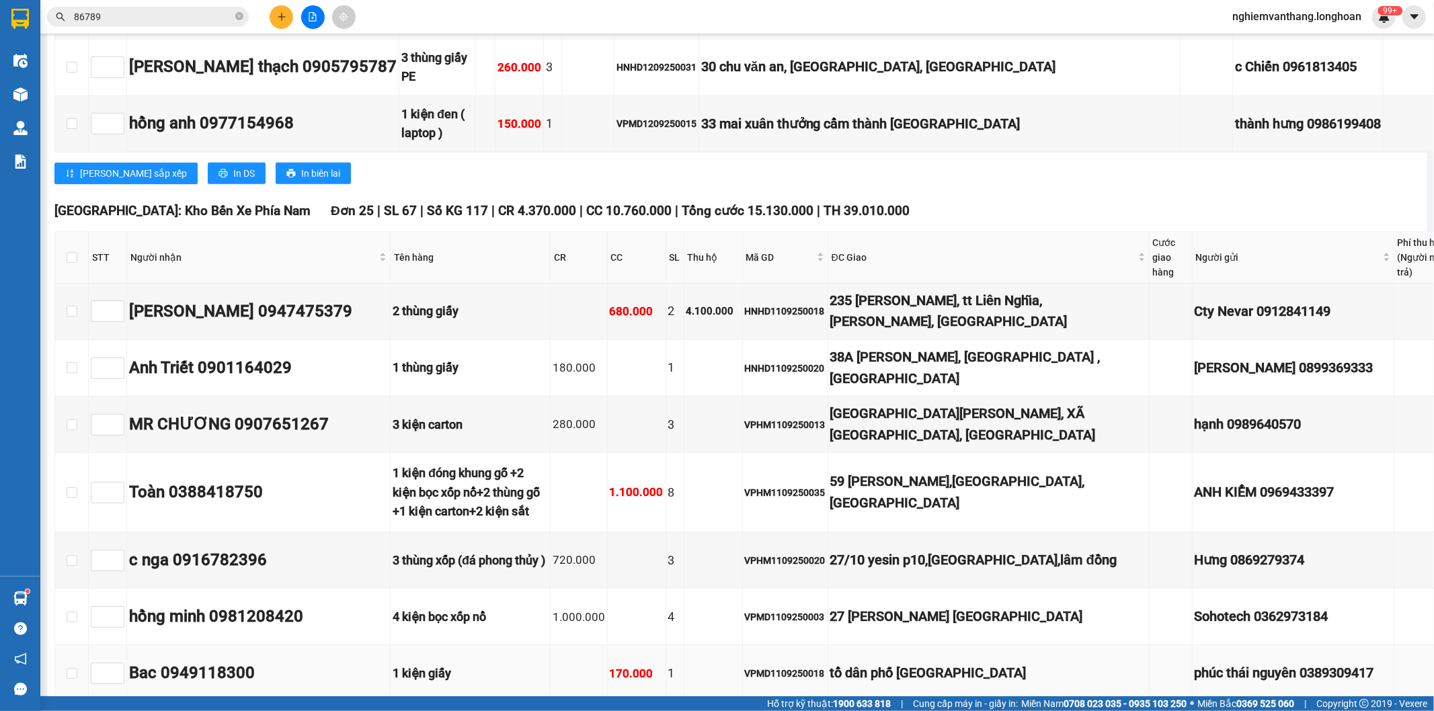
scroll to position [1045, 0]
